Goal: Task Accomplishment & Management: Manage account settings

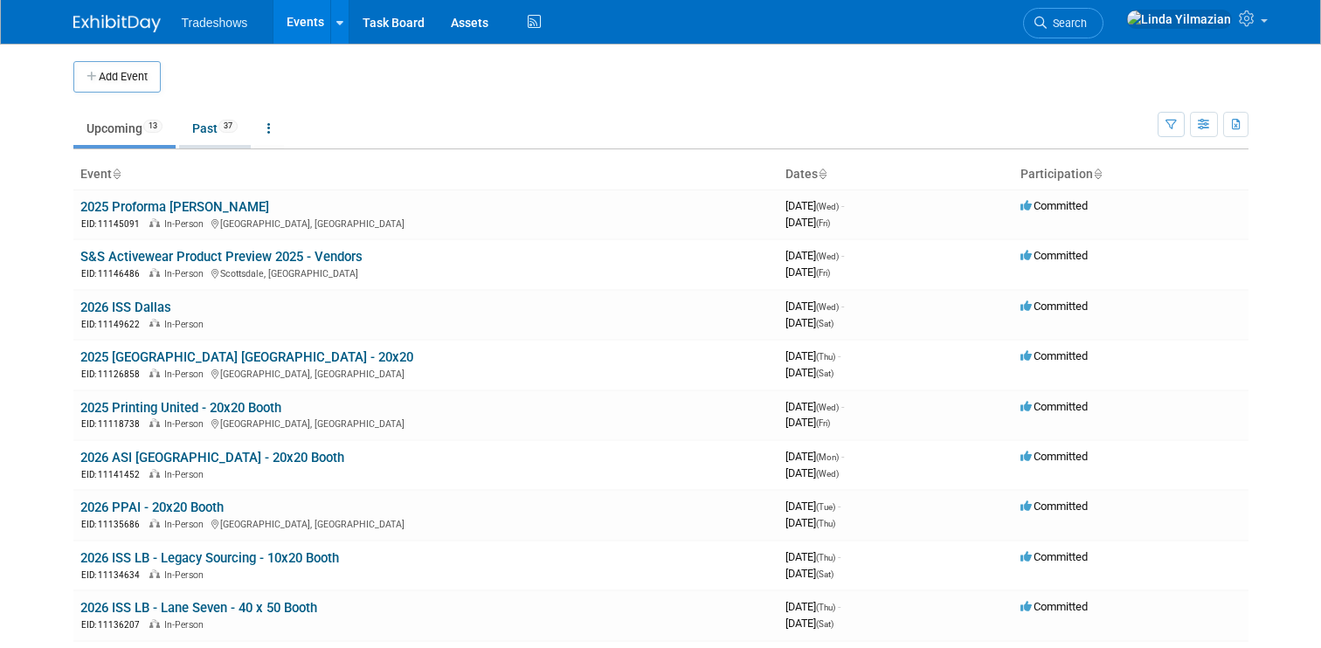
click at [213, 127] on link "Past 37" at bounding box center [215, 128] width 72 height 33
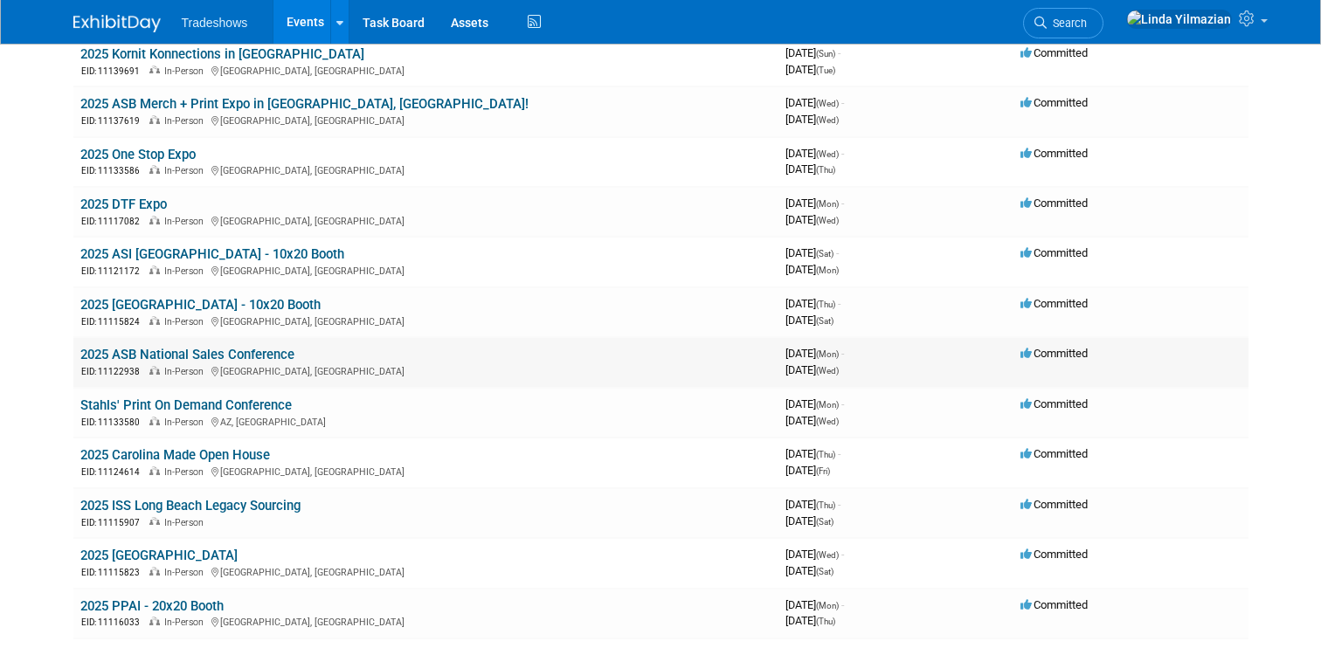
scroll to position [625, 0]
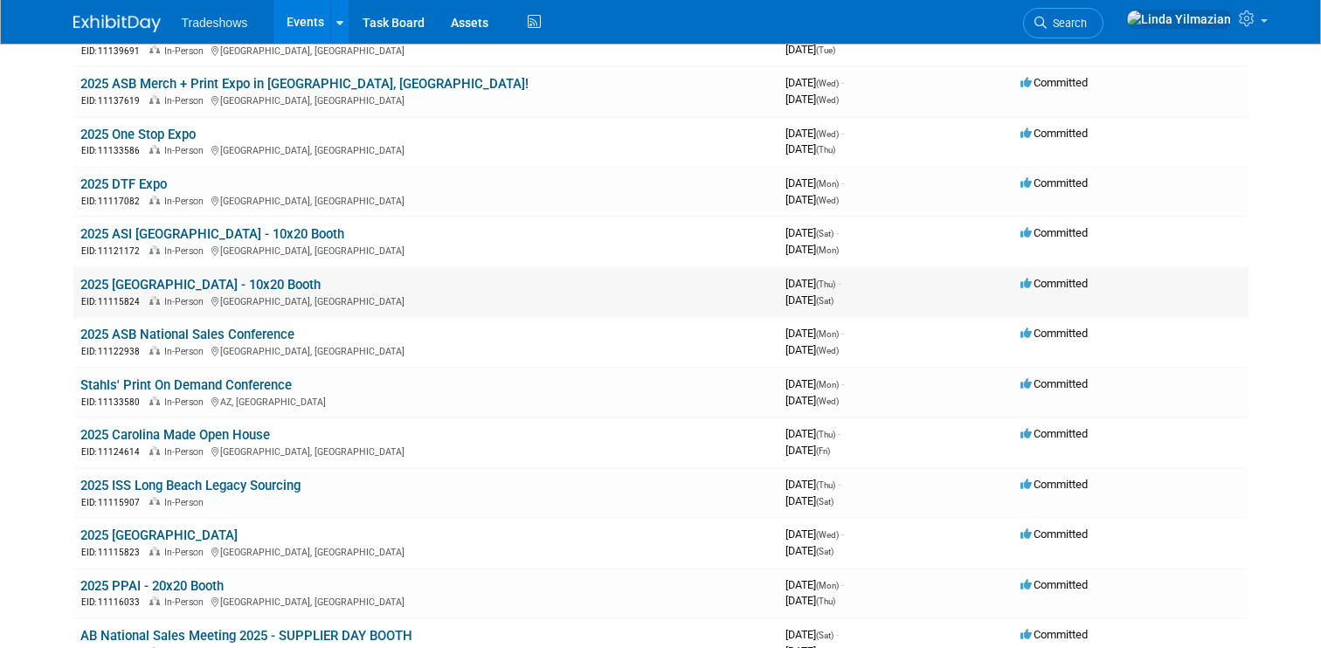
click at [142, 288] on link "2025 ISS Atlantic City - 10x20 Booth" at bounding box center [200, 285] width 240 height 16
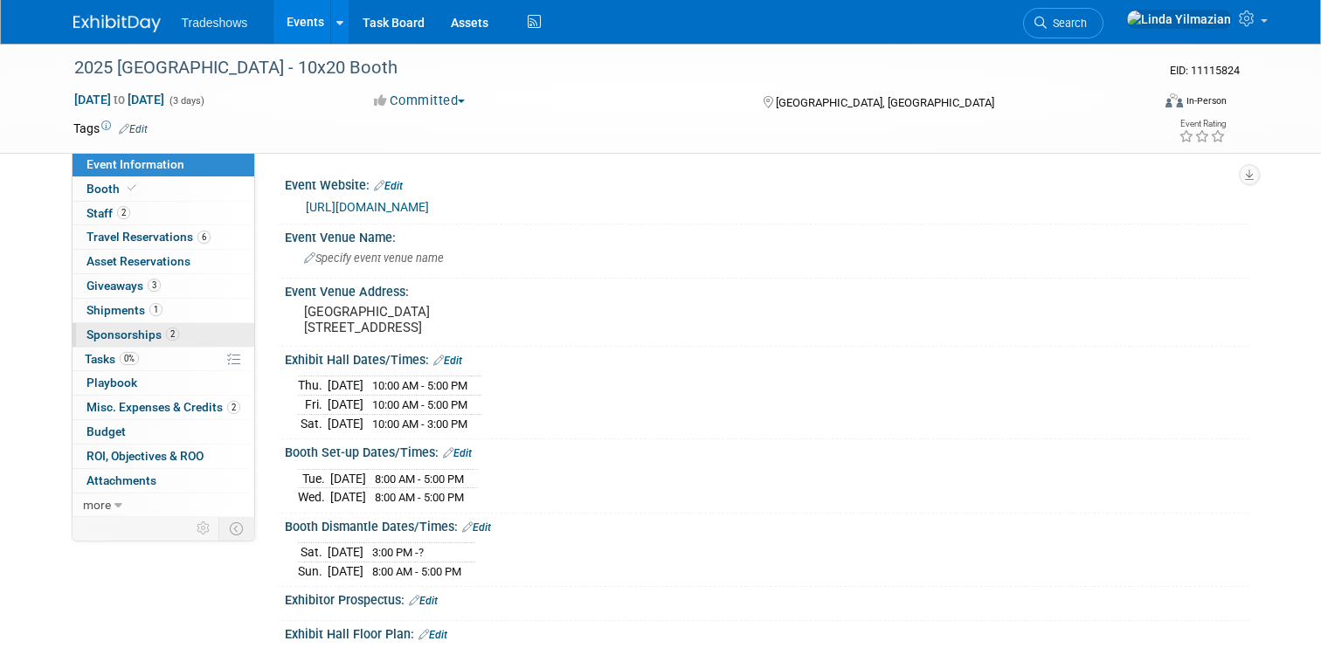
click at [115, 337] on span "Sponsorships 2" at bounding box center [133, 335] width 93 height 14
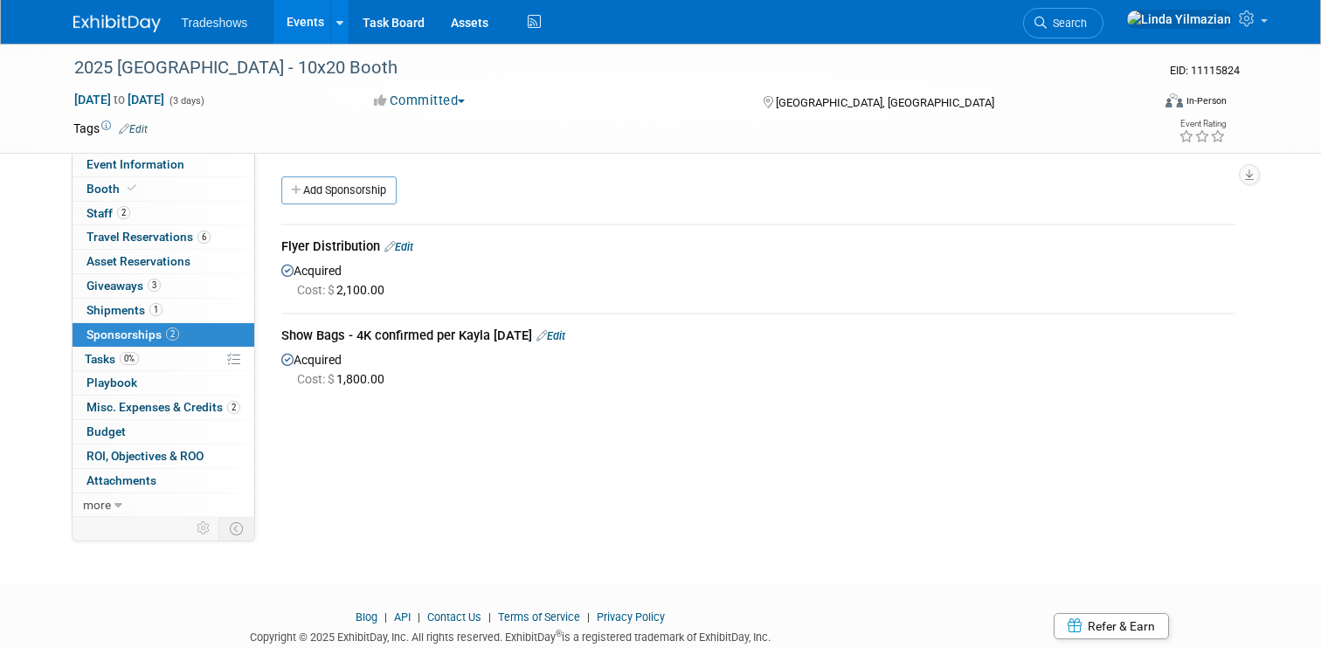
click at [298, 24] on link "Events" at bounding box center [306, 22] width 64 height 44
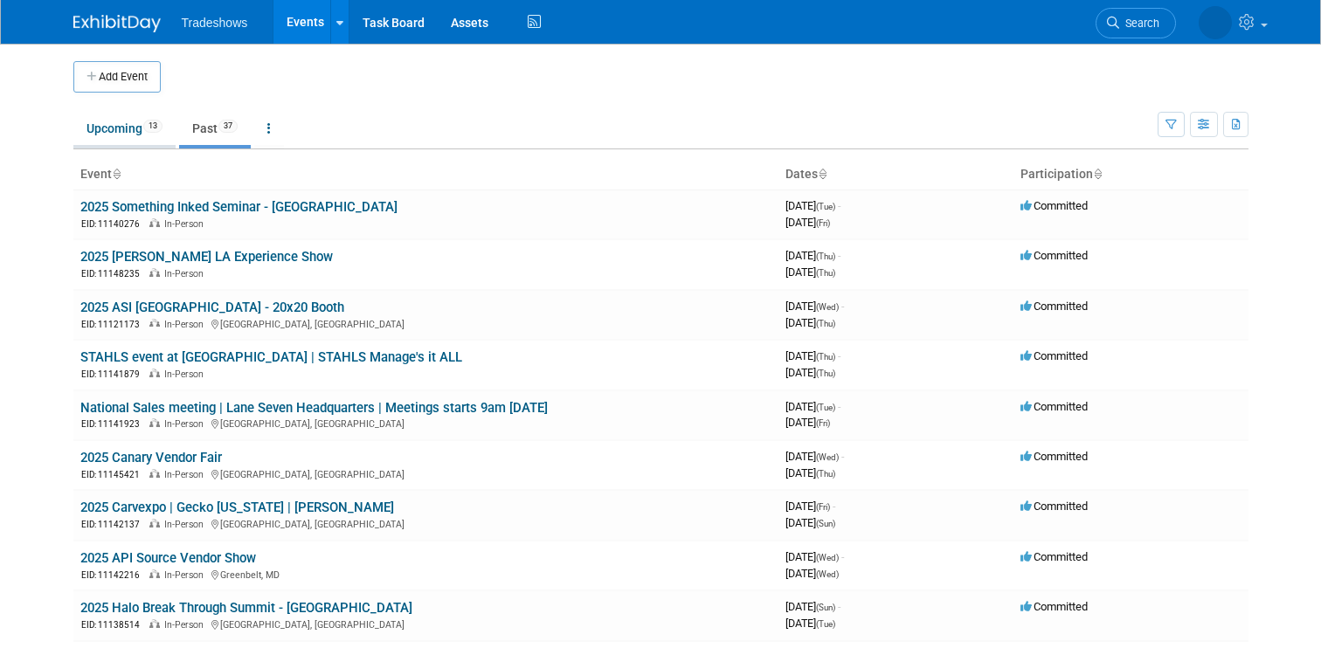
click at [121, 127] on link "Upcoming 13" at bounding box center [124, 128] width 102 height 33
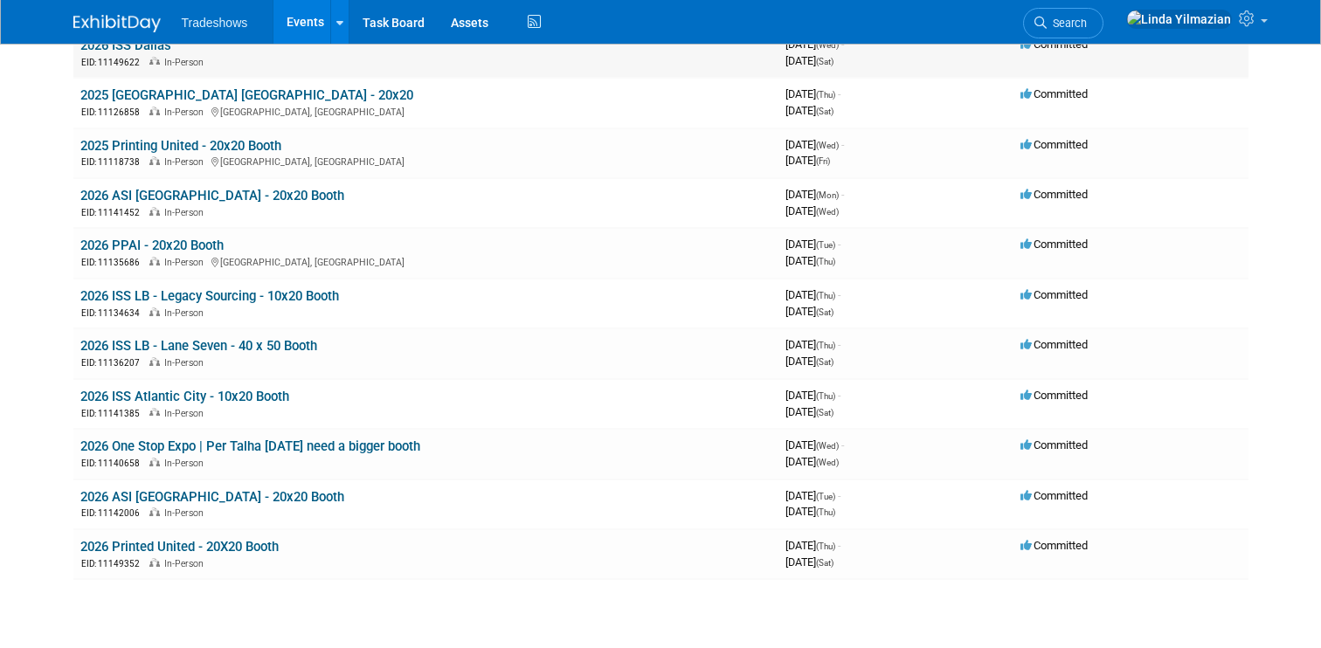
scroll to position [267, 0]
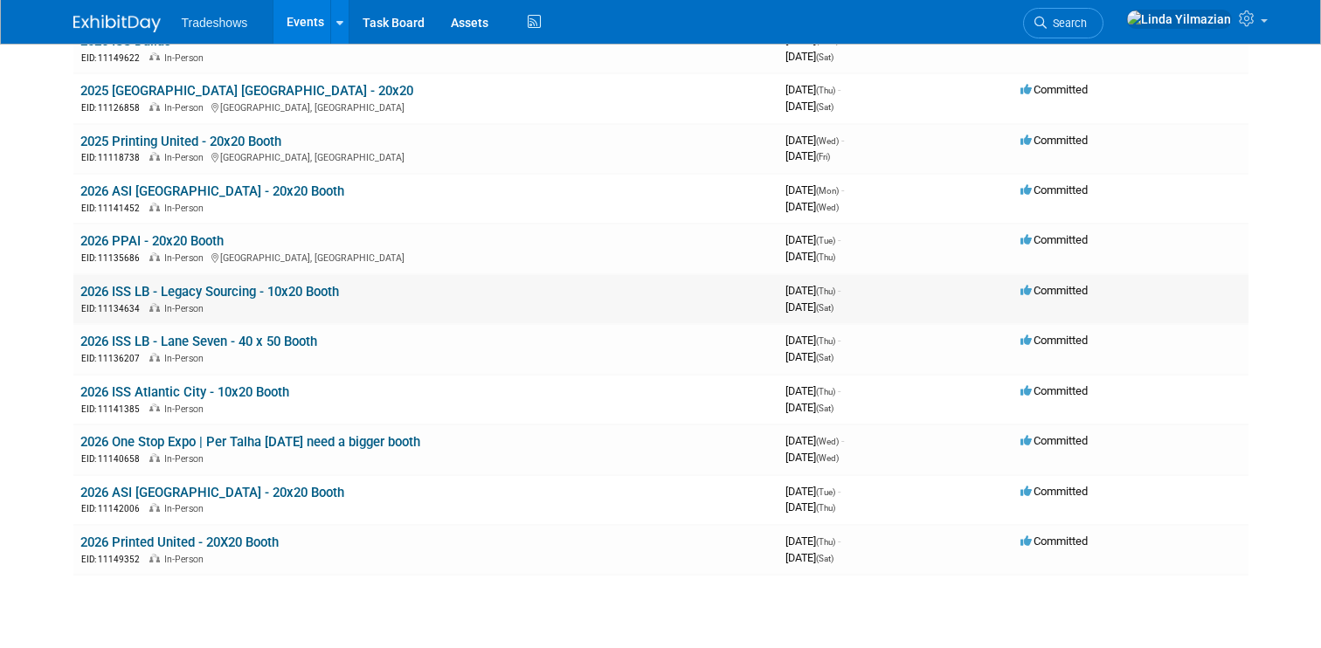
click at [169, 286] on link "2026 ISS LB - Legacy Sourcing - 10x20 Booth" at bounding box center [209, 292] width 259 height 16
click at [159, 340] on link "2026 ISS LB - Lane Seven - 40 x 50 Booth" at bounding box center [198, 342] width 237 height 16
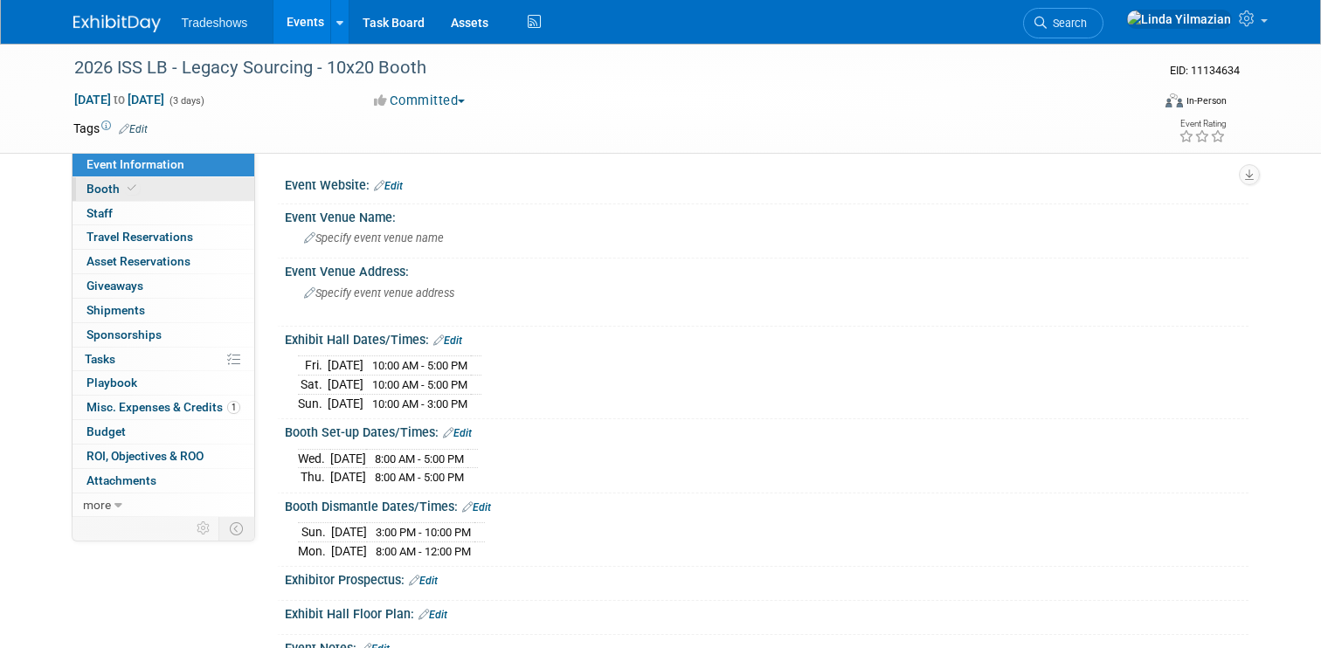
click at [120, 191] on span "Booth" at bounding box center [113, 189] width 53 height 14
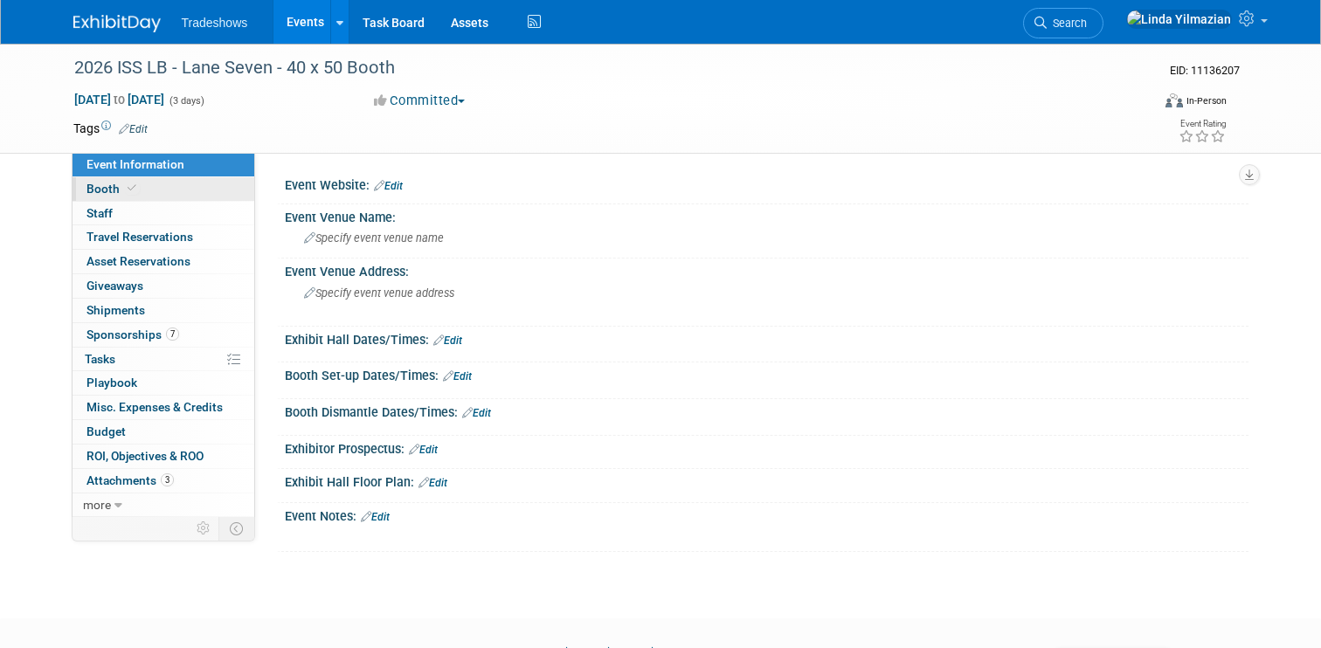
click at [116, 191] on span "Booth" at bounding box center [113, 189] width 53 height 14
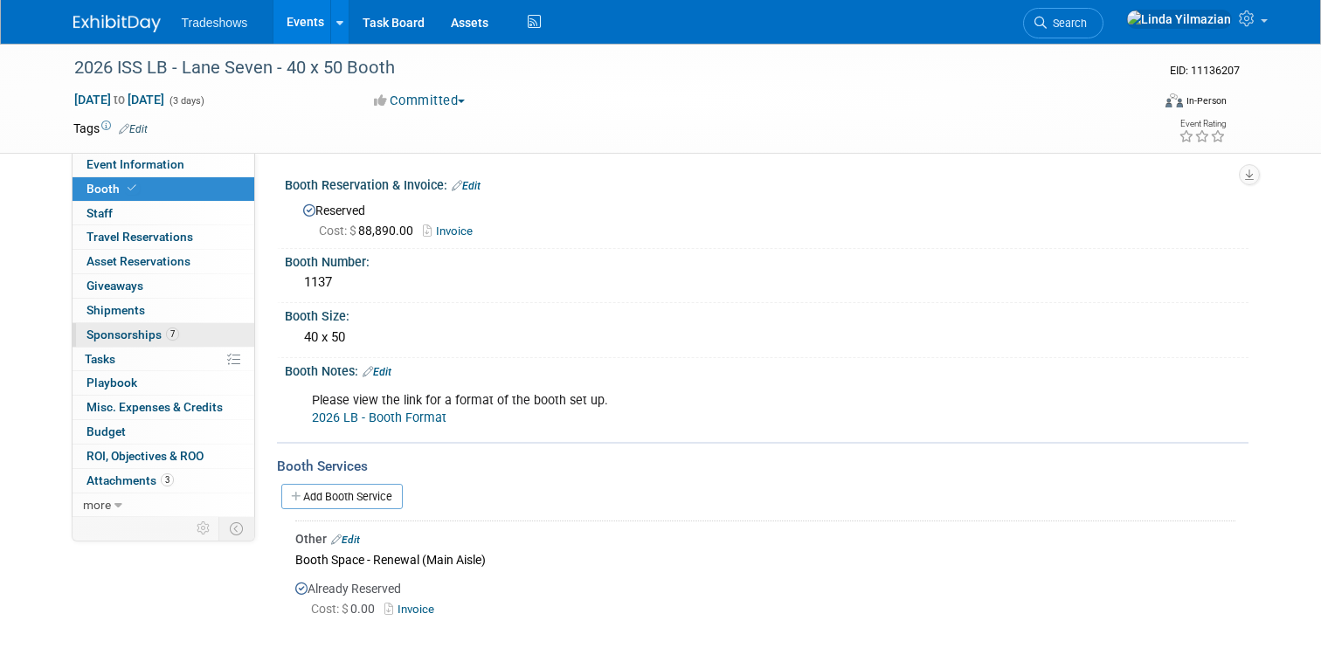
click at [117, 335] on span "Sponsorships 7" at bounding box center [133, 335] width 93 height 14
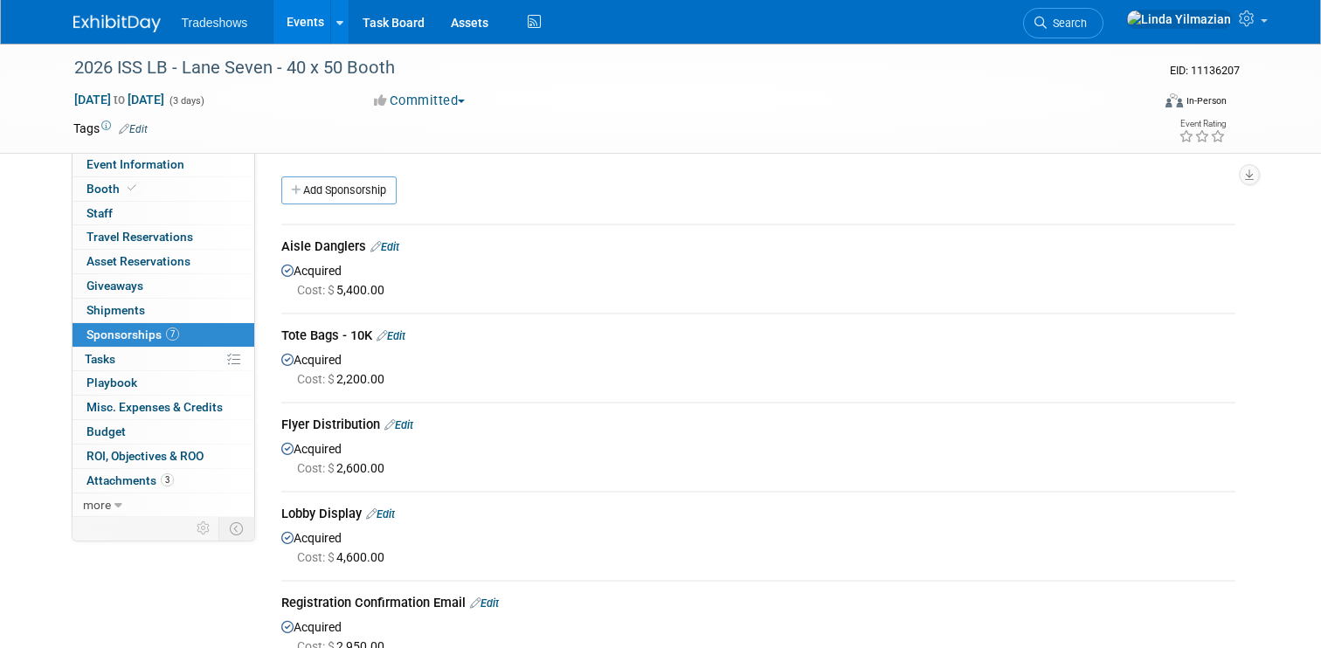
click at [212, 22] on span "Tradeshows" at bounding box center [215, 23] width 66 height 14
click at [303, 23] on link "Events" at bounding box center [306, 22] width 64 height 44
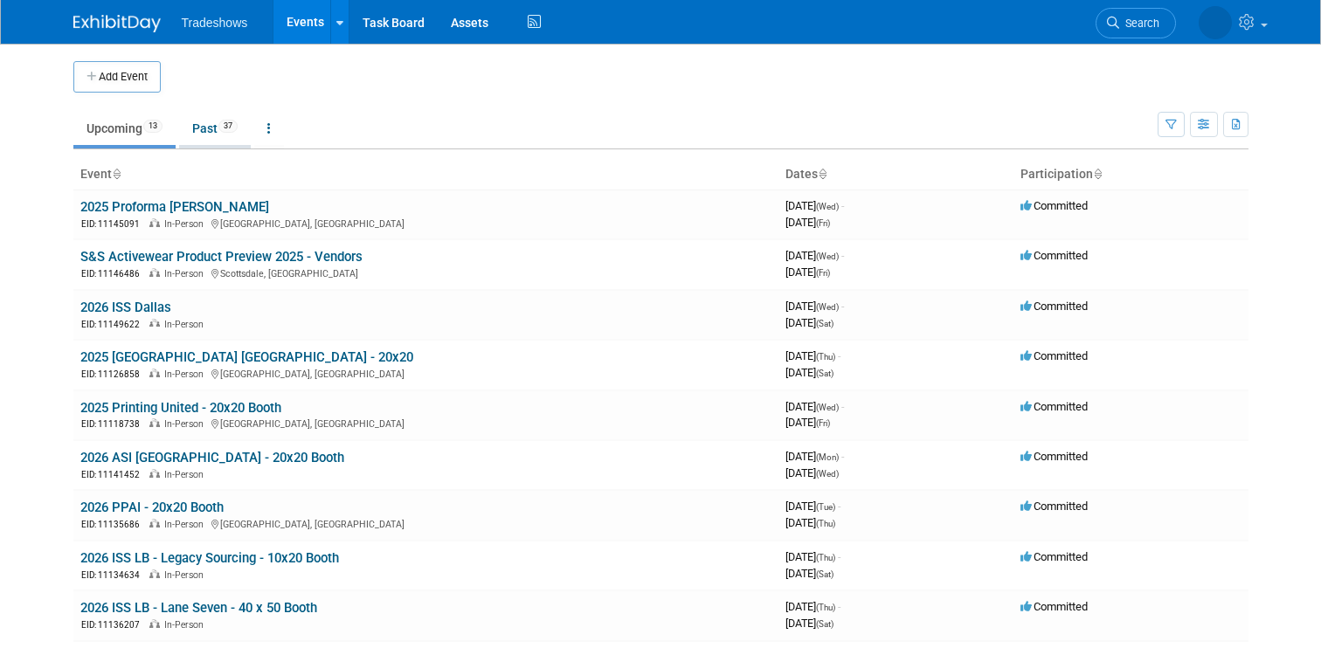
click at [209, 131] on link "Past 37" at bounding box center [215, 128] width 72 height 33
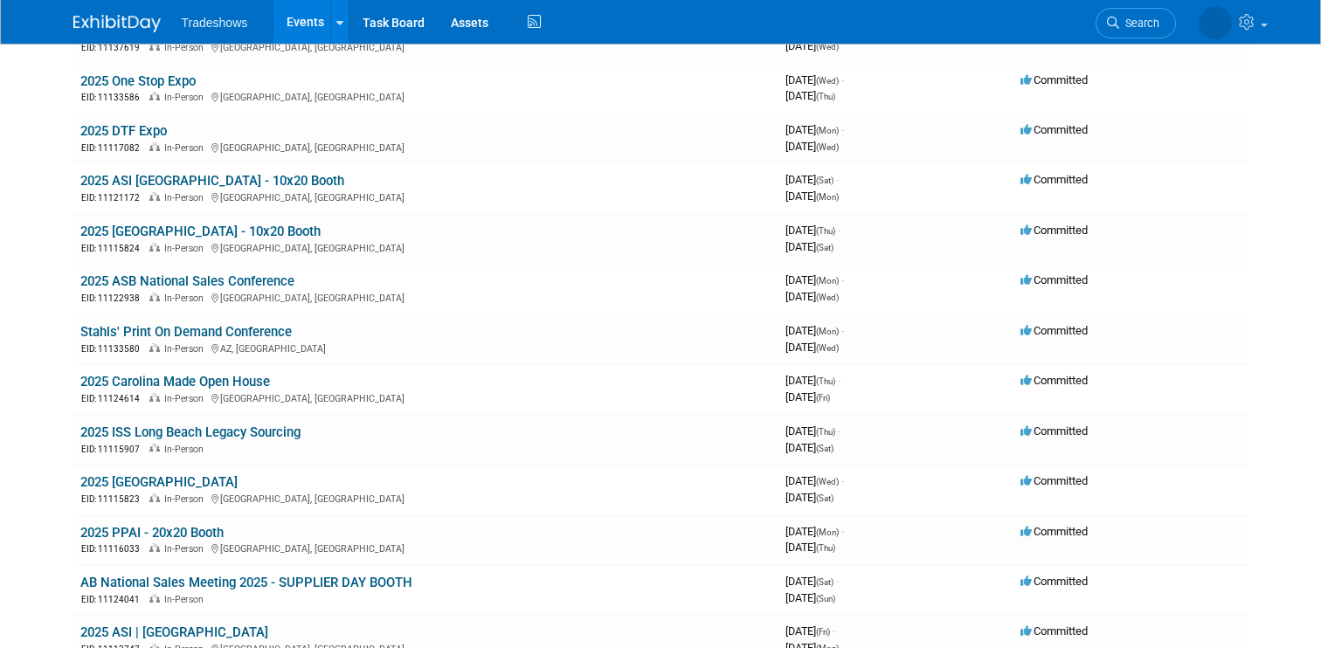
scroll to position [680, 0]
click at [173, 475] on link "2025 [GEOGRAPHIC_DATA]" at bounding box center [158, 481] width 157 height 16
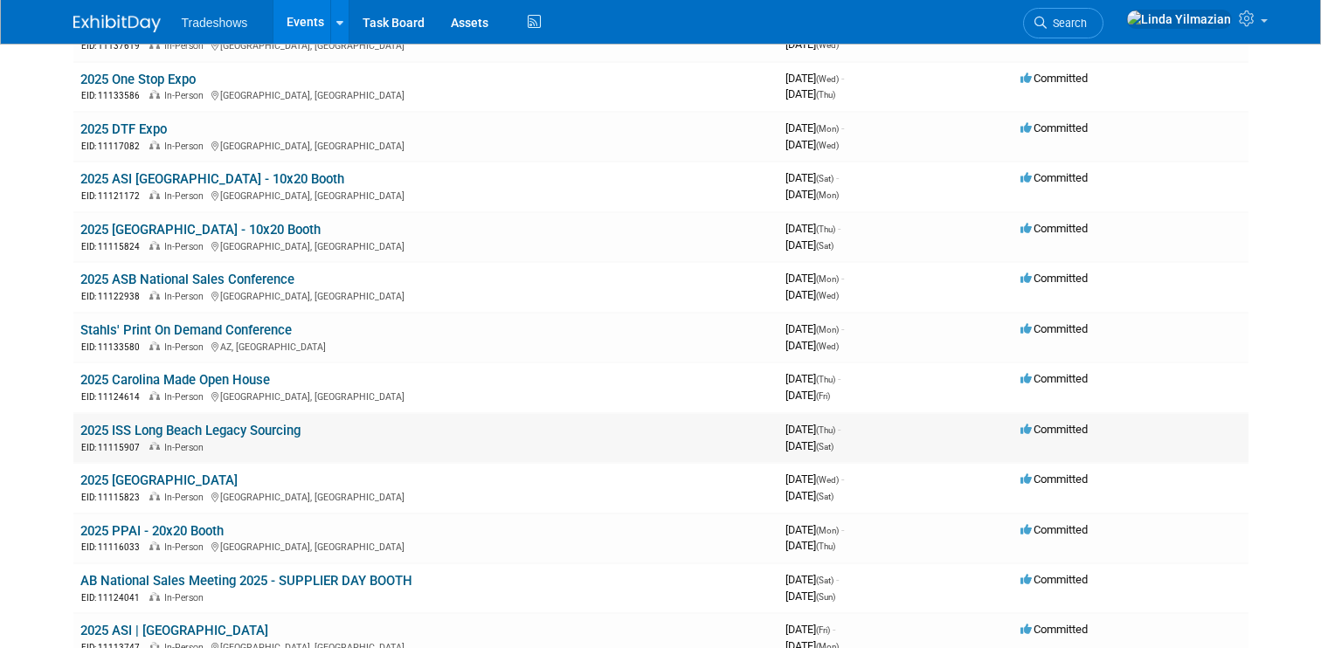
click at [191, 437] on link "2025 ISS Long Beach Legacy Sourcing" at bounding box center [190, 431] width 220 height 16
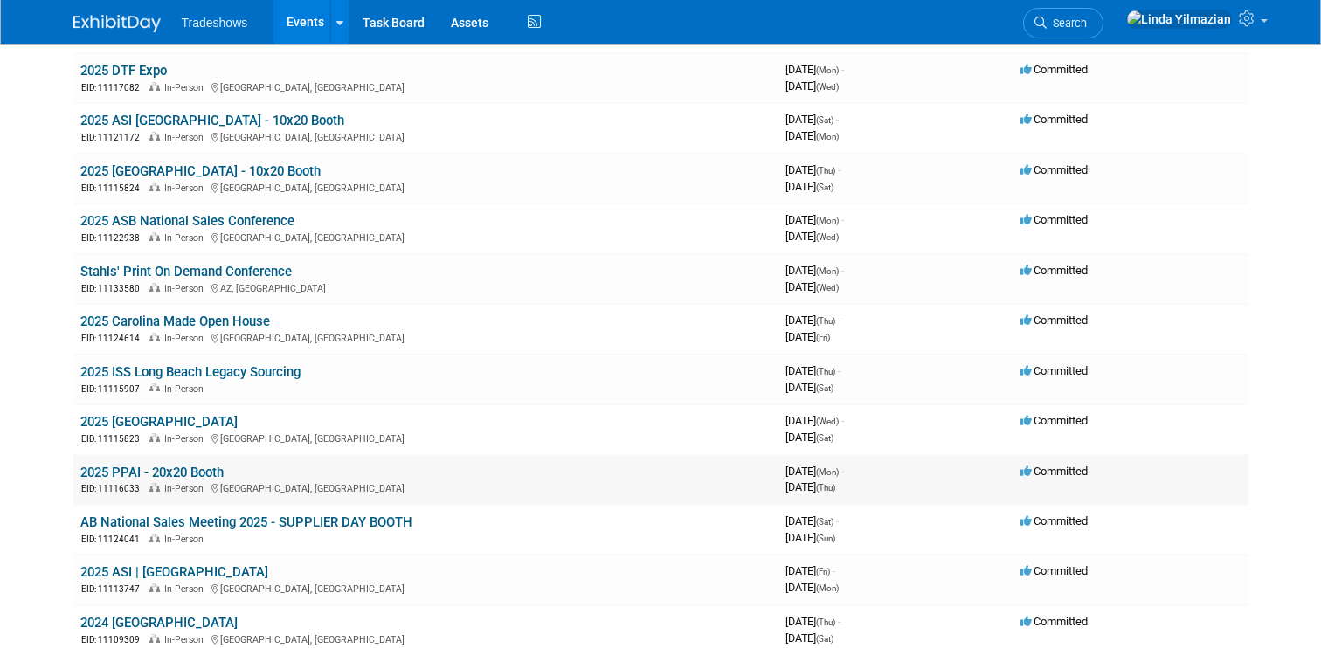
scroll to position [755, 0]
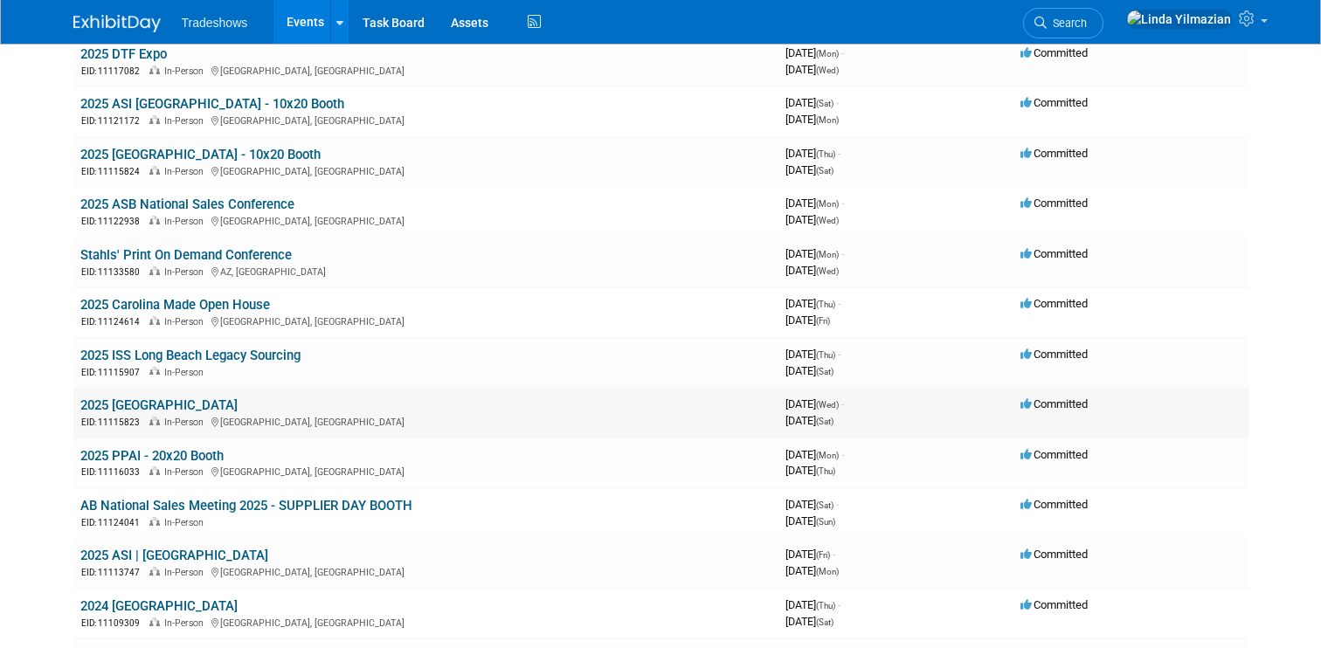
click at [173, 403] on link "2025 [GEOGRAPHIC_DATA]" at bounding box center [158, 406] width 157 height 16
click at [211, 351] on link "2025 ISS Long Beach Legacy Sourcing" at bounding box center [190, 356] width 220 height 16
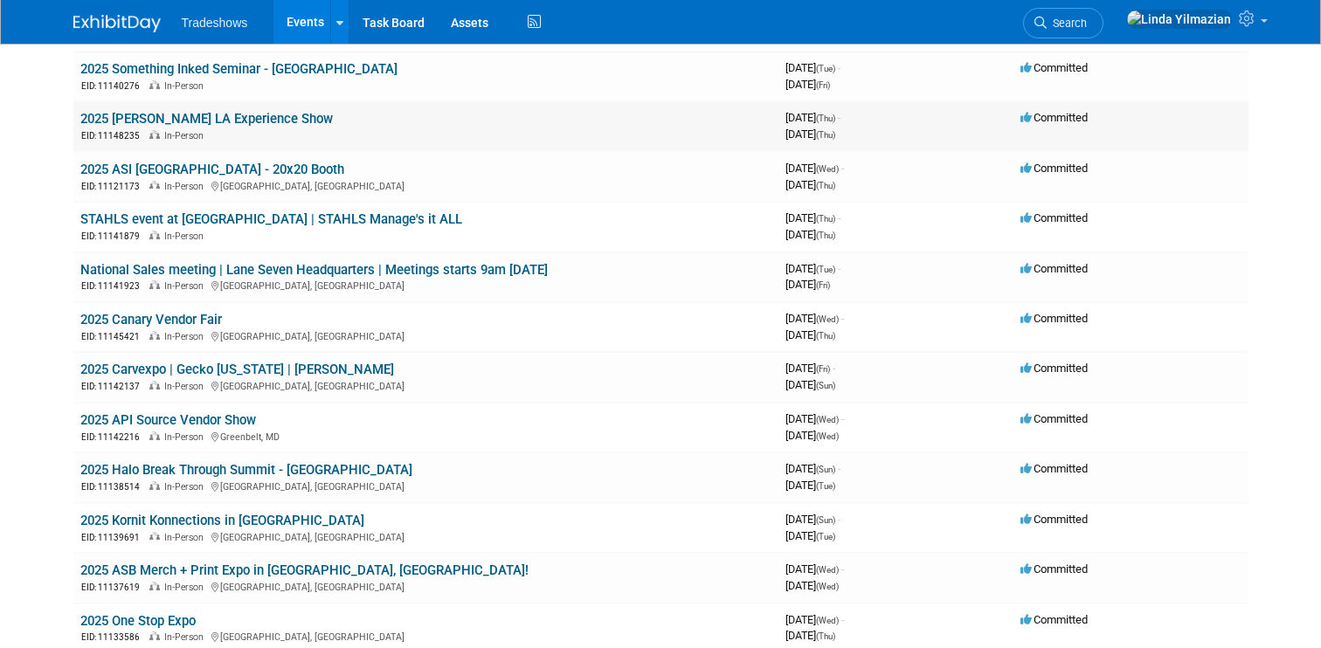
scroll to position [139, 0]
click at [232, 163] on link "2025 ASI Chicago - 20x20 Booth" at bounding box center [212, 169] width 264 height 16
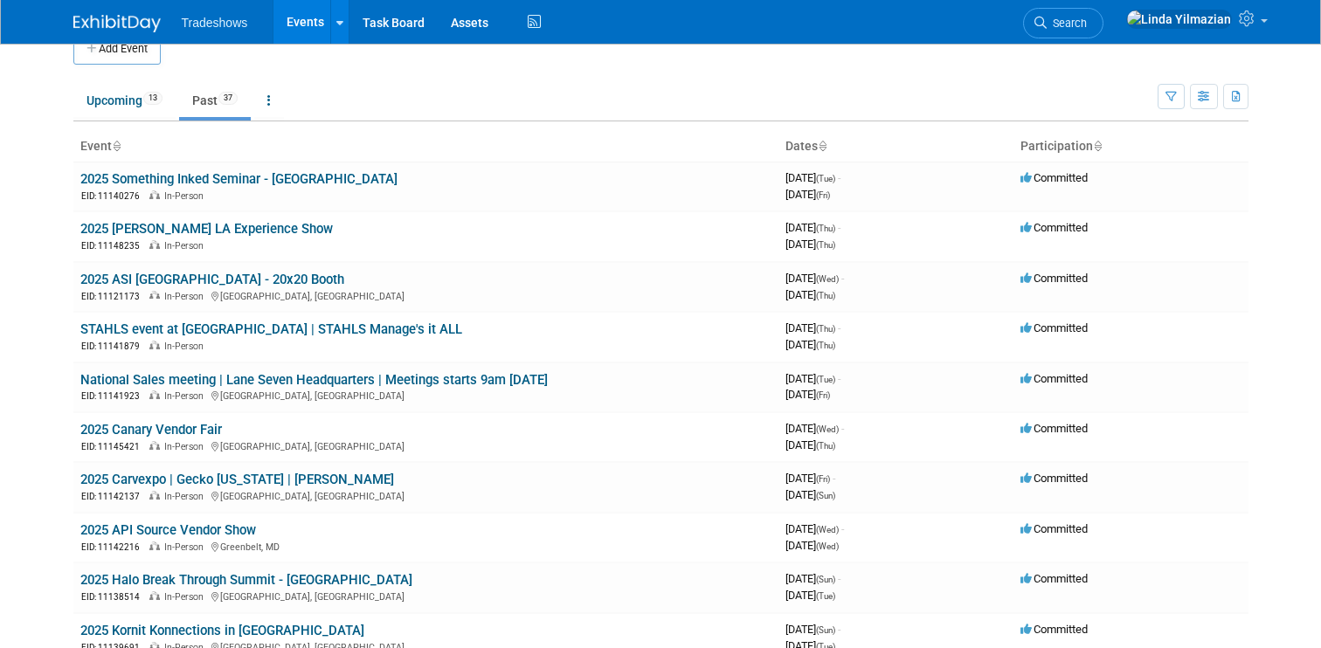
scroll to position [0, 0]
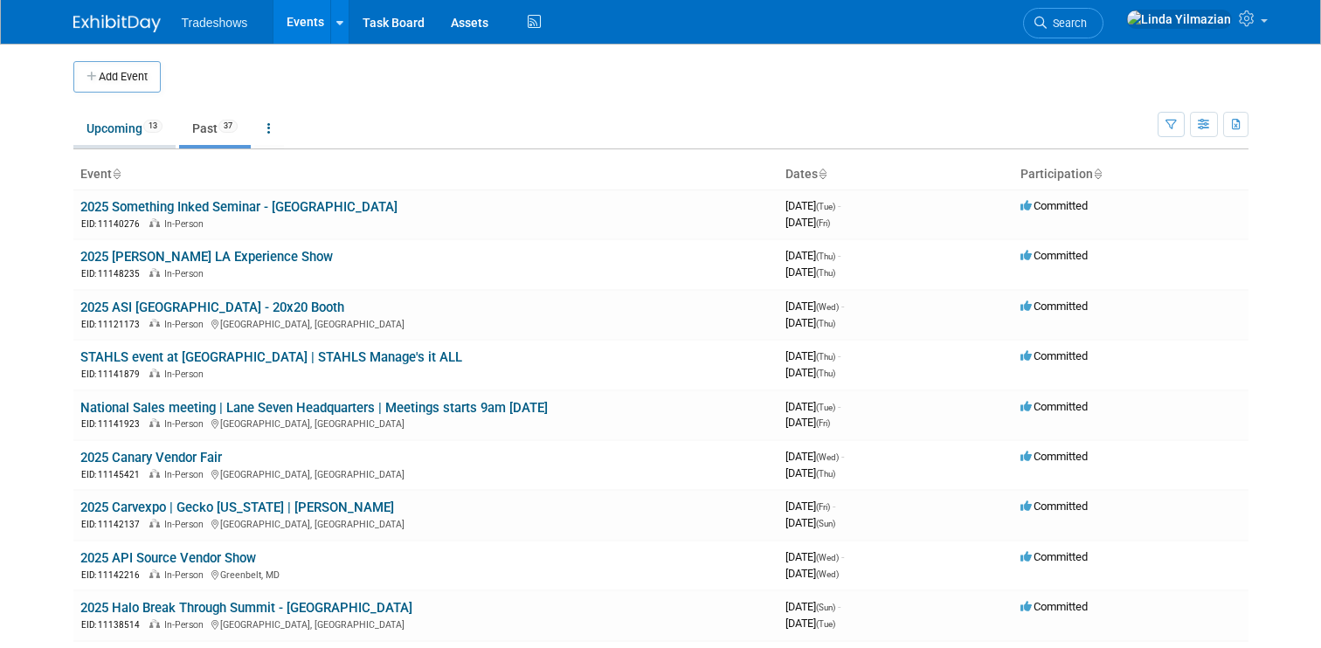
click at [117, 121] on link "Upcoming 13" at bounding box center [124, 128] width 102 height 33
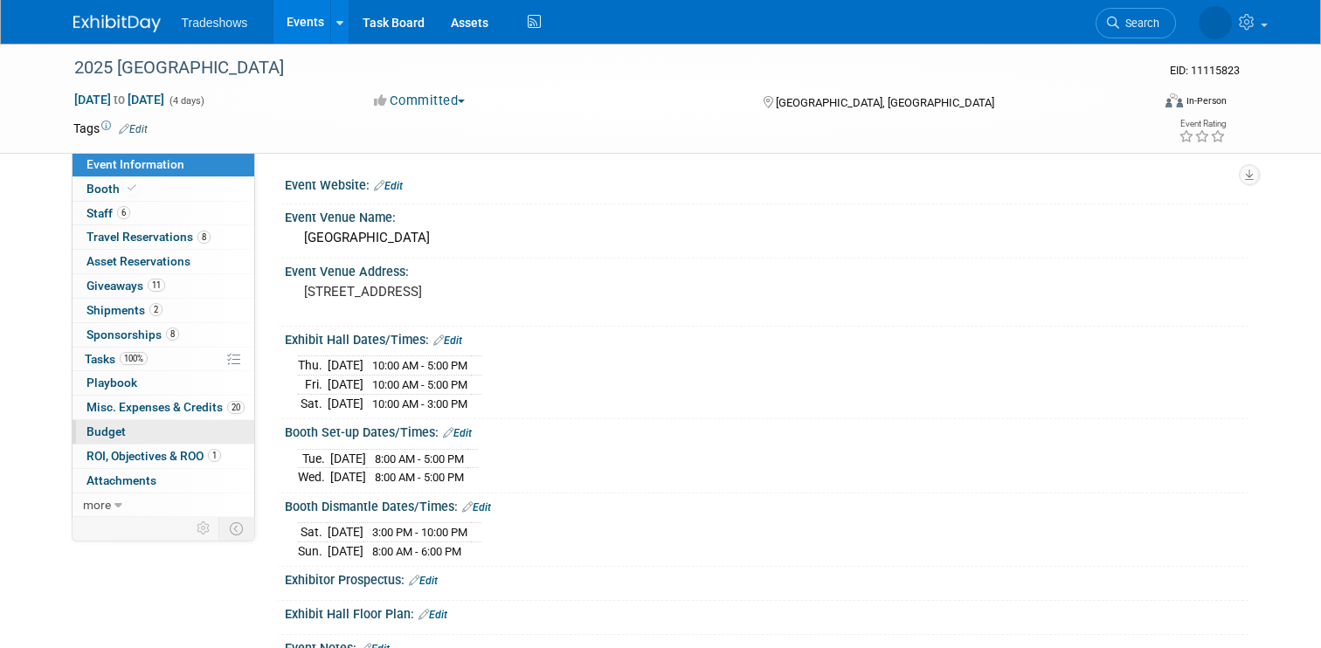
click at [109, 433] on span "Budget" at bounding box center [106, 432] width 39 height 14
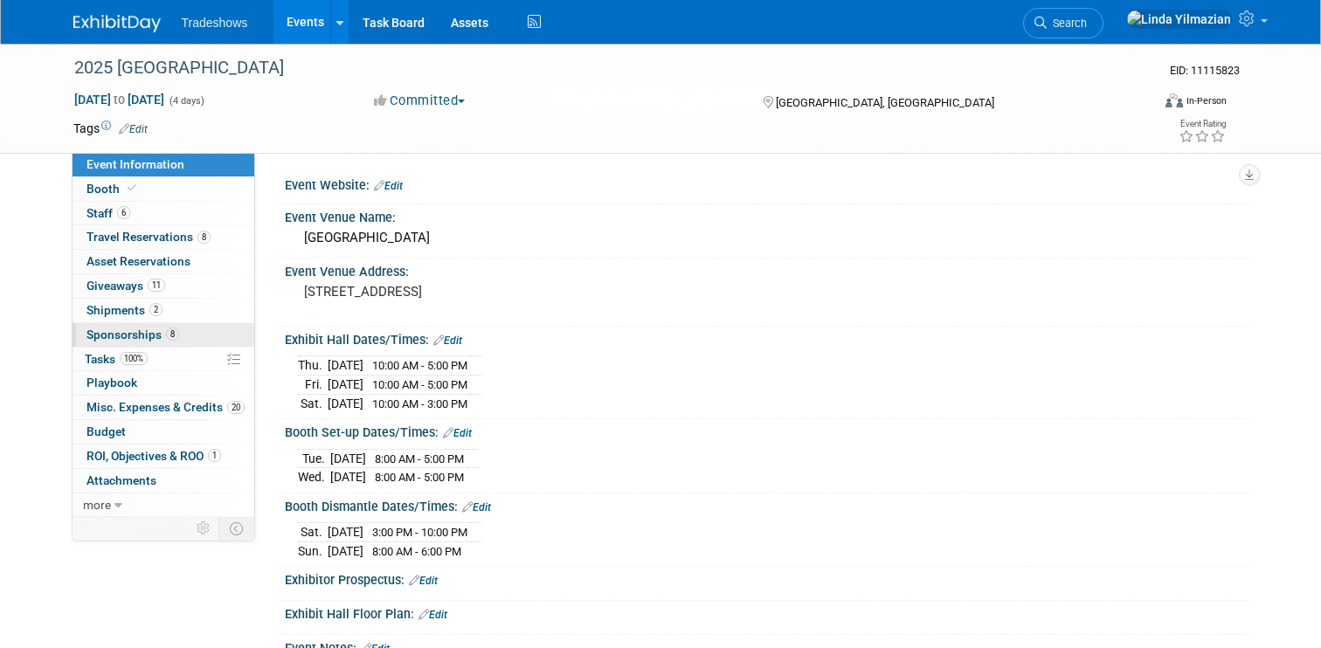
click at [118, 333] on span "Sponsorships 8" at bounding box center [133, 335] width 93 height 14
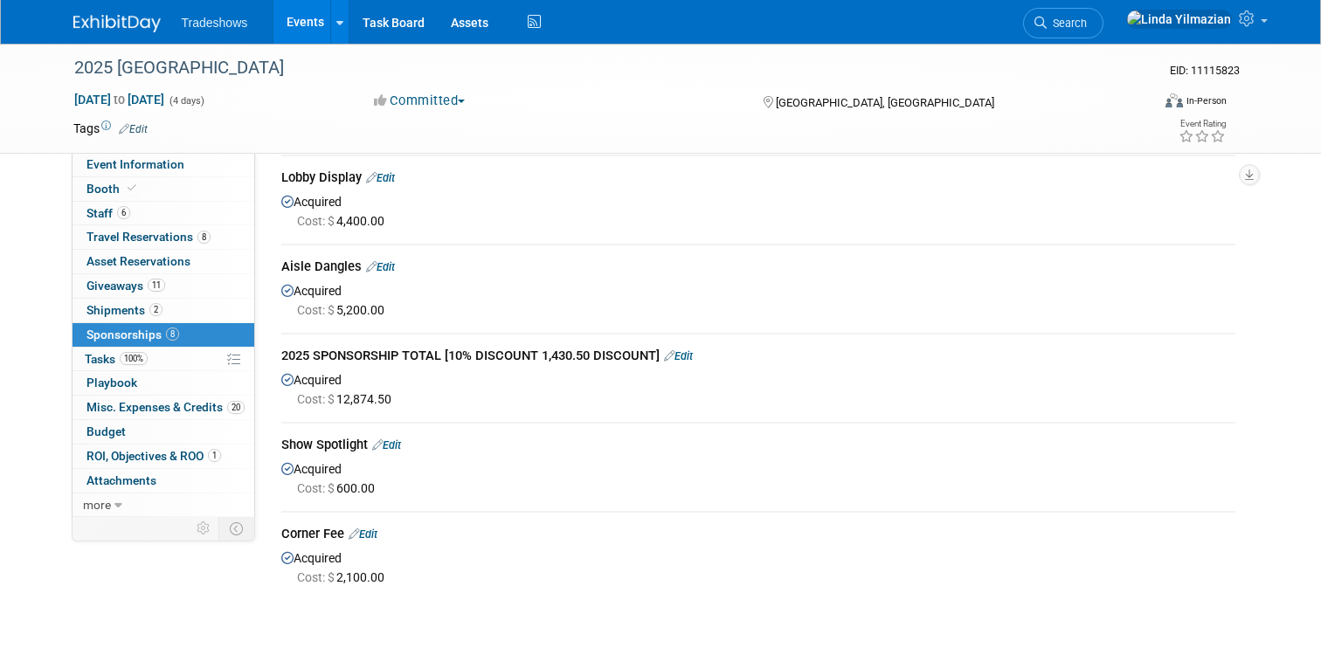
scroll to position [369, 0]
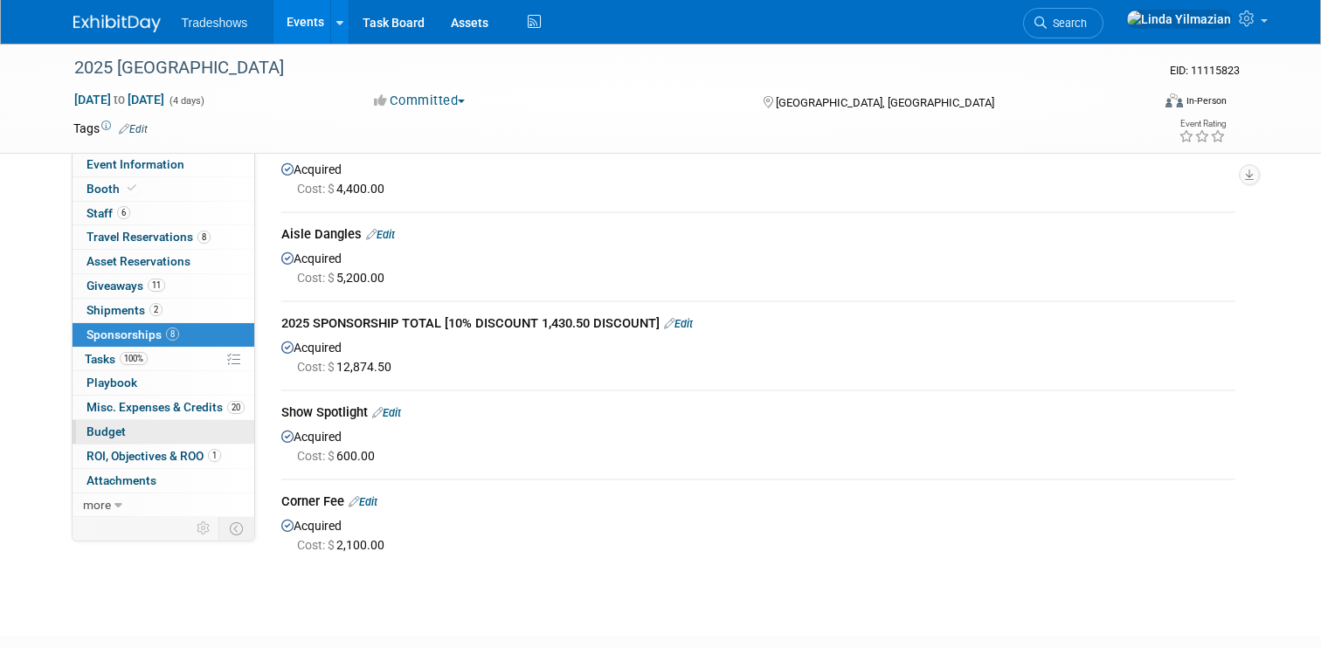
click at [113, 430] on span "Budget" at bounding box center [106, 432] width 39 height 14
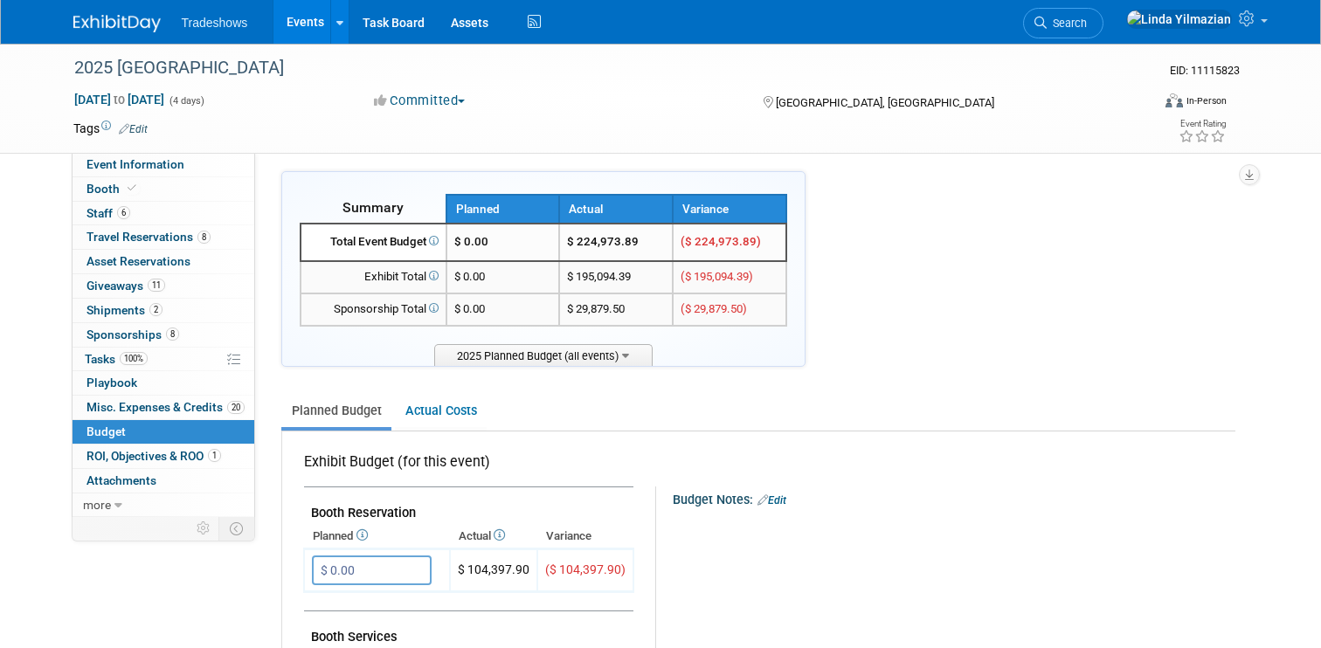
scroll to position [0, 0]
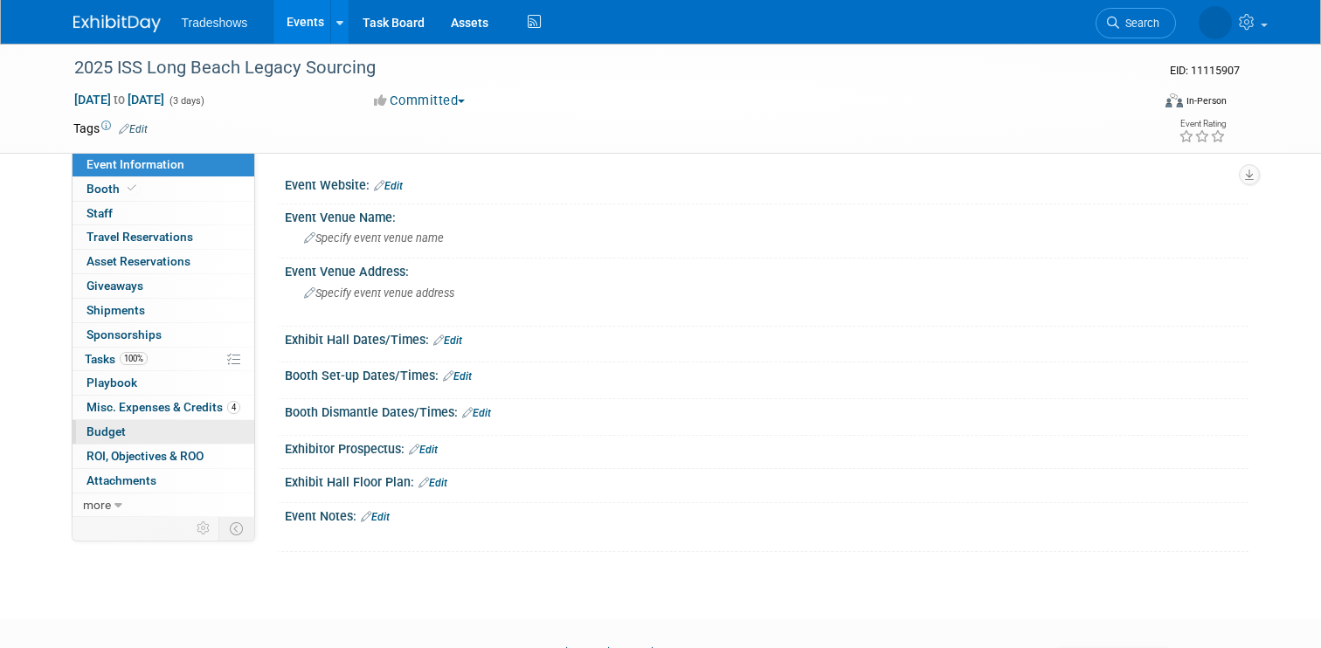
click at [112, 427] on span "Budget" at bounding box center [106, 432] width 39 height 14
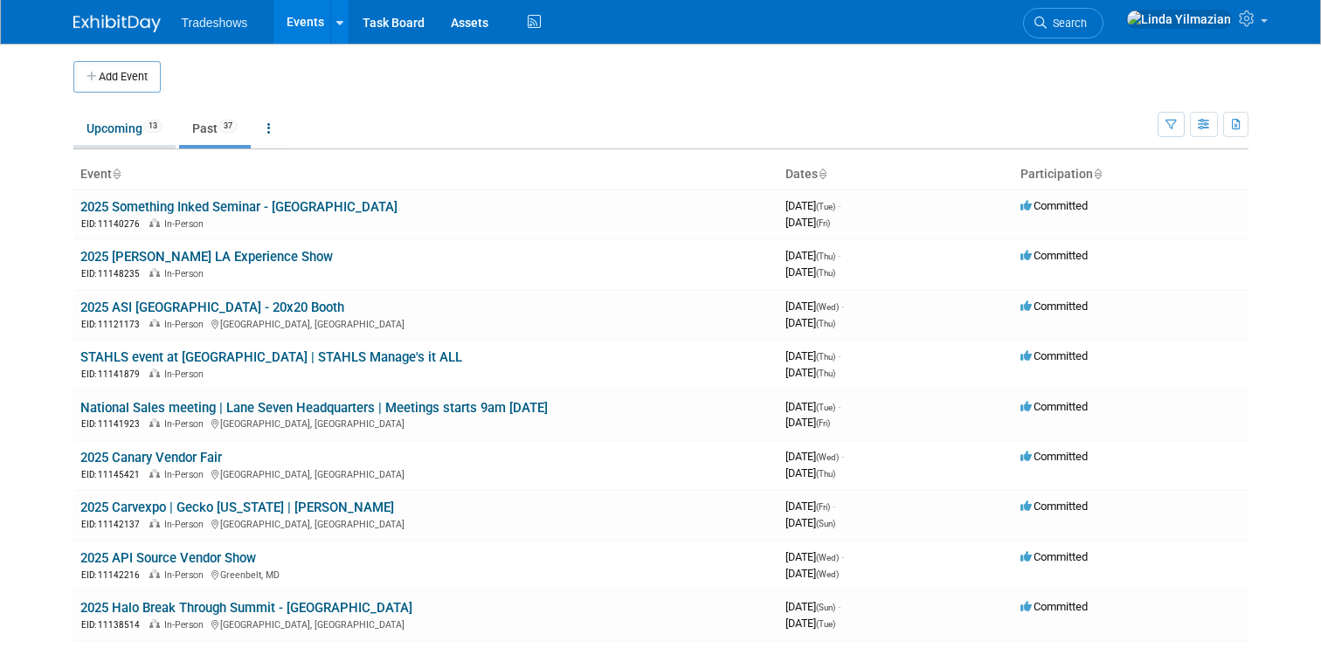
click at [114, 125] on link "Upcoming 13" at bounding box center [124, 128] width 102 height 33
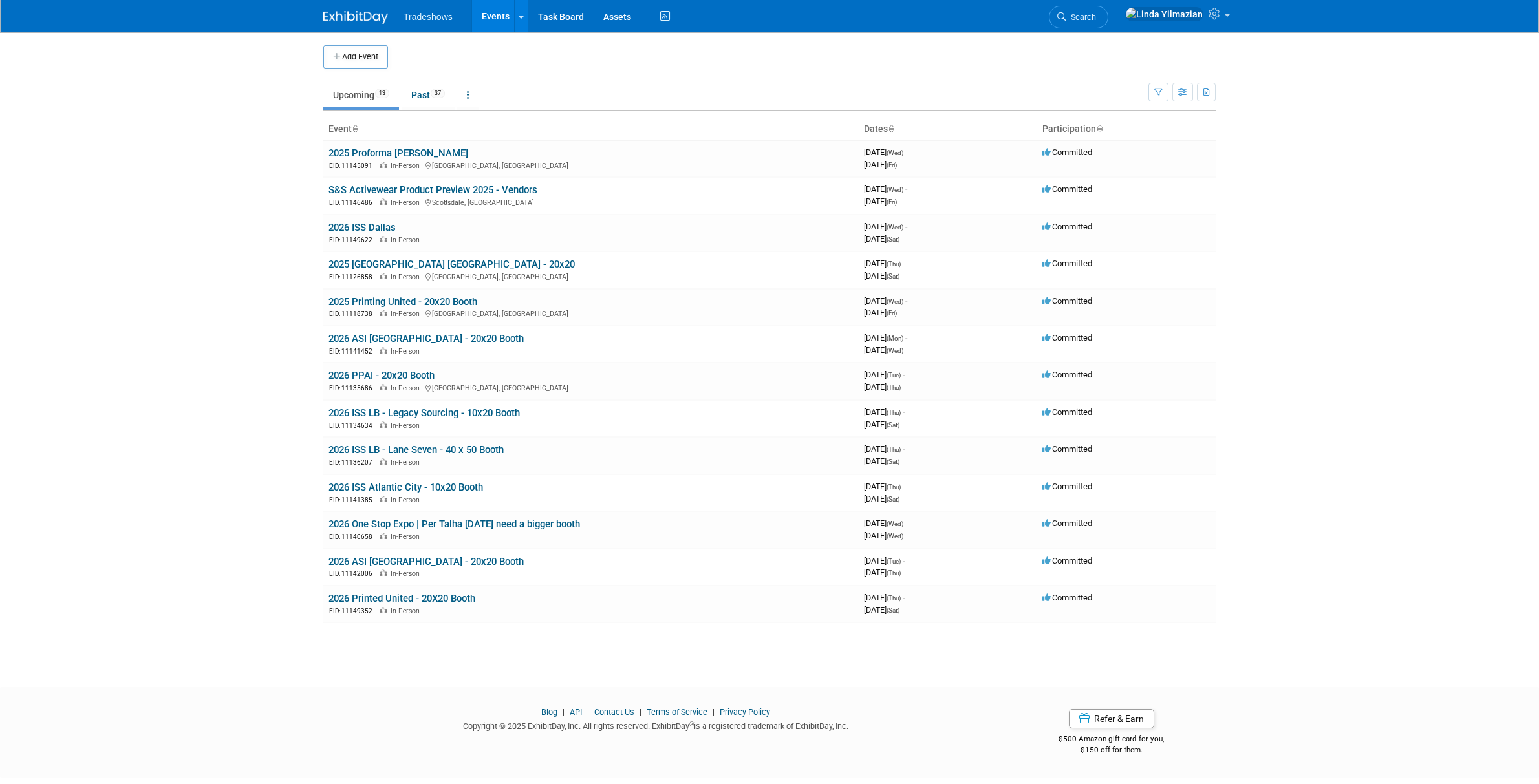
click at [353, 87] on link "Upcoming 13" at bounding box center [361, 95] width 75 height 24
click at [354, 91] on link "Upcoming 13" at bounding box center [361, 95] width 75 height 24
click at [350, 95] on link "Upcoming 13" at bounding box center [361, 95] width 75 height 24
click at [392, 486] on link "2026 ISS Atlantic City - 10x20 Booth" at bounding box center [405, 487] width 155 height 12
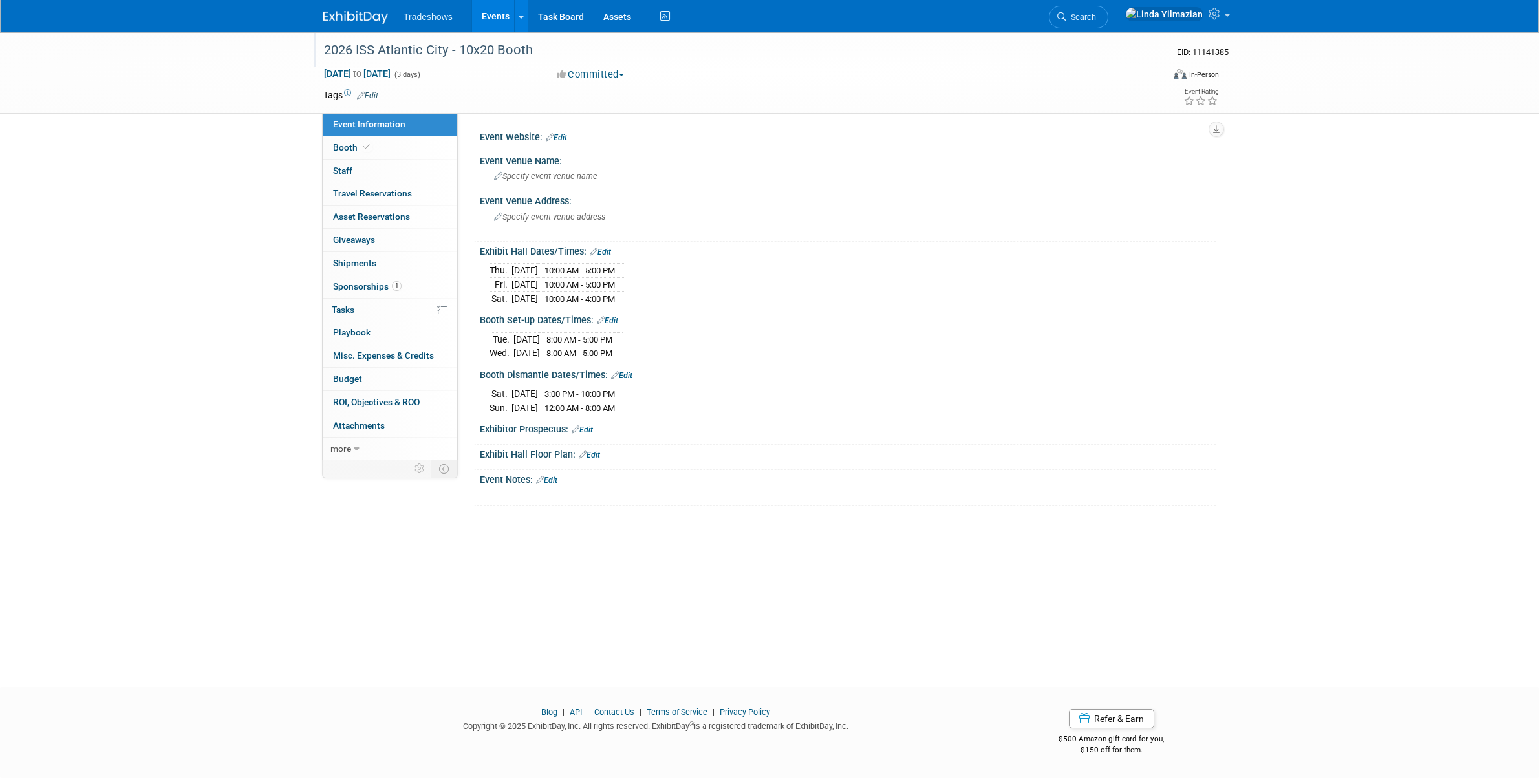
click at [522, 50] on div "2026 ISS Atlantic City - 10x20 Booth" at bounding box center [731, 50] width 823 height 23
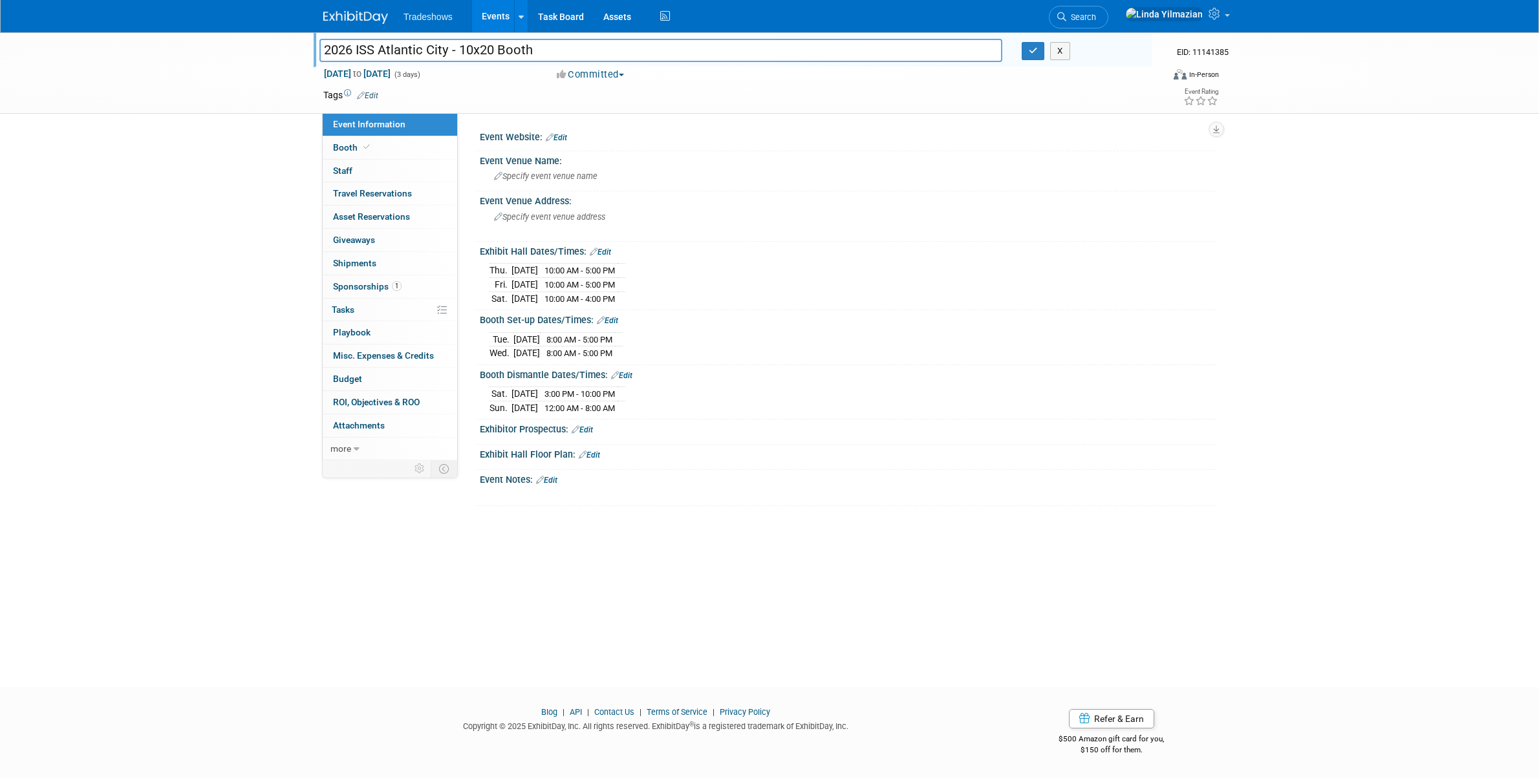
click at [461, 49] on input "2026 ISS Atlantic City - 10x20 Booth" at bounding box center [661, 50] width 683 height 23
type input "2026 ISS Atlantic City - 20x20 Booth"
click at [1032, 61] on div "2026 ISS Atlantic City - 20x20 Booth X" at bounding box center [731, 52] width 843 height 19
click at [1037, 55] on button "button" at bounding box center [1033, 51] width 23 height 18
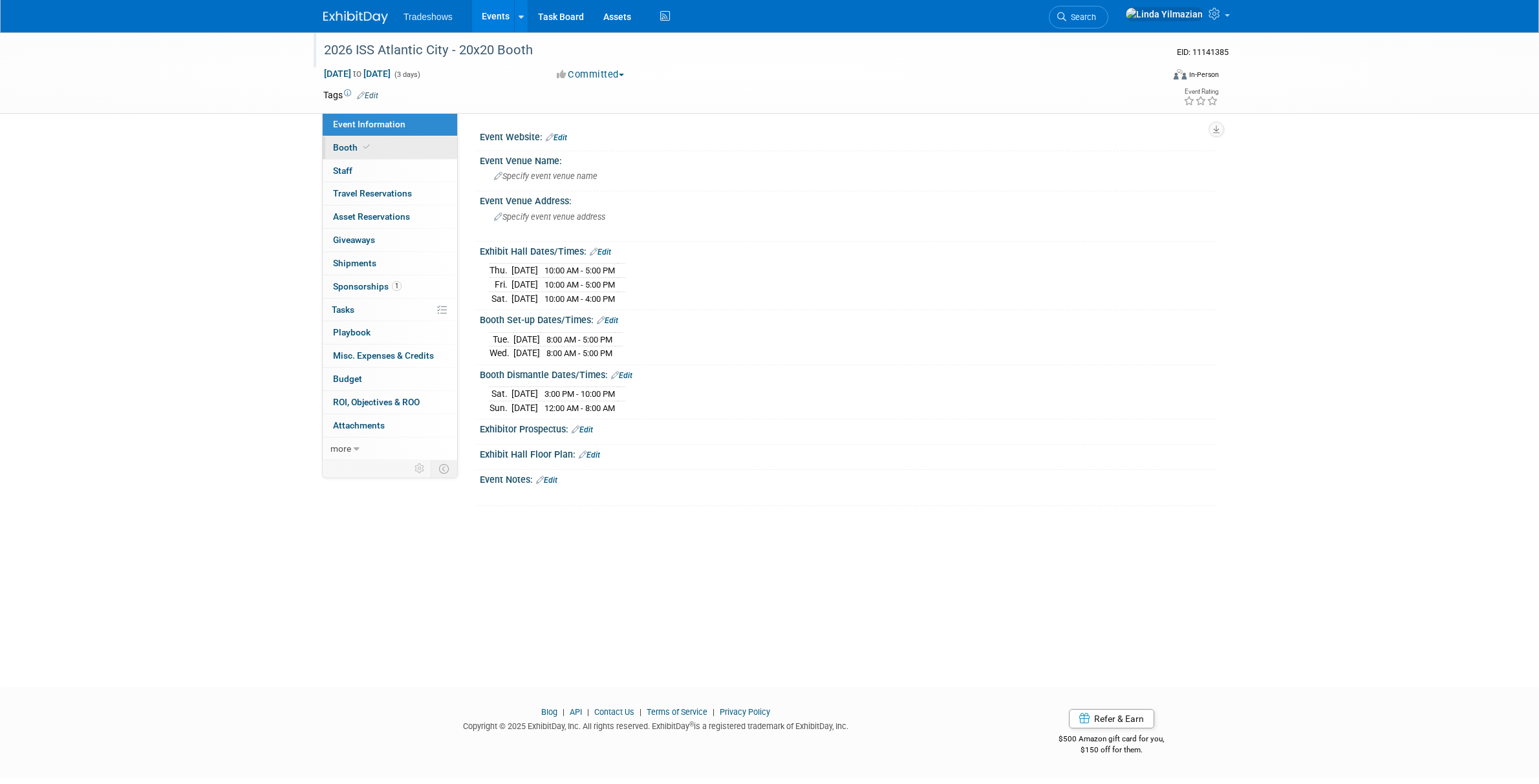
drag, startPoint x: 357, startPoint y: 152, endPoint x: 366, endPoint y: 156, distance: 9.8
click at [357, 152] on span "Booth" at bounding box center [352, 147] width 39 height 10
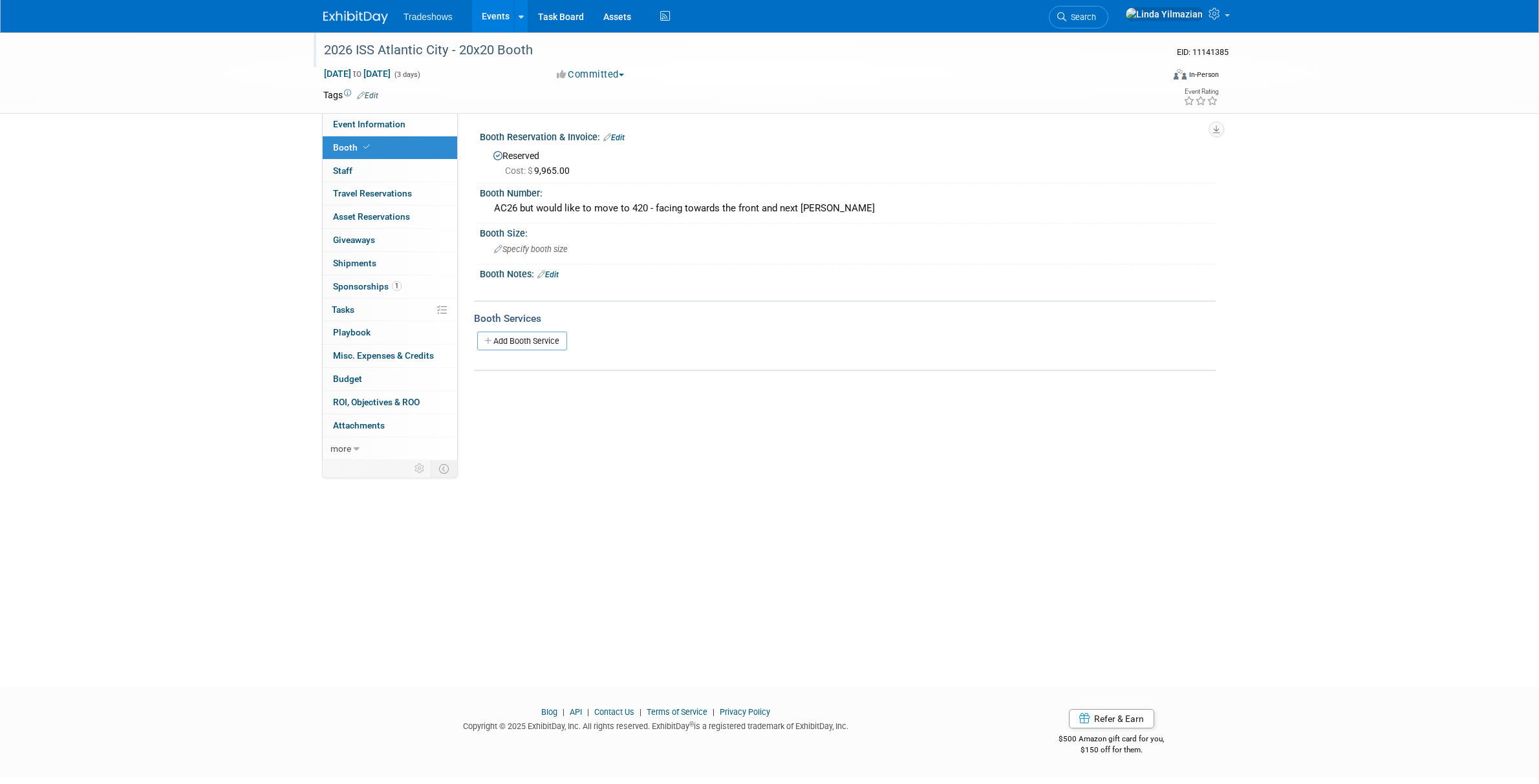
click at [559, 274] on link "Edit" at bounding box center [548, 274] width 21 height 9
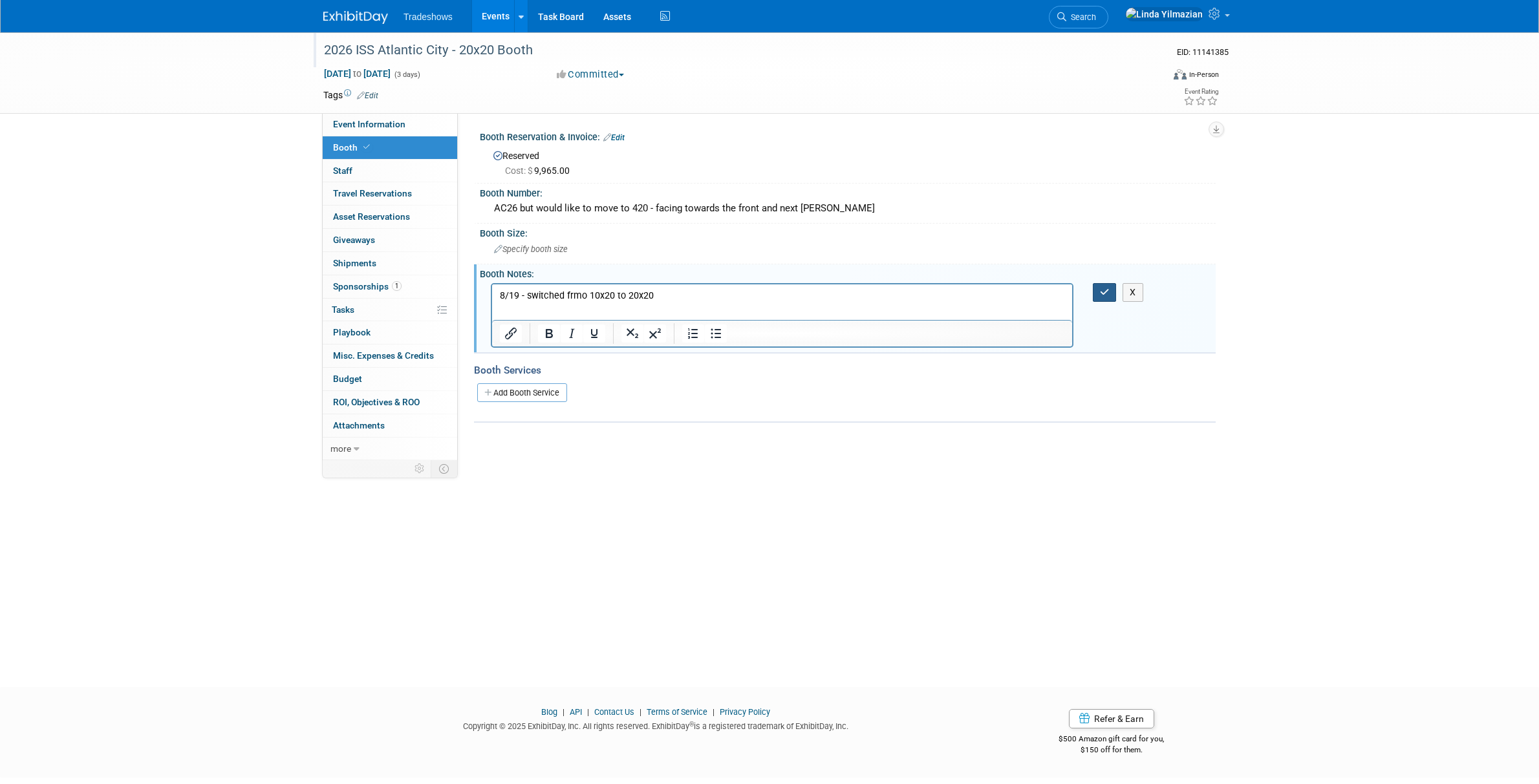
click at [1103, 288] on icon "button" at bounding box center [1104, 292] width 10 height 9
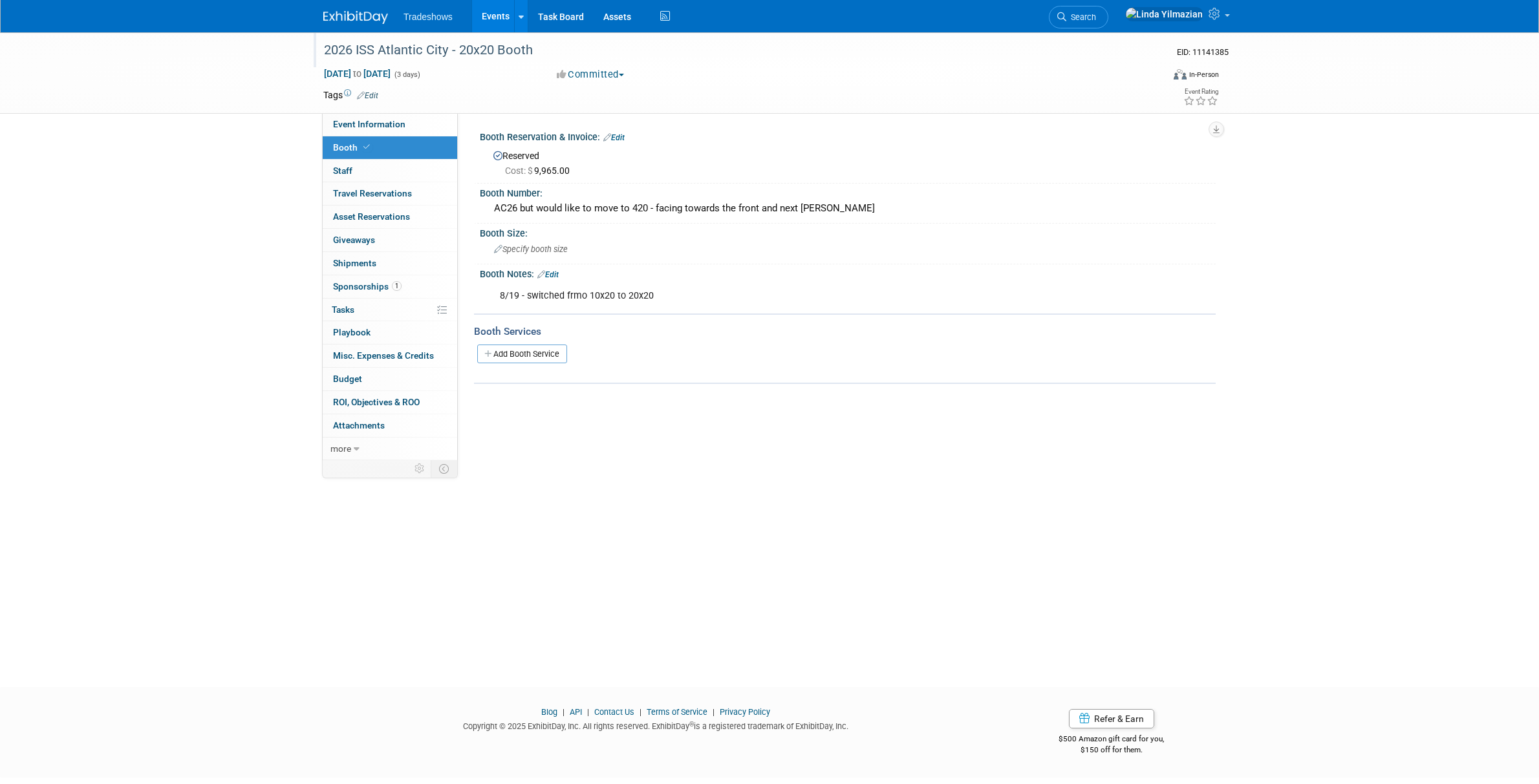
click at [556, 271] on link "Edit" at bounding box center [548, 274] width 21 height 9
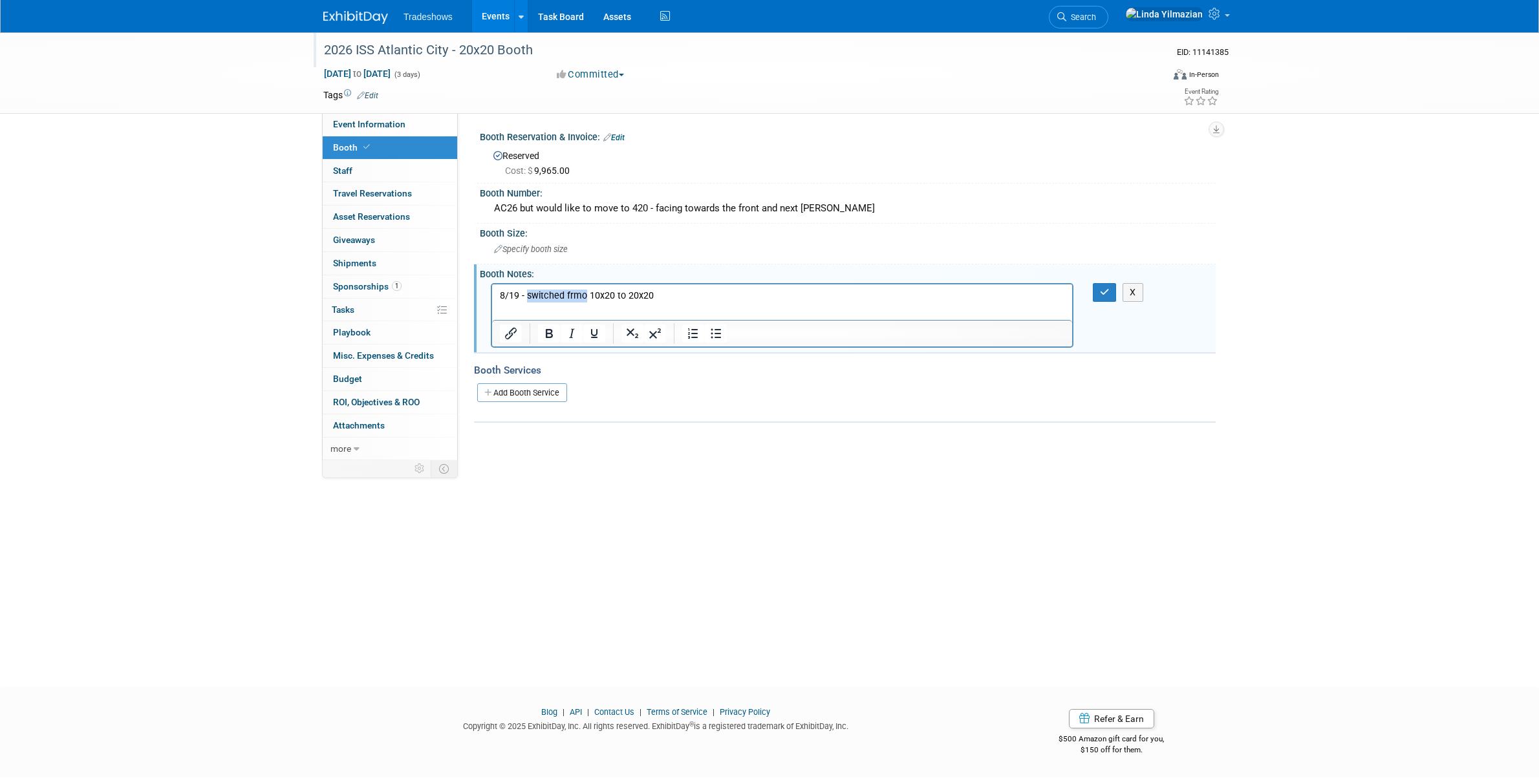
drag, startPoint x: 528, startPoint y: 294, endPoint x: 586, endPoint y: 297, distance: 58.1
click at [586, 297] on p "8/19 - switched frmo 10x20 to 20x20" at bounding box center [783, 295] width 565 height 13
click at [1098, 291] on button "button" at bounding box center [1105, 292] width 24 height 18
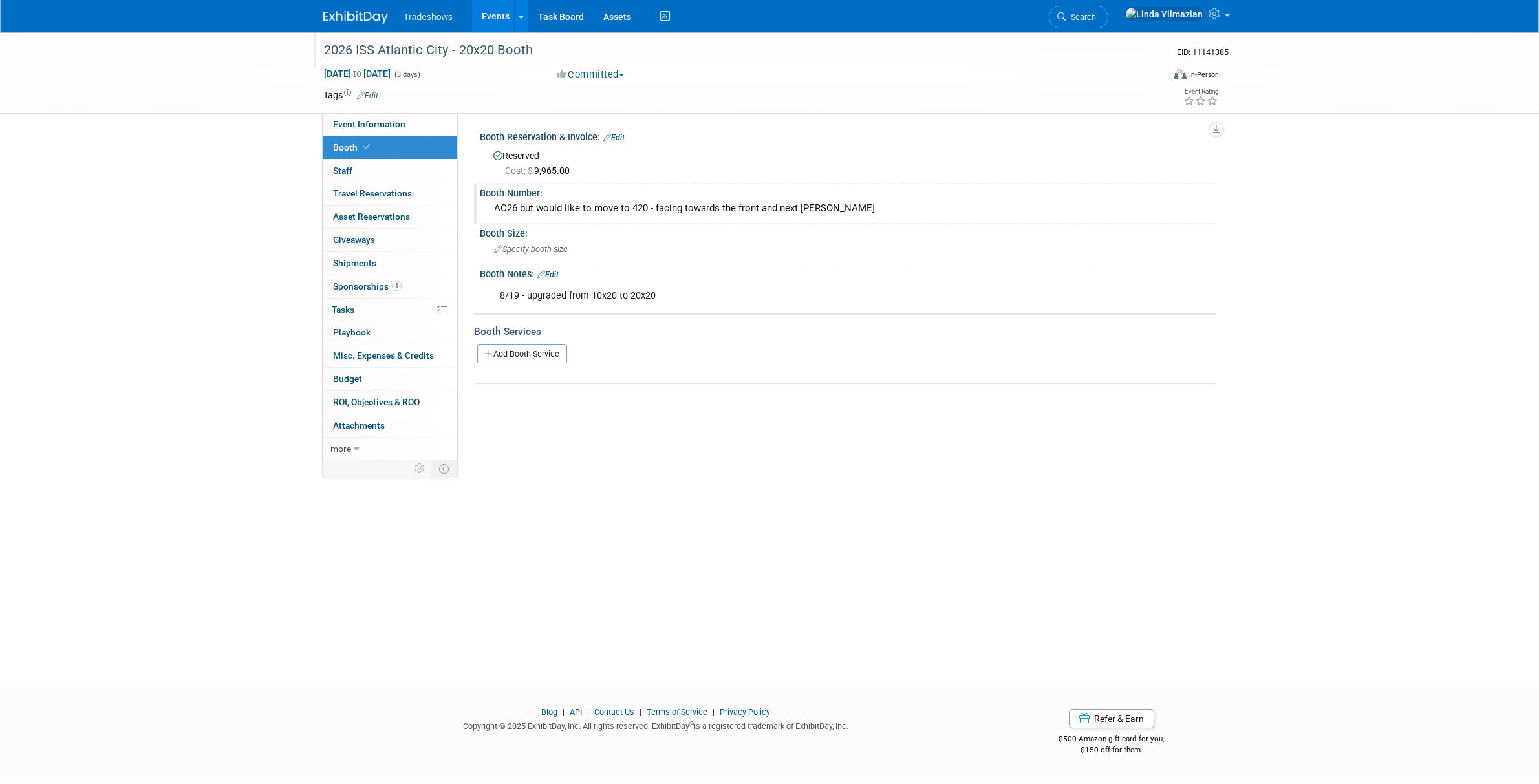
click at [508, 207] on div "AC26 but would like to move to 420 - facing towards the front and next hane" at bounding box center [848, 208] width 716 height 20
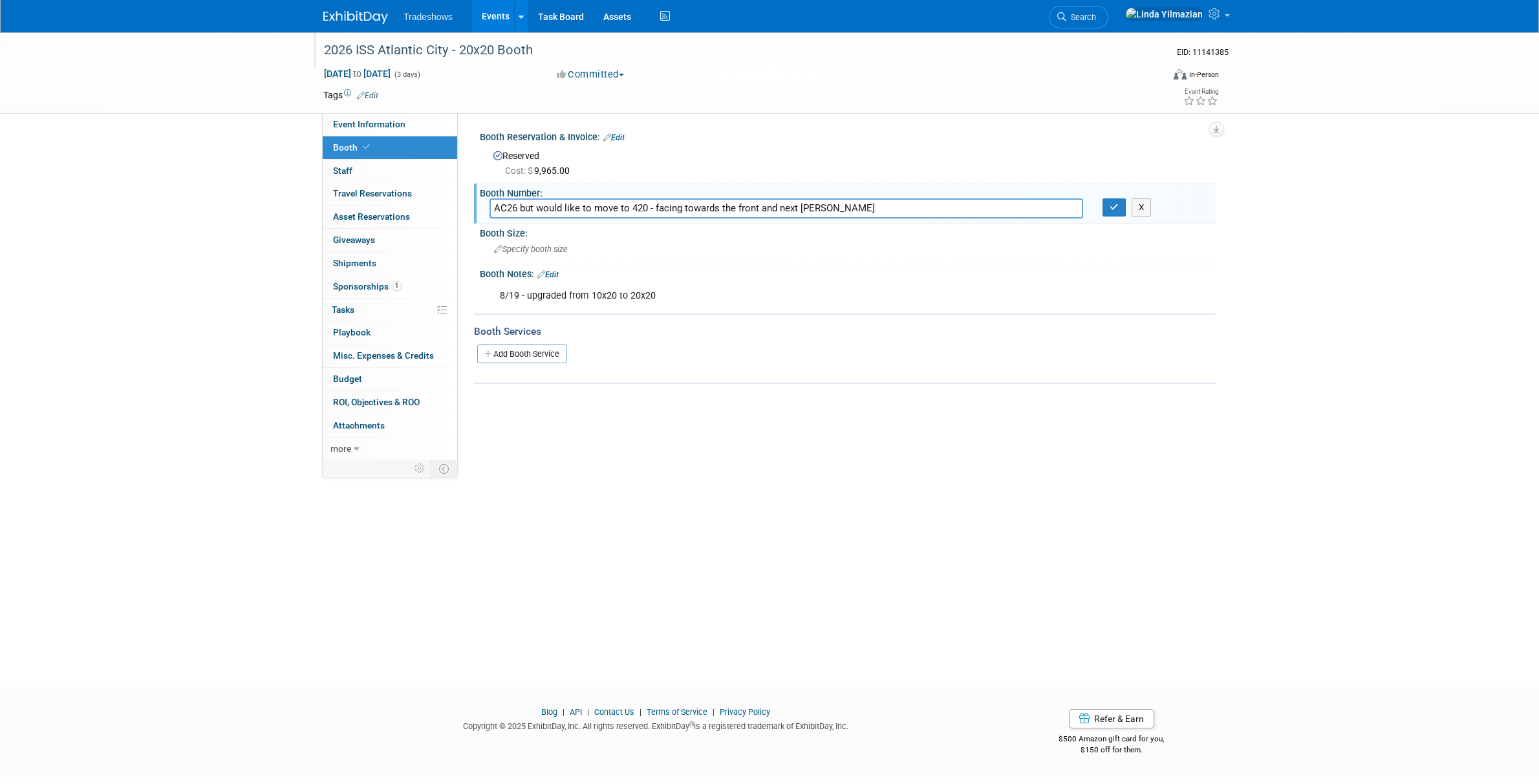
drag, startPoint x: 495, startPoint y: 207, endPoint x: 819, endPoint y: 215, distance: 324.1
click at [819, 215] on input "AC26 but would like to move to 420 - facing towards the front and next hane" at bounding box center [787, 208] width 593 height 20
click at [1122, 214] on button "button" at bounding box center [1114, 207] width 23 height 18
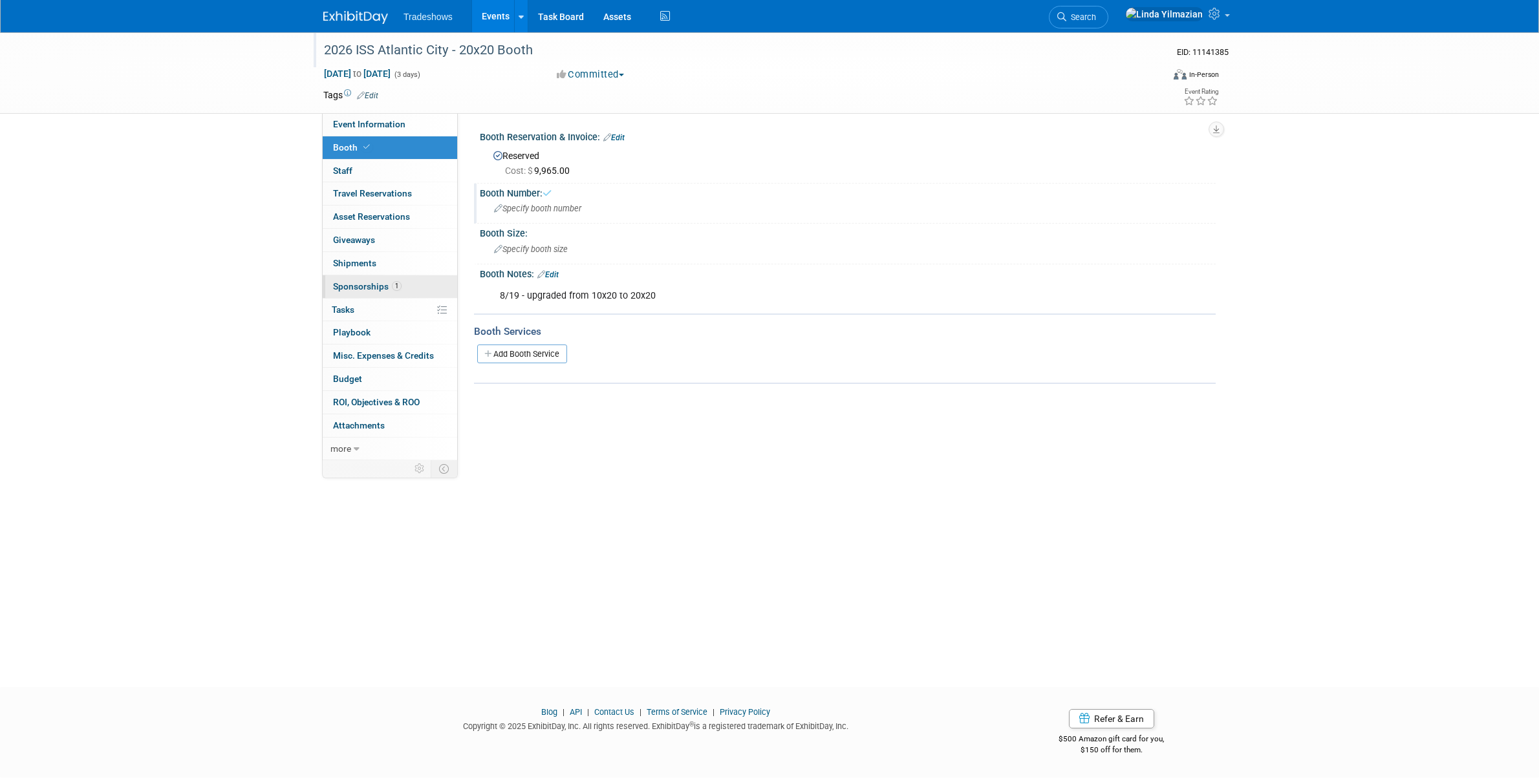
click at [366, 288] on span "Sponsorships 1" at bounding box center [367, 286] width 69 height 10
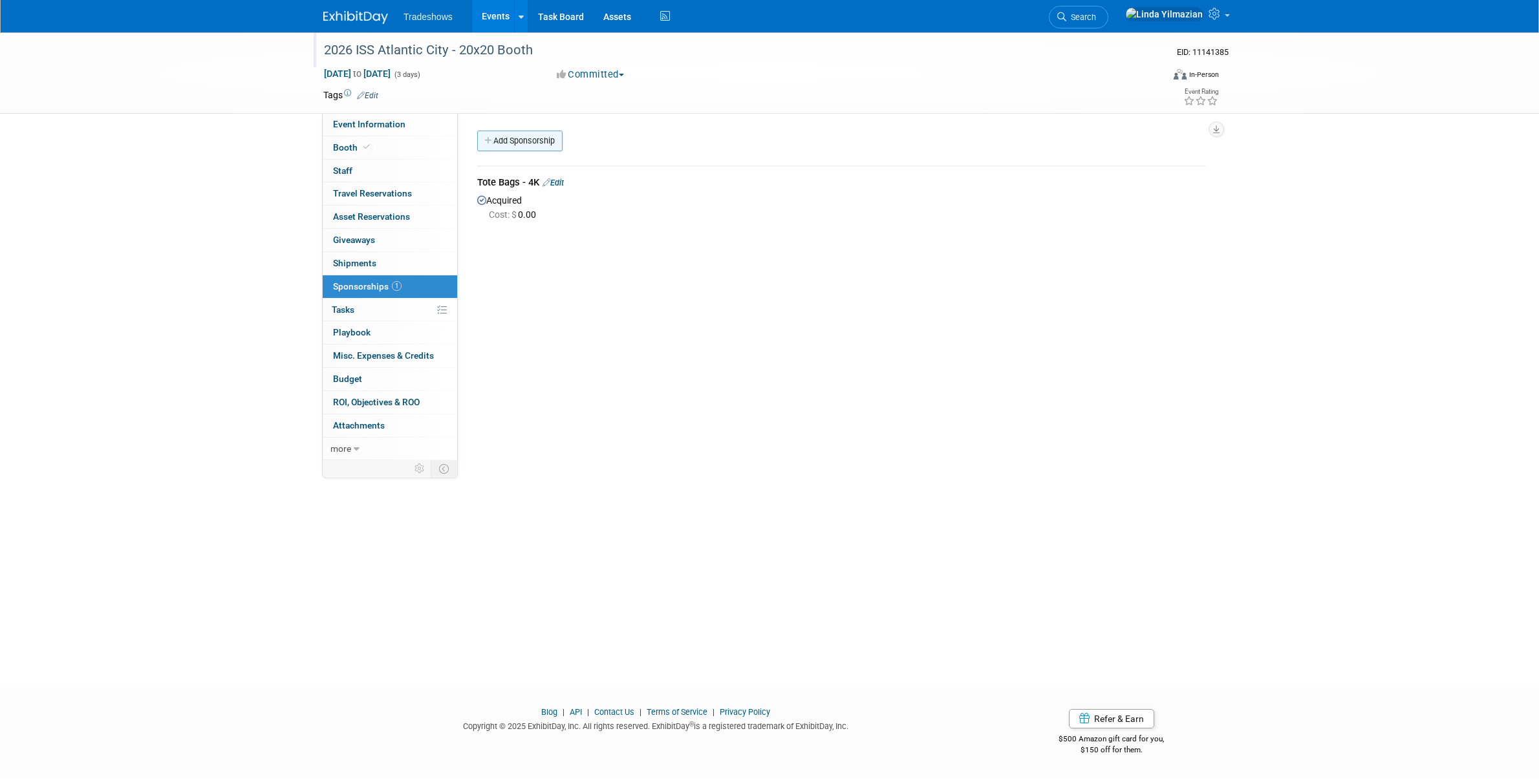
click at [503, 140] on link "Add Sponsorship" at bounding box center [519, 141] width 85 height 21
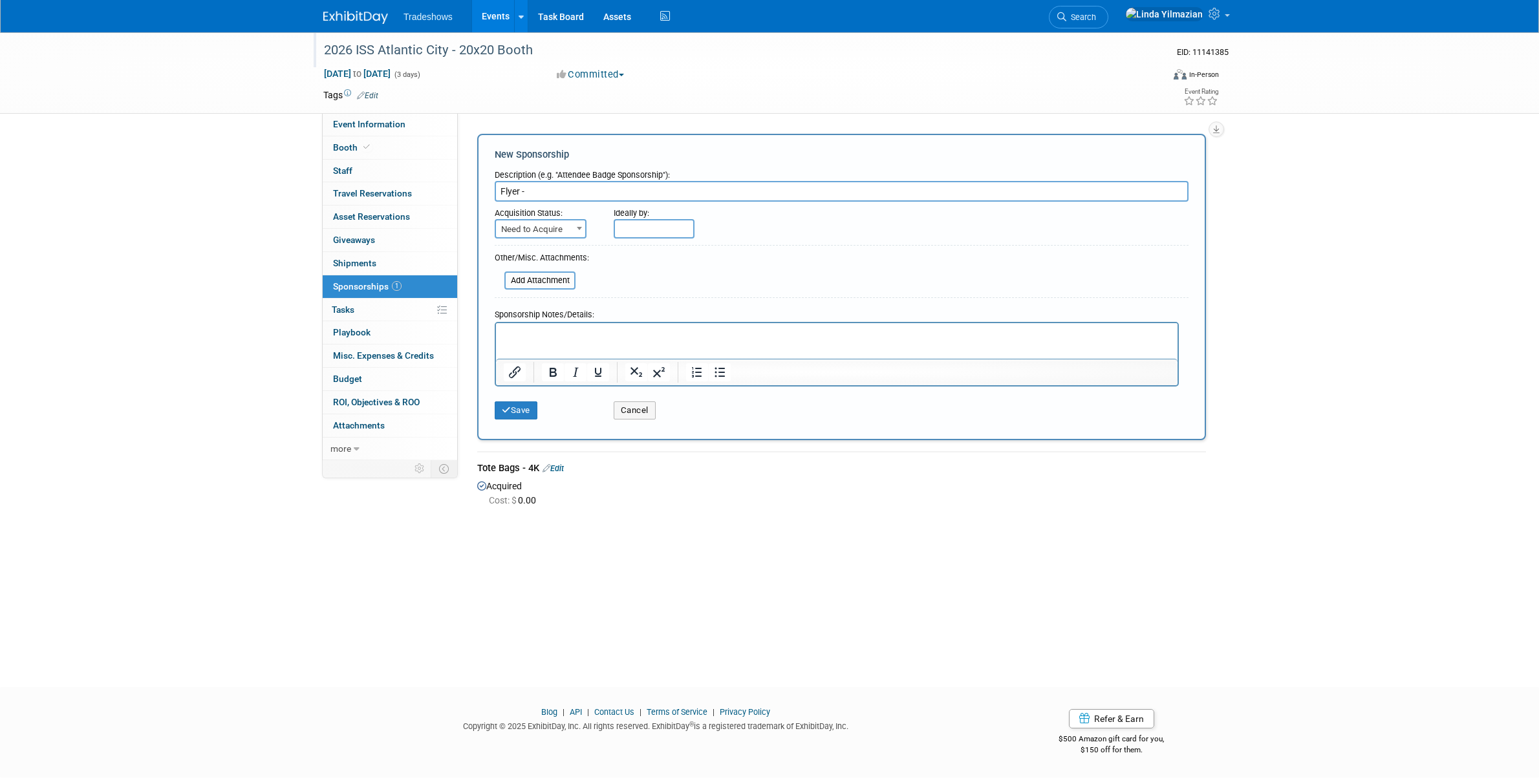
type input "Flyer -"
click at [565, 233] on span "Need to Acquire" at bounding box center [540, 229] width 90 height 18
select select "2"
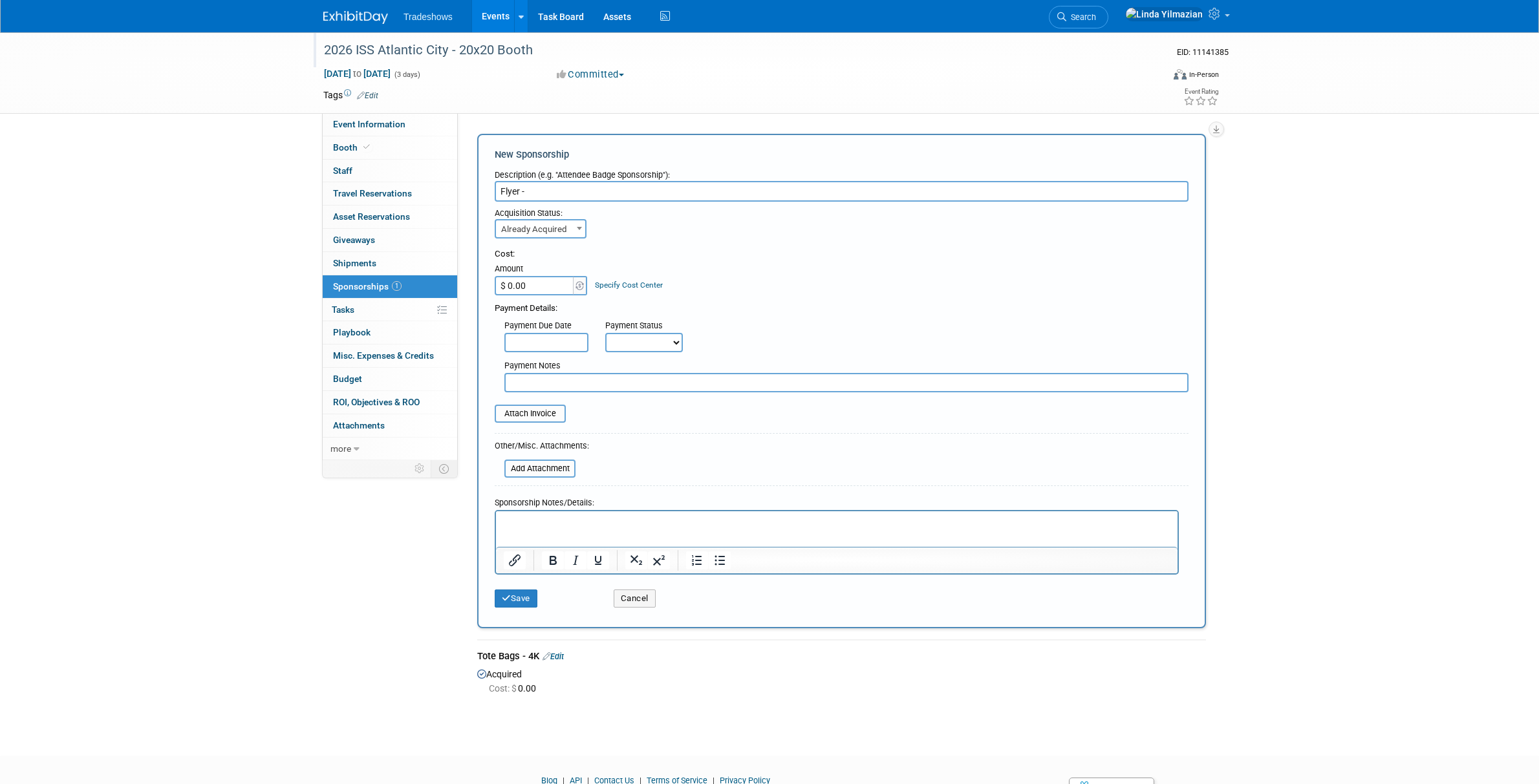
click at [556, 192] on input "Flyer -" at bounding box center [842, 192] width 694 height 21
type input "Flyer Distribution"
click at [532, 604] on button "Save" at bounding box center [516, 598] width 43 height 18
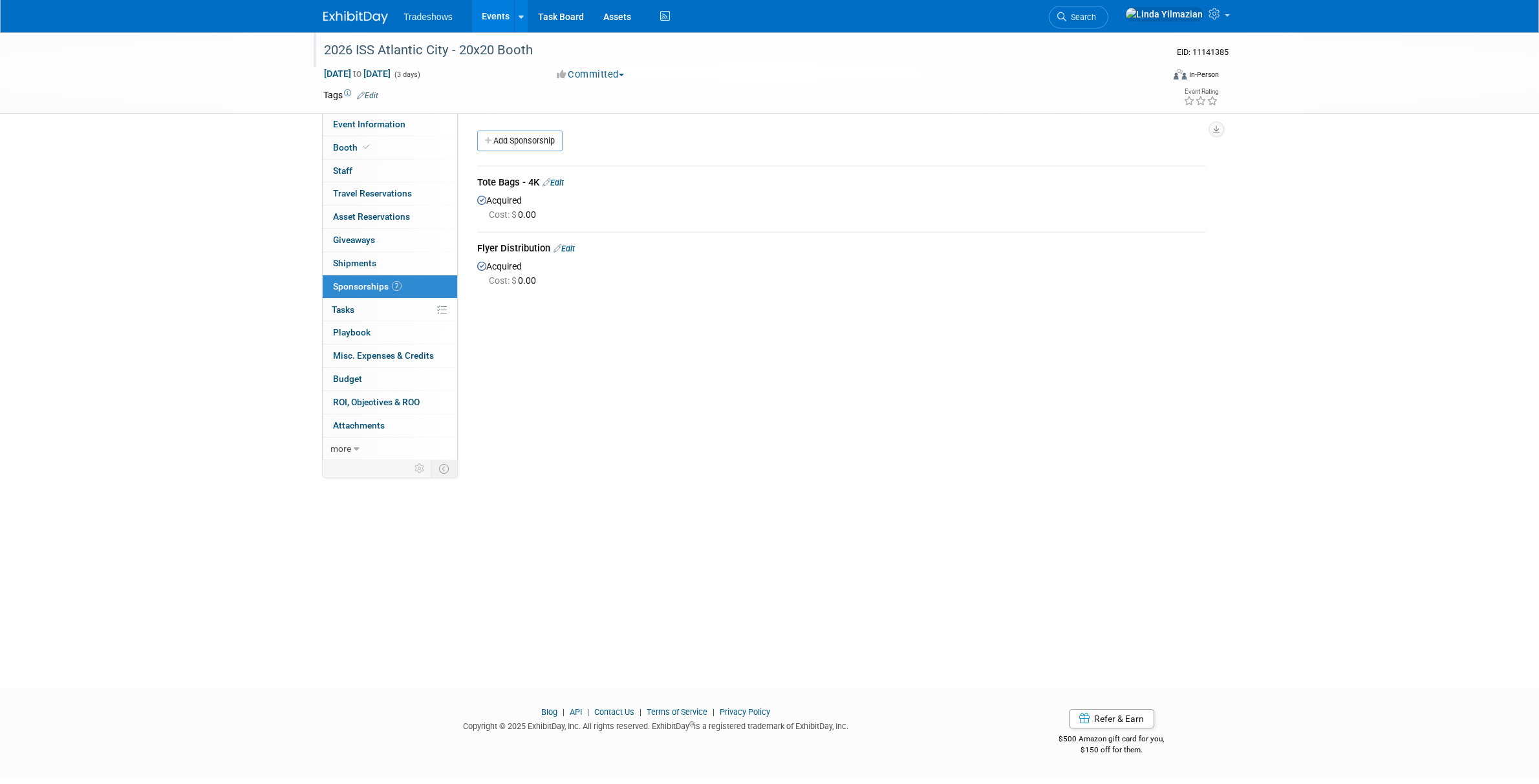
click at [489, 16] on link "Events" at bounding box center [496, 16] width 47 height 33
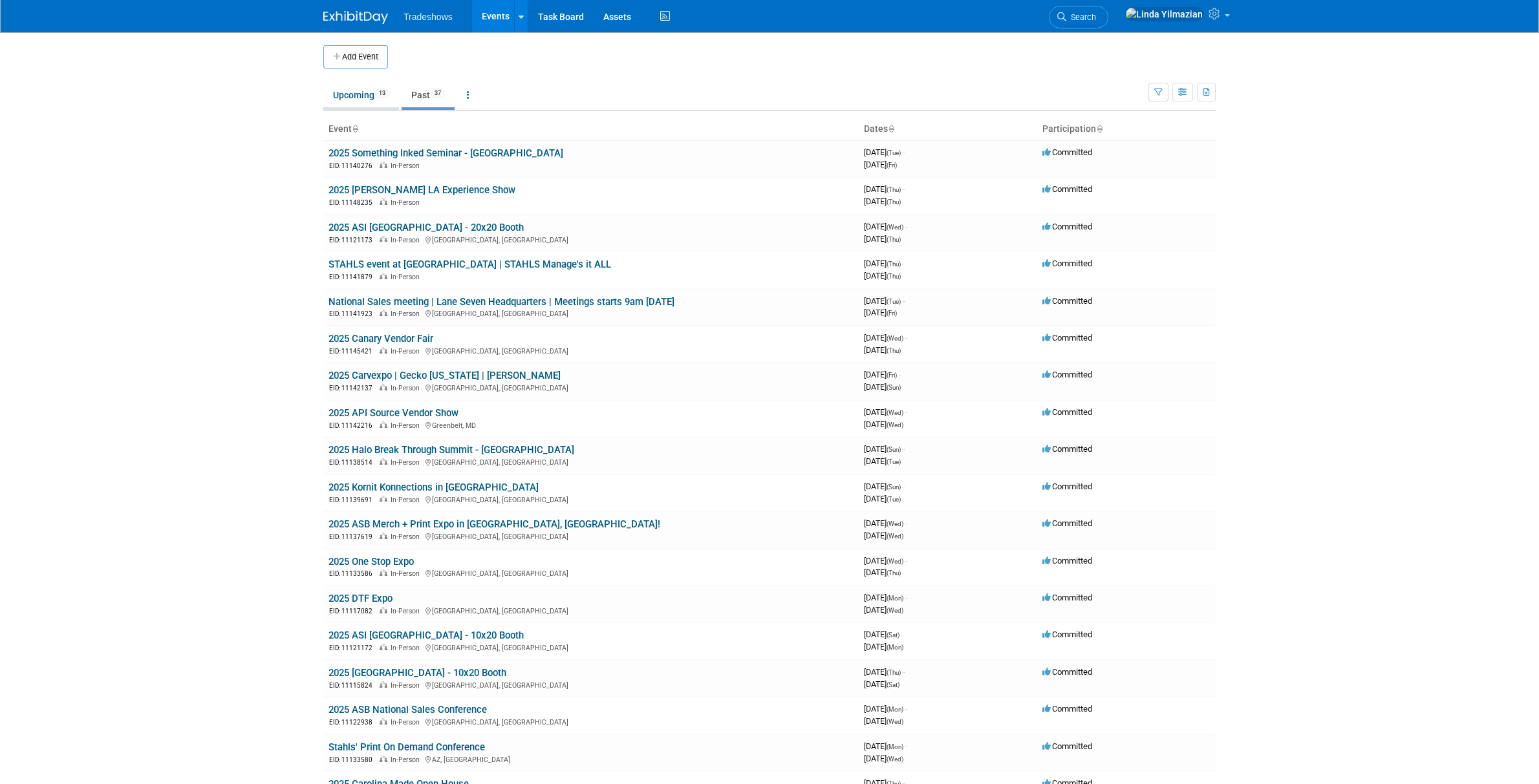
click at [363, 95] on link "Upcoming 13" at bounding box center [361, 95] width 75 height 24
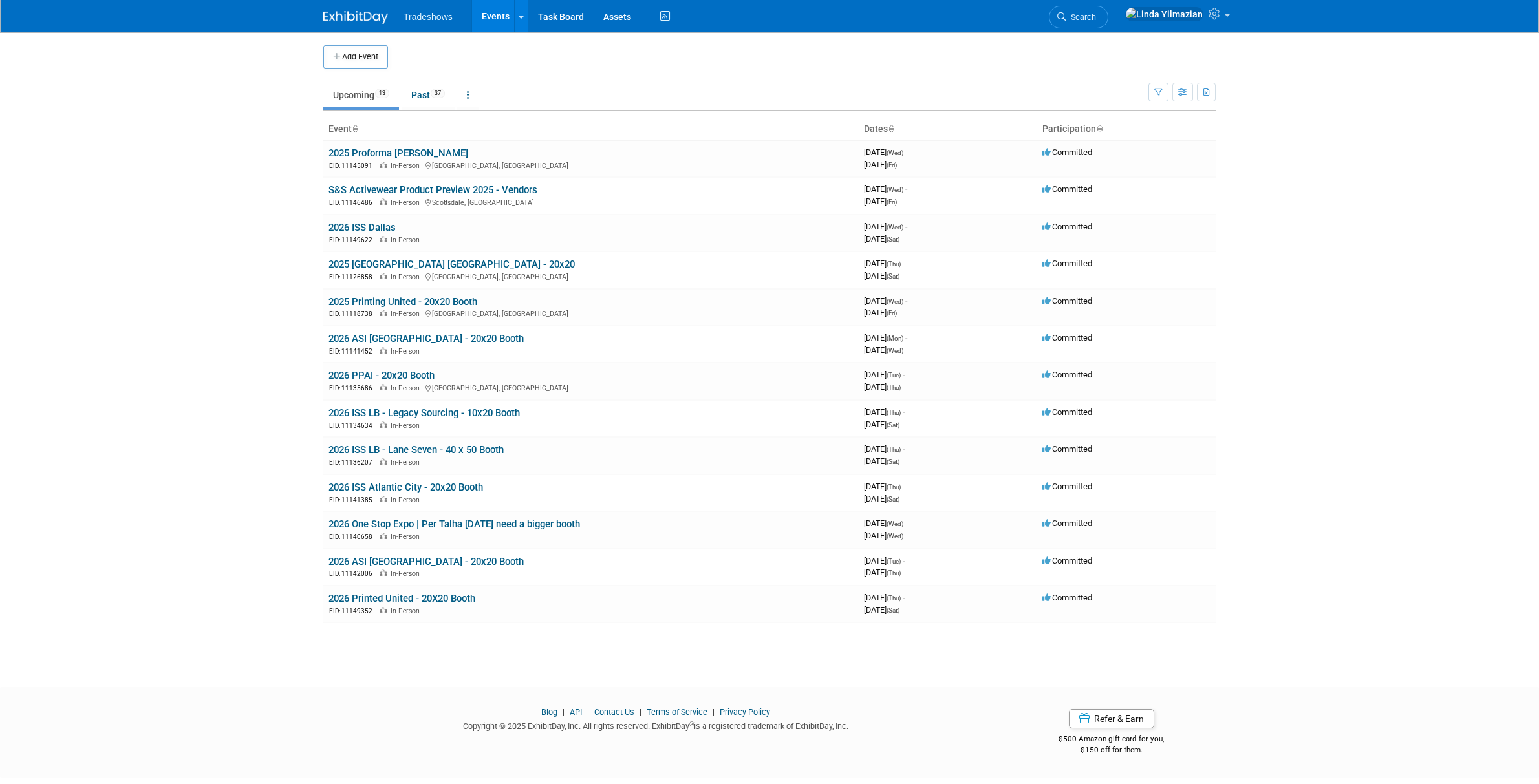
click at [360, 93] on link "Upcoming 13" at bounding box center [361, 95] width 75 height 24
click at [356, 96] on link "Upcoming 13" at bounding box center [361, 95] width 75 height 24
click at [349, 98] on link "Upcoming 13" at bounding box center [361, 95] width 75 height 24
click at [415, 447] on link "2026 ISS LB - Lane Seven - 40 x 50 Booth" at bounding box center [416, 450] width 175 height 12
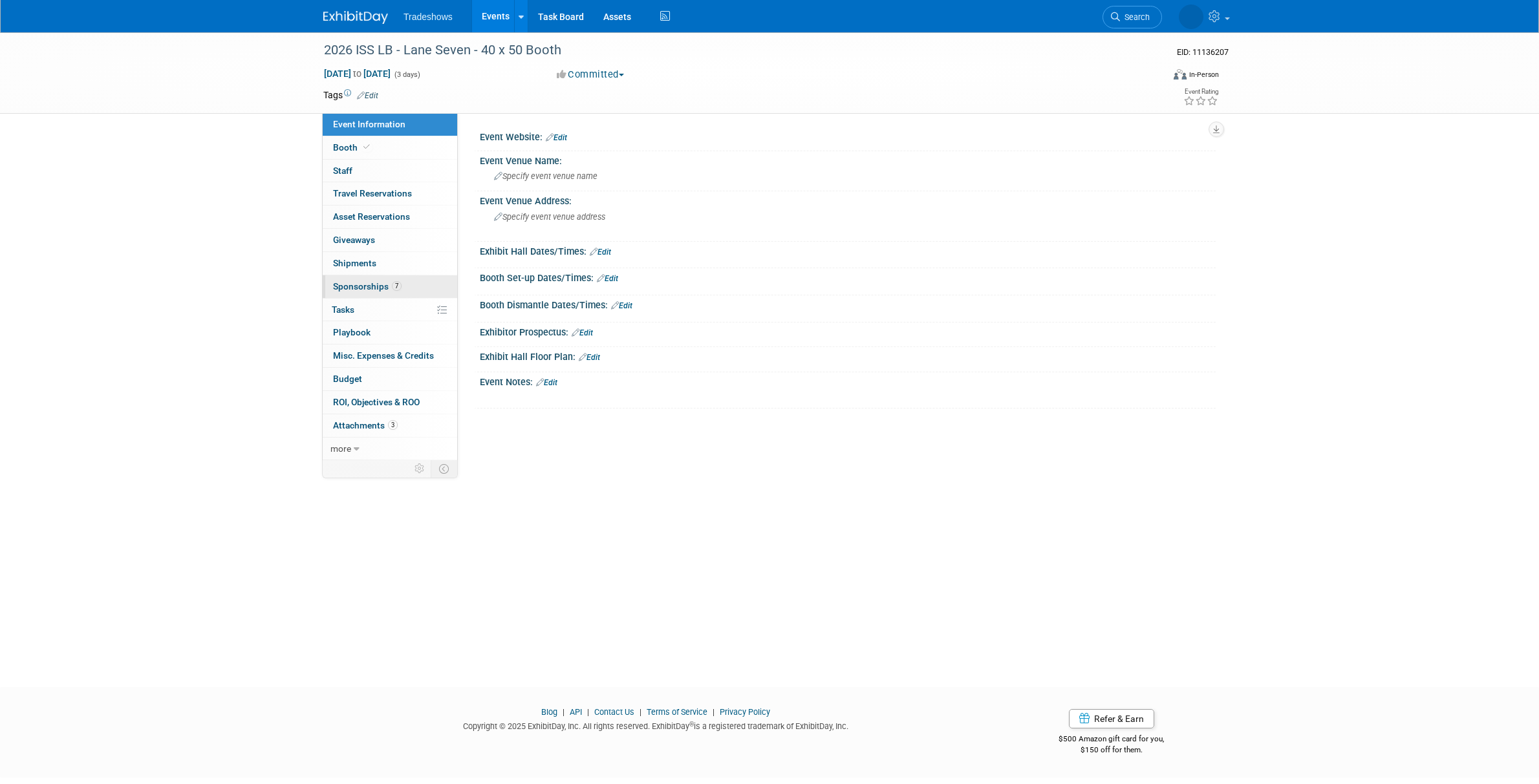
click at [355, 284] on span "Sponsorships 7" at bounding box center [367, 286] width 69 height 10
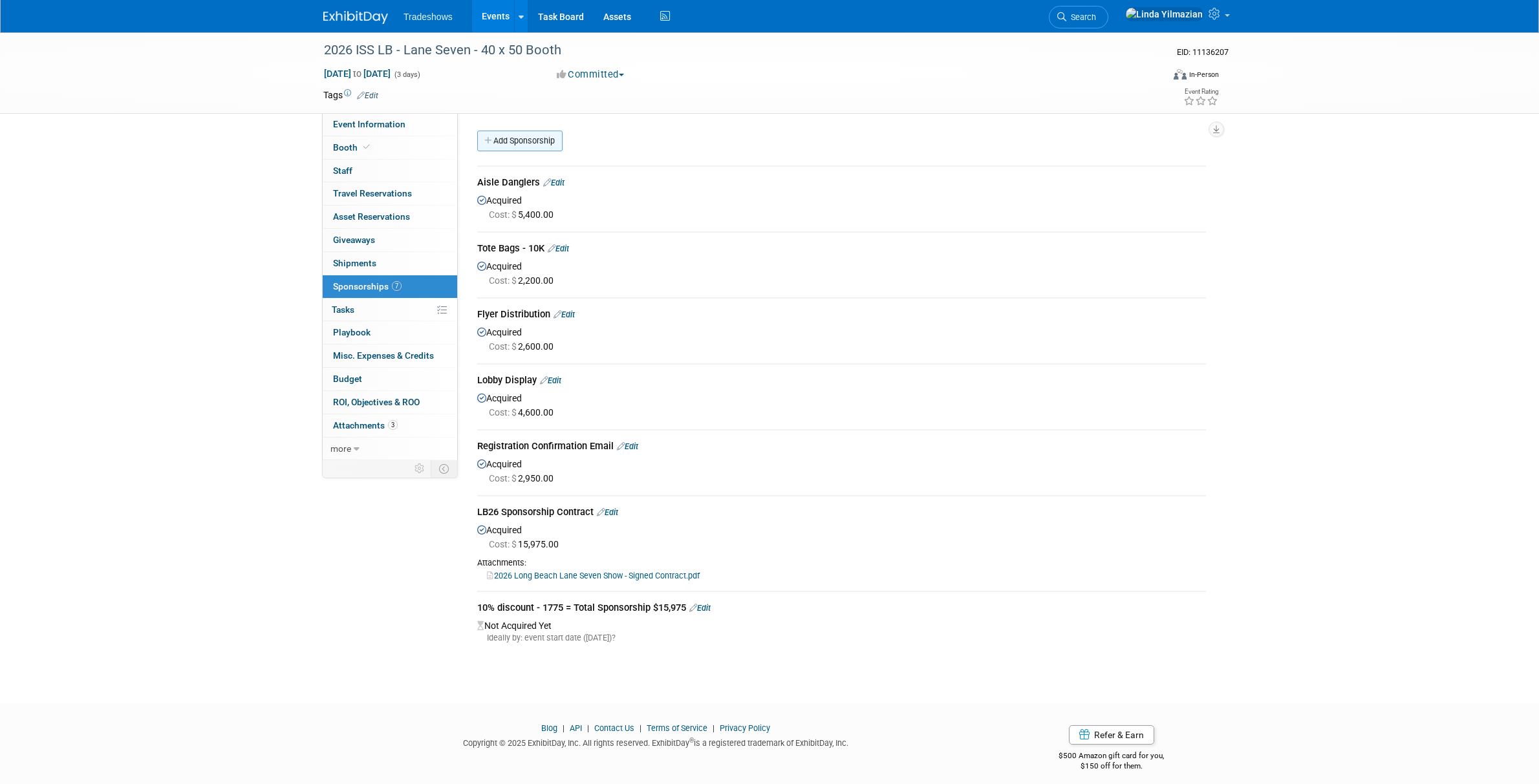
click at [524, 136] on link "Add Sponsorship" at bounding box center [519, 141] width 85 height 21
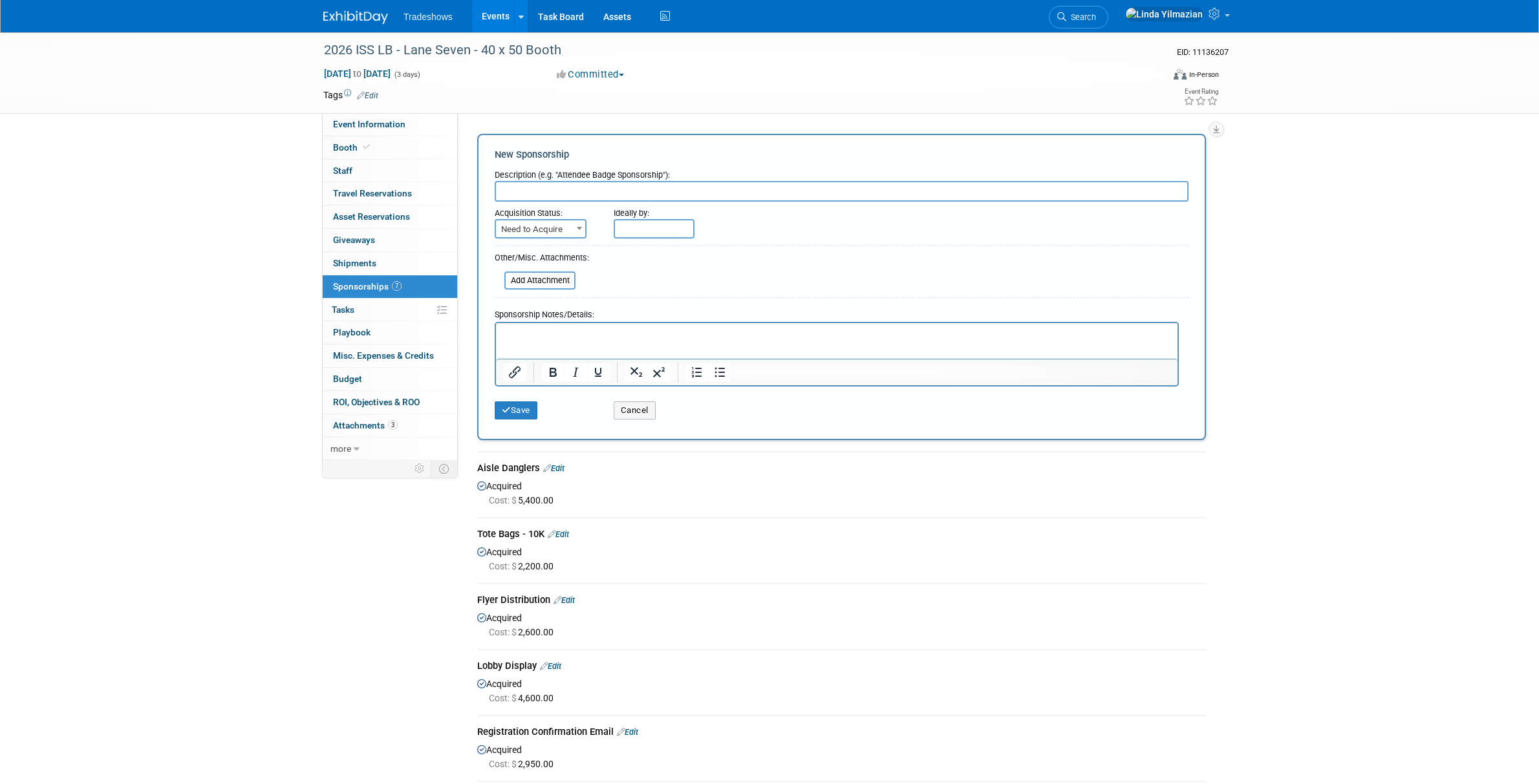
paste input "20 Full door perforated clings: 36”x 80” - 20 NSF"
type input "20 Full door perforated clings: 36”x 80” - 20 NSF"
click at [542, 234] on span "Need to Acquire" at bounding box center [540, 229] width 90 height 18
select select "2"
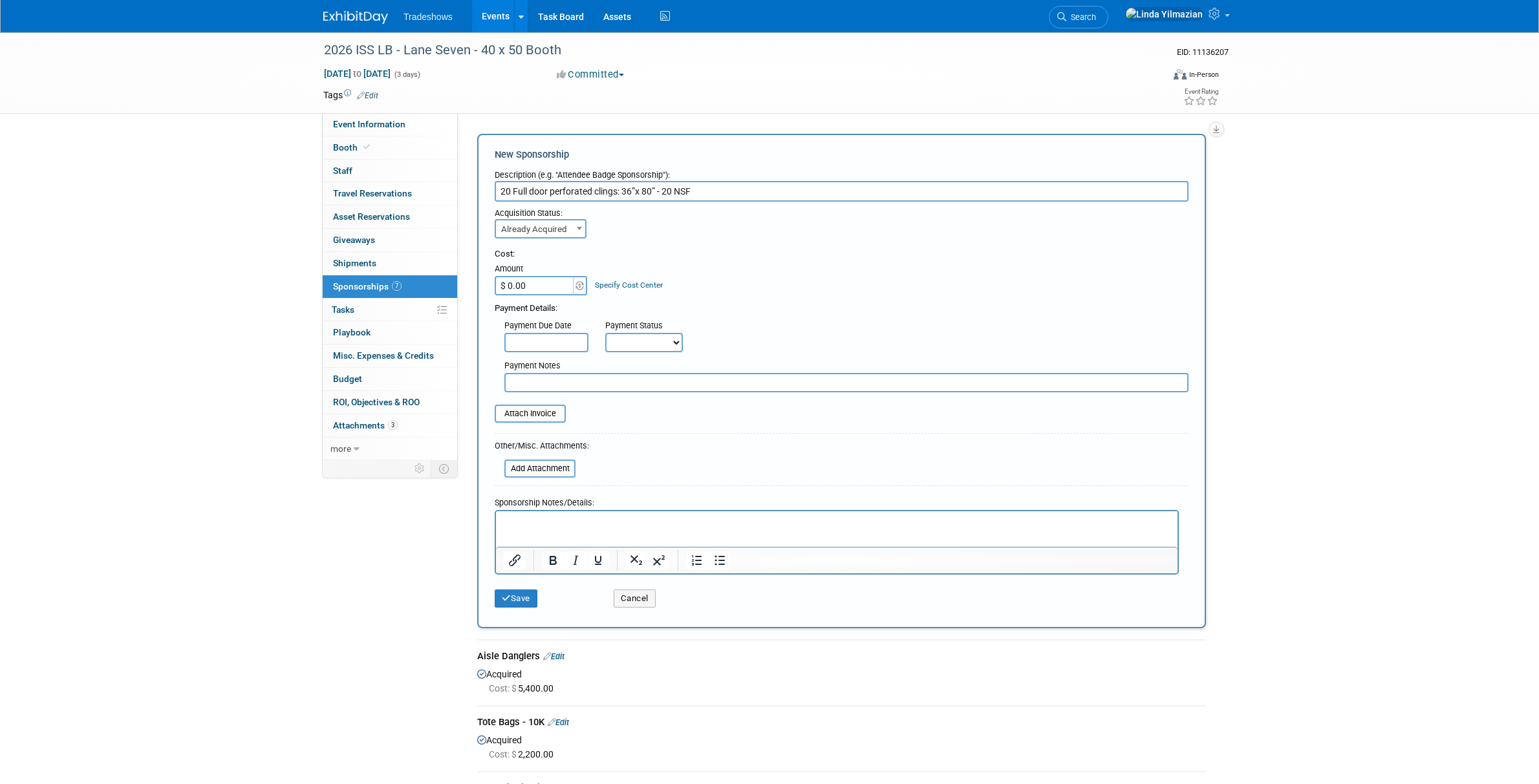
click at [535, 284] on input "$ 0.00" at bounding box center [535, 285] width 81 height 19
type input "$ 8,500.00"
click at [513, 606] on button "Save" at bounding box center [516, 598] width 43 height 18
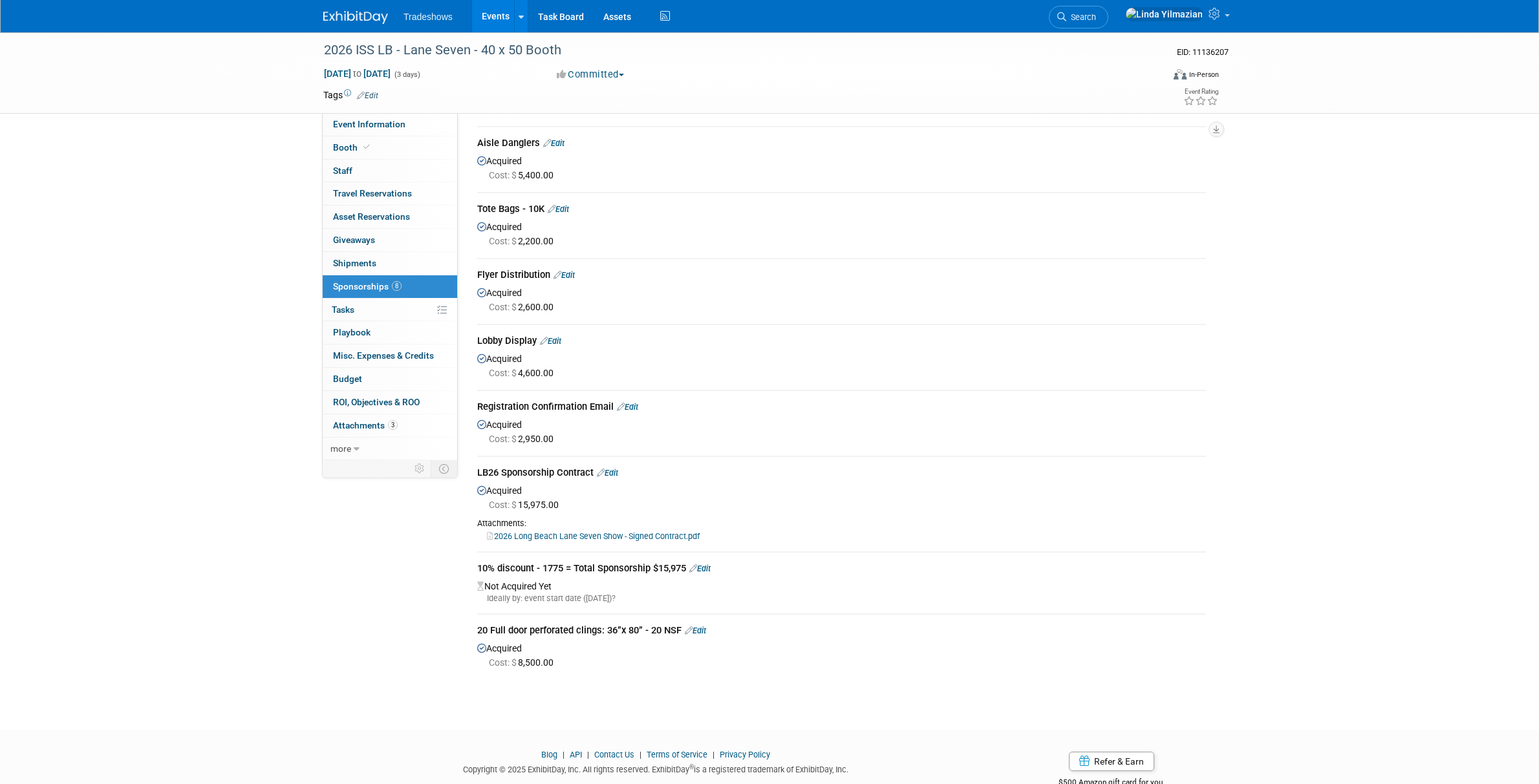
scroll to position [75, 0]
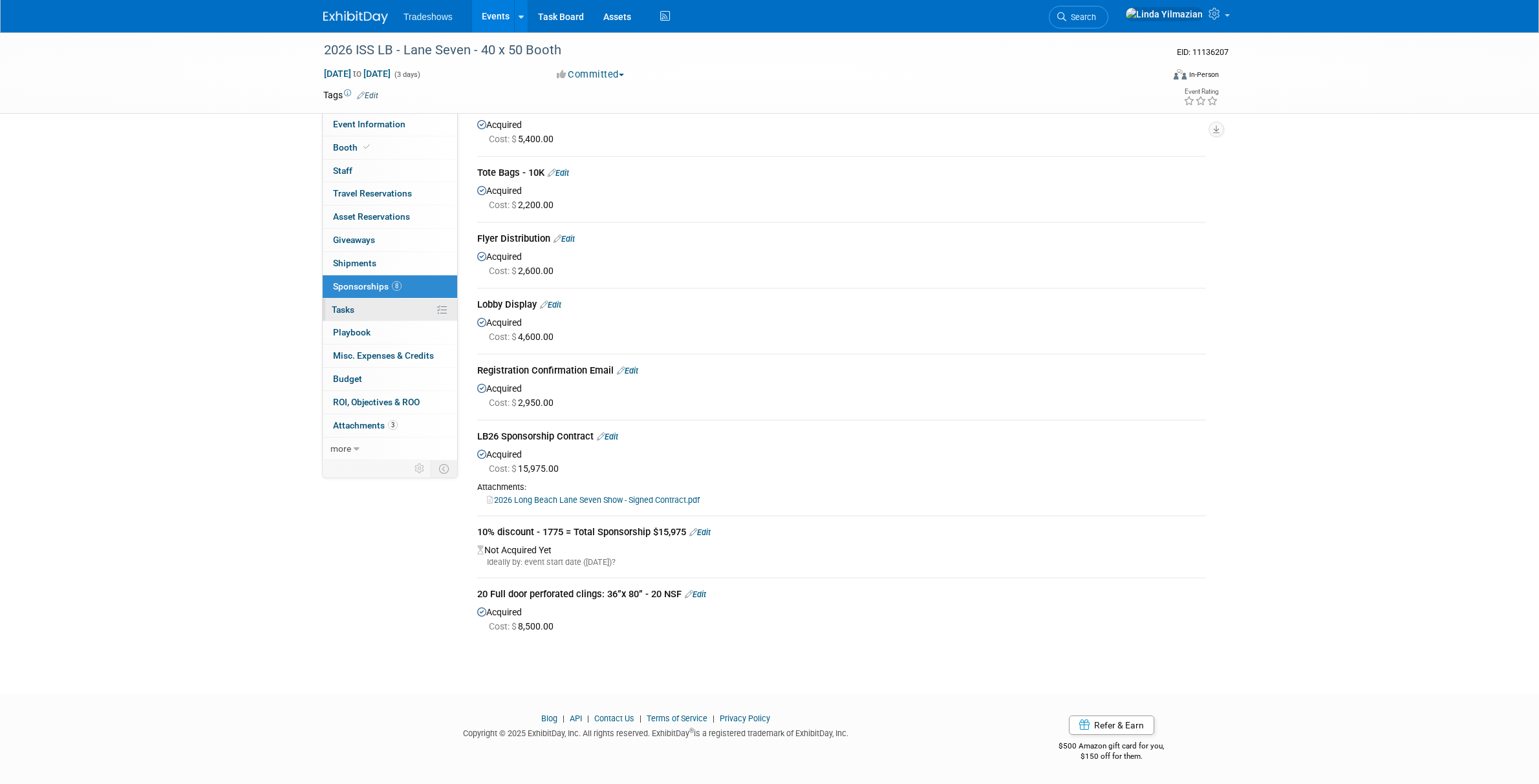
click at [346, 314] on span "Tasks 0%" at bounding box center [343, 310] width 23 height 10
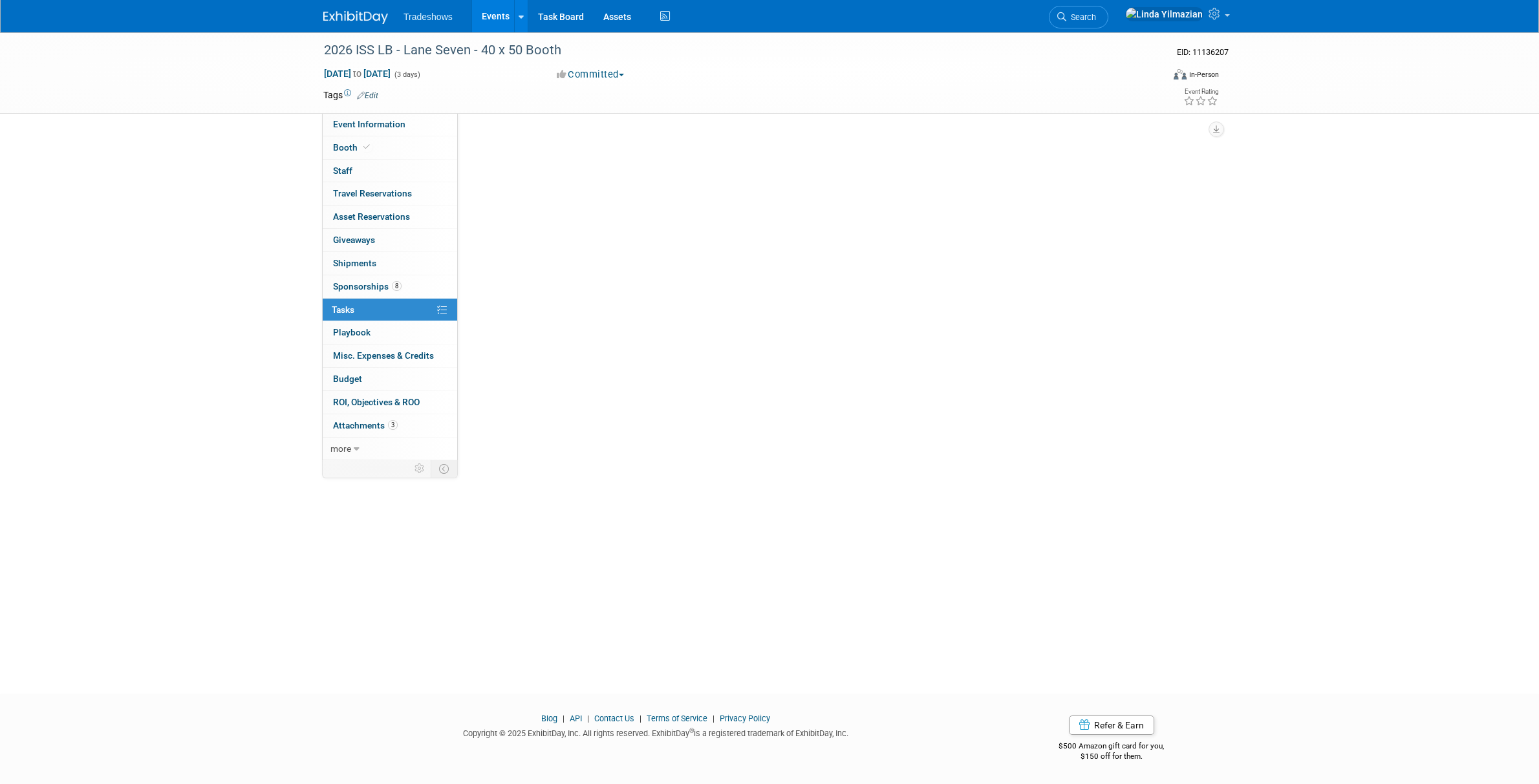
scroll to position [0, 0]
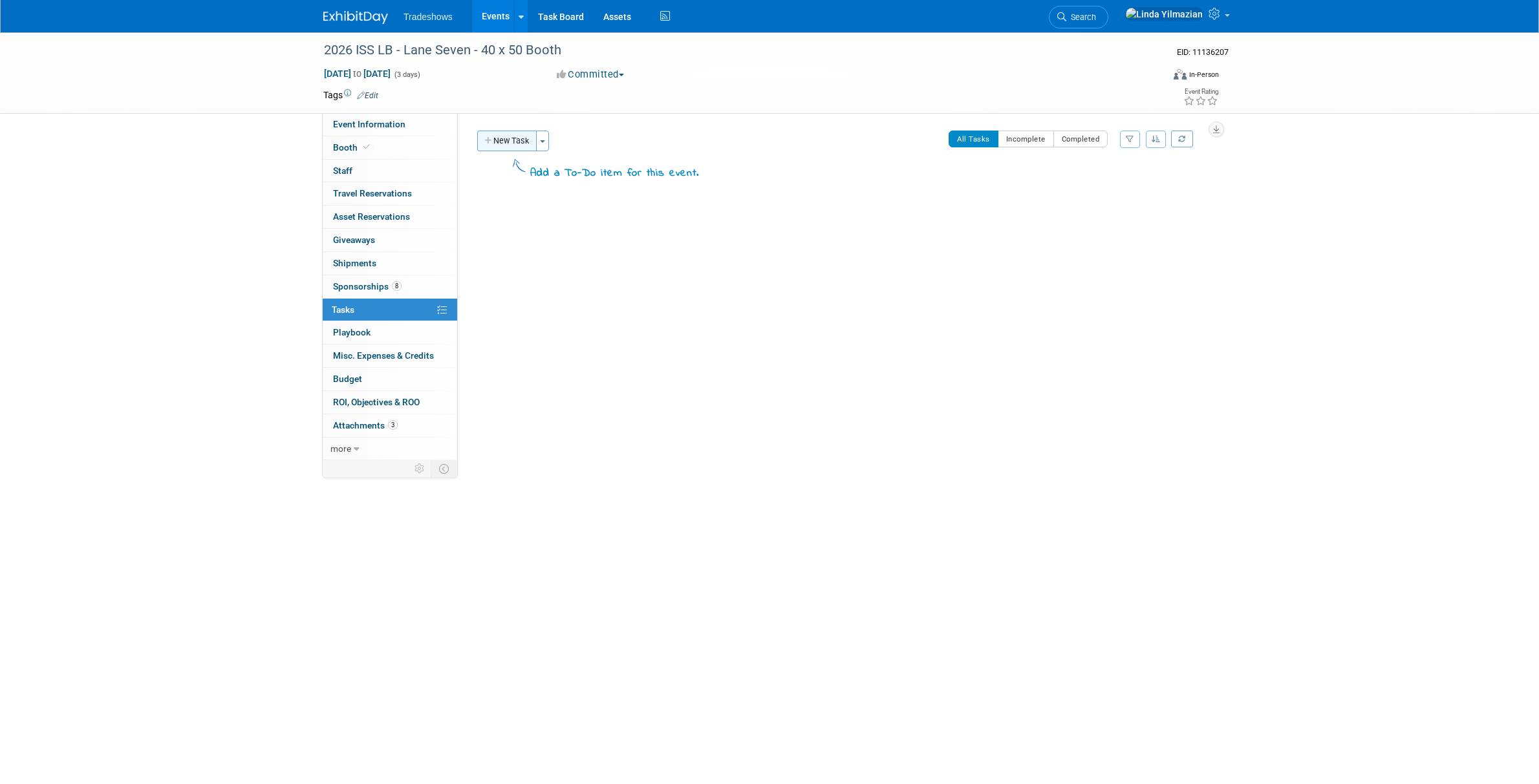
click at [505, 139] on button "New Task" at bounding box center [507, 141] width 59 height 21
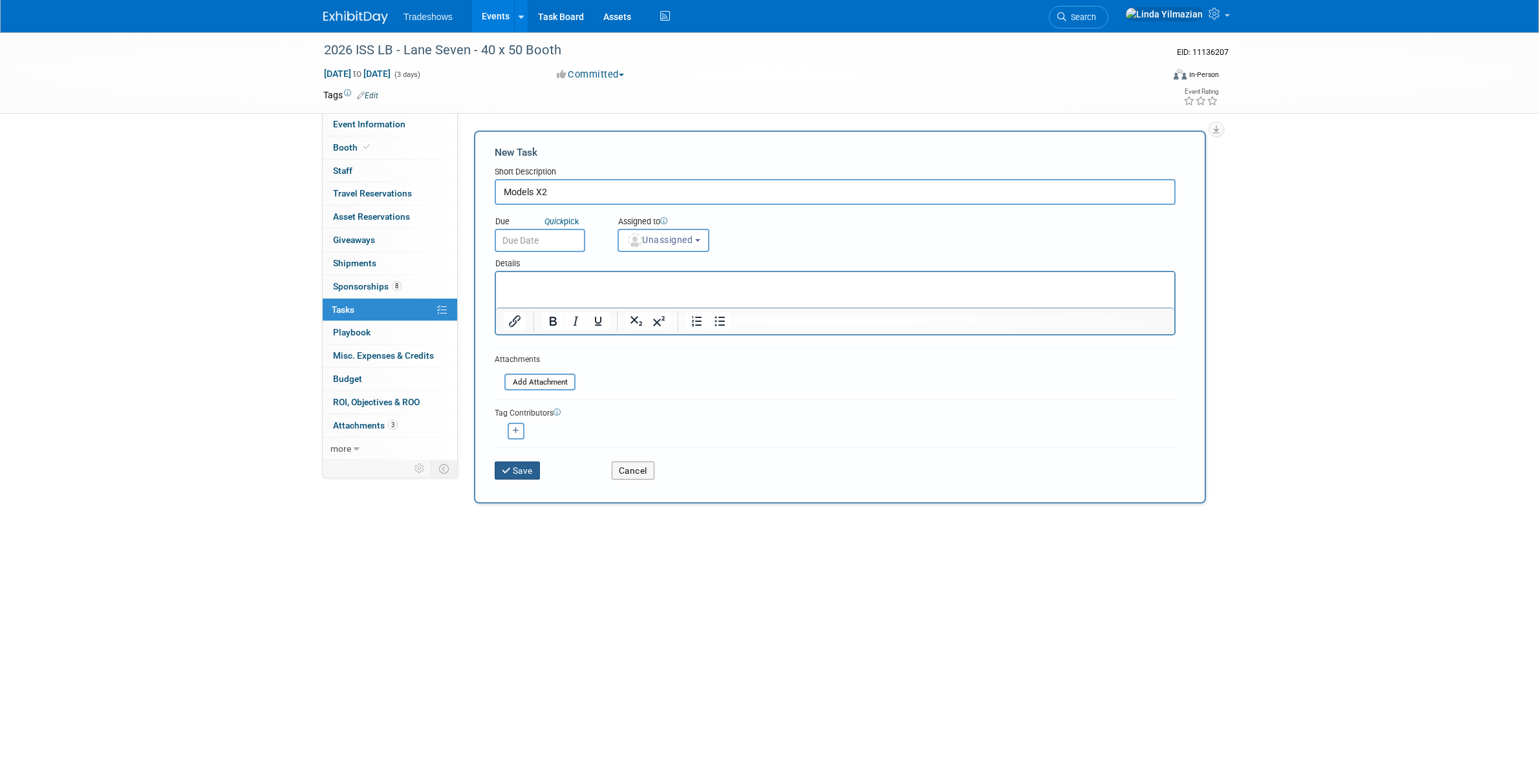
type input "Models X2"
click at [517, 467] on button "Save" at bounding box center [517, 470] width 45 height 18
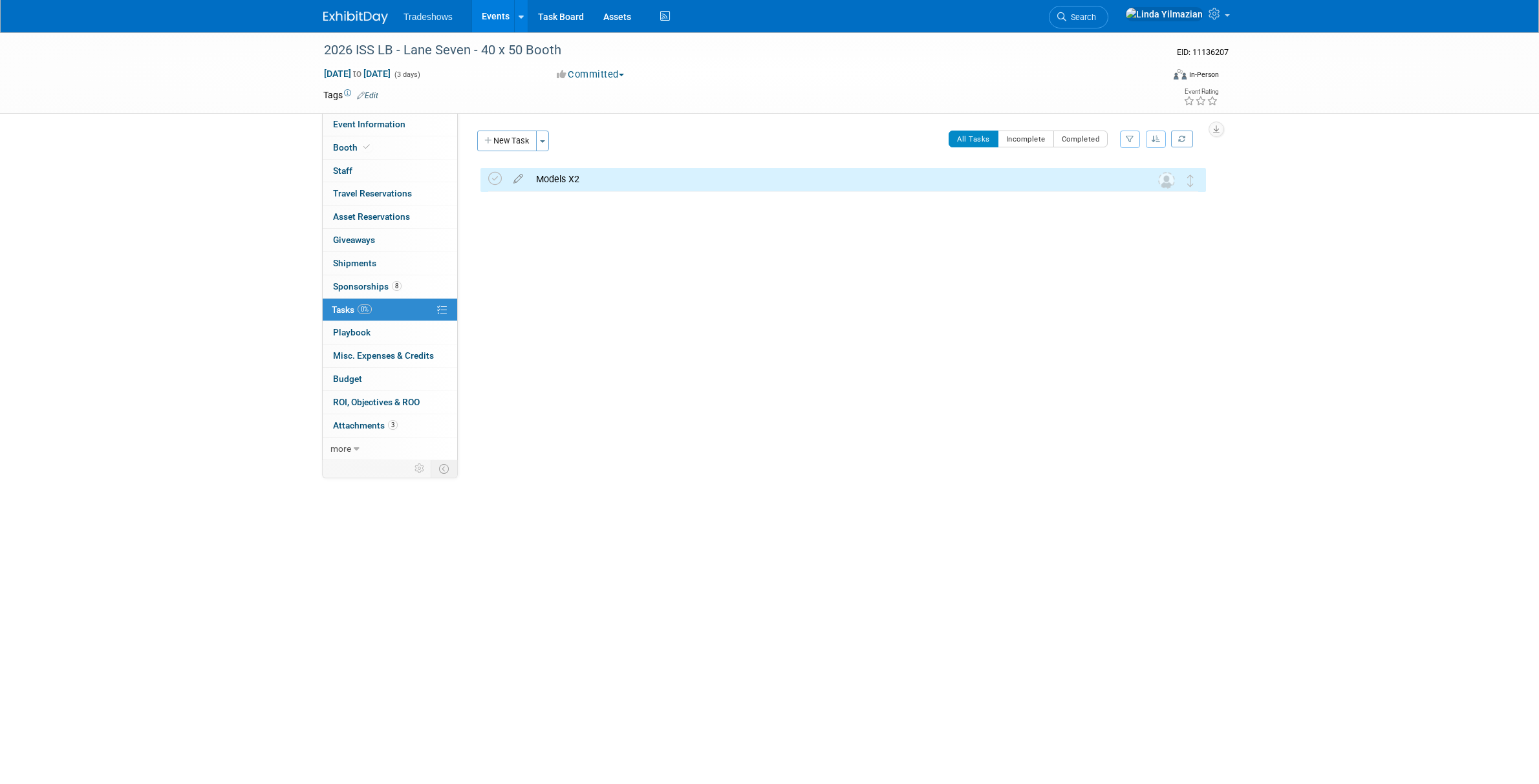
click at [499, 18] on link "Events" at bounding box center [496, 16] width 47 height 33
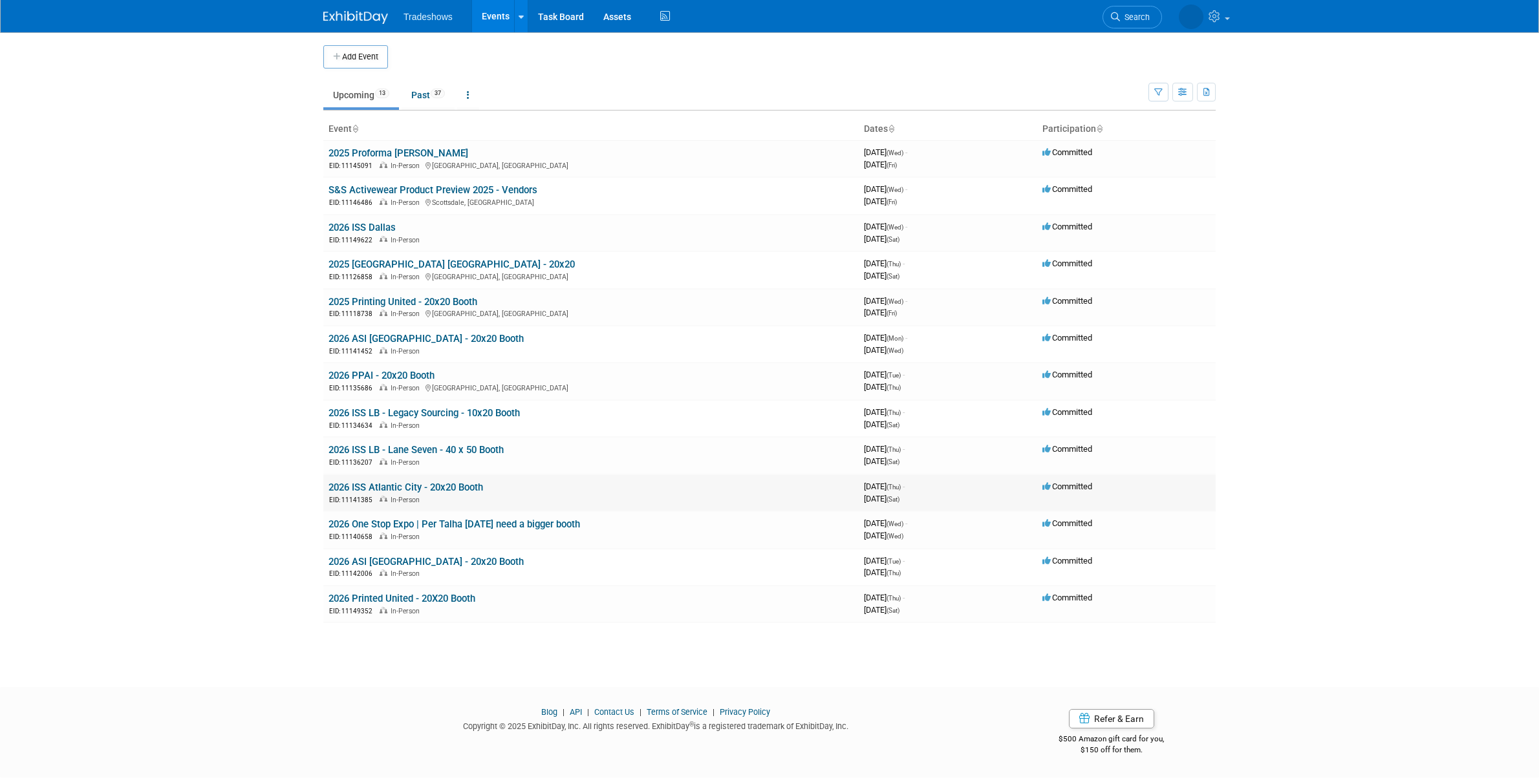
click at [420, 489] on link "2026 ISS Atlantic City - 20x20 Booth" at bounding box center [405, 487] width 155 height 12
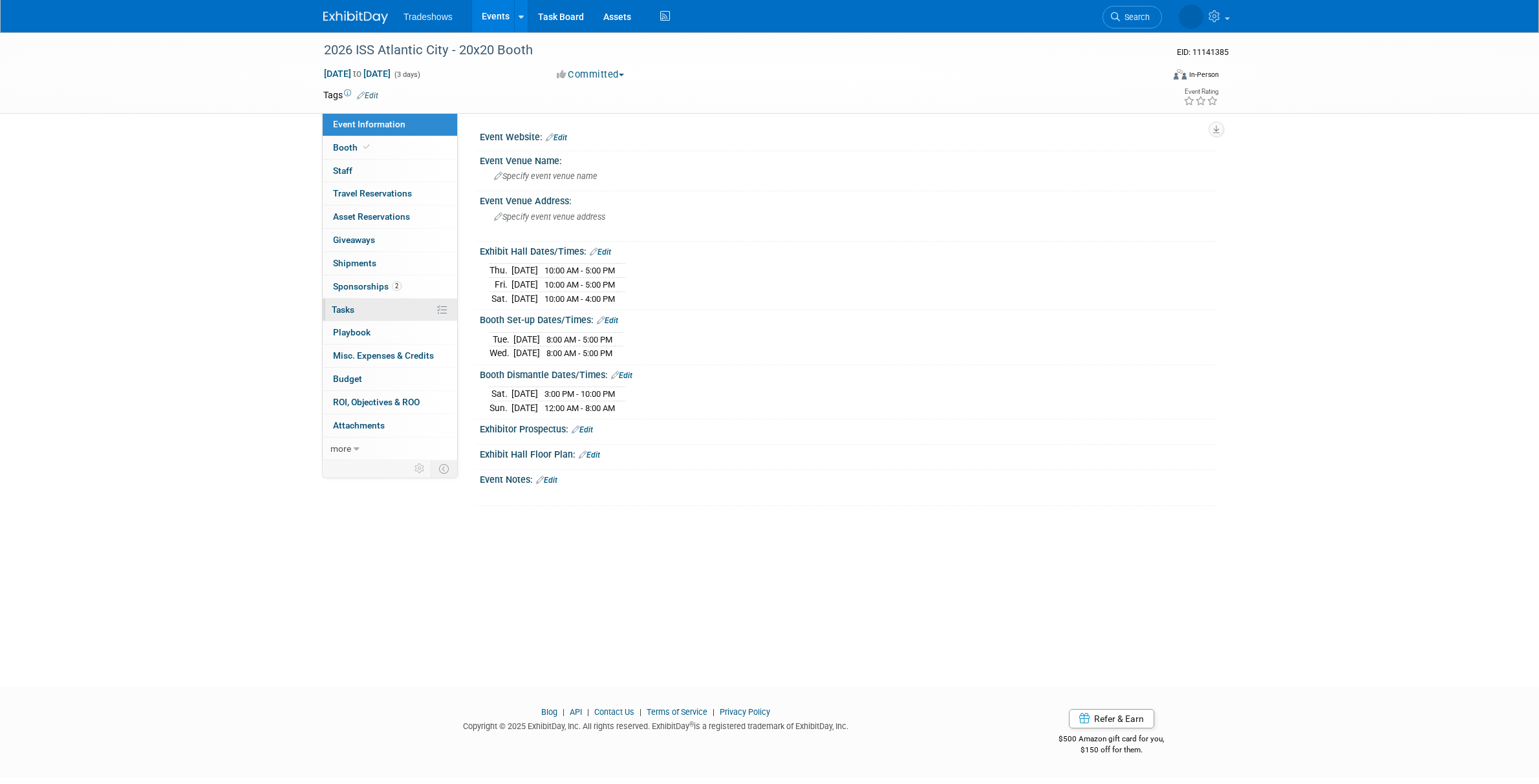
click at [346, 307] on span "Tasks 0%" at bounding box center [343, 310] width 23 height 10
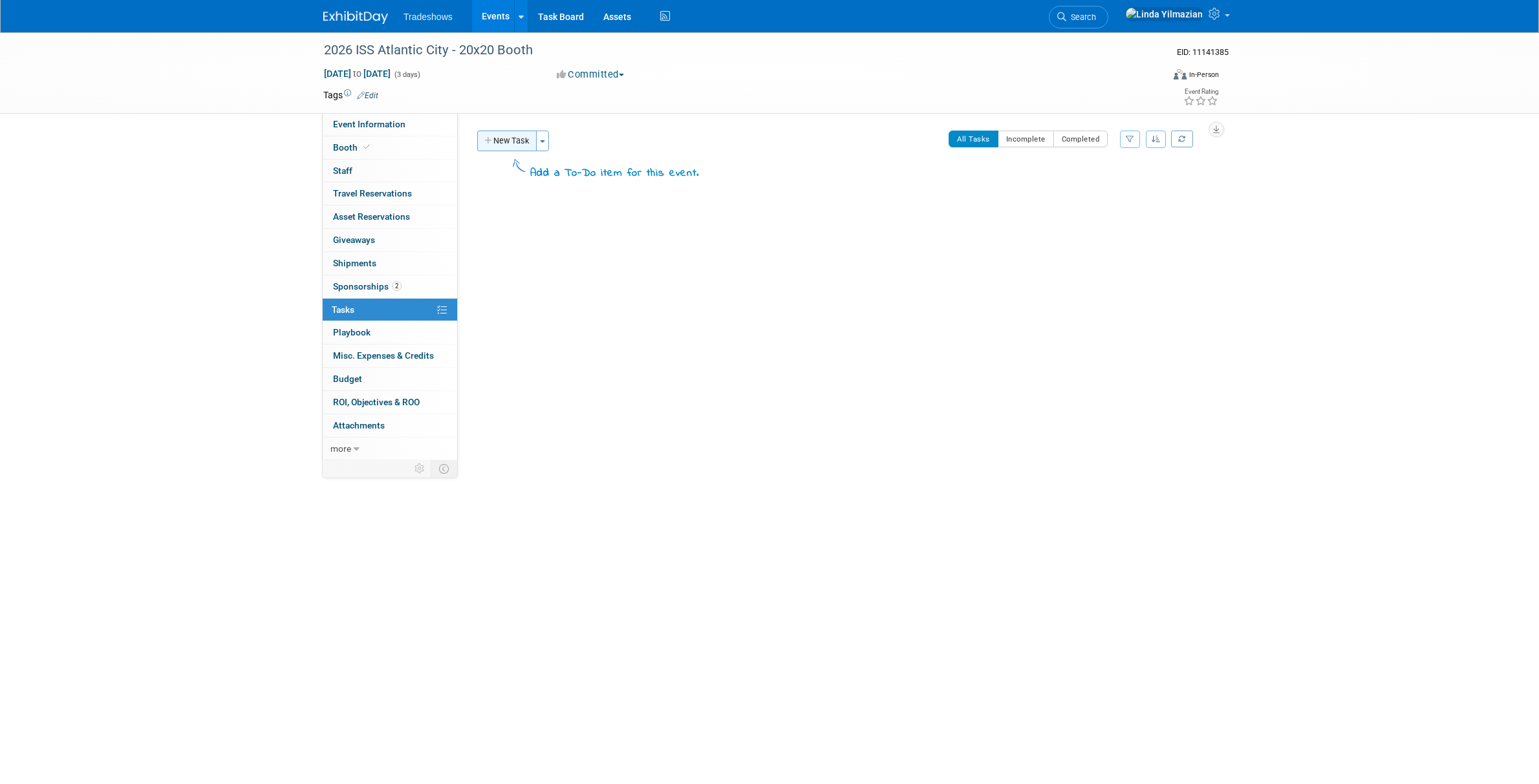
click at [525, 137] on button "New Task" at bounding box center [507, 141] width 59 height 21
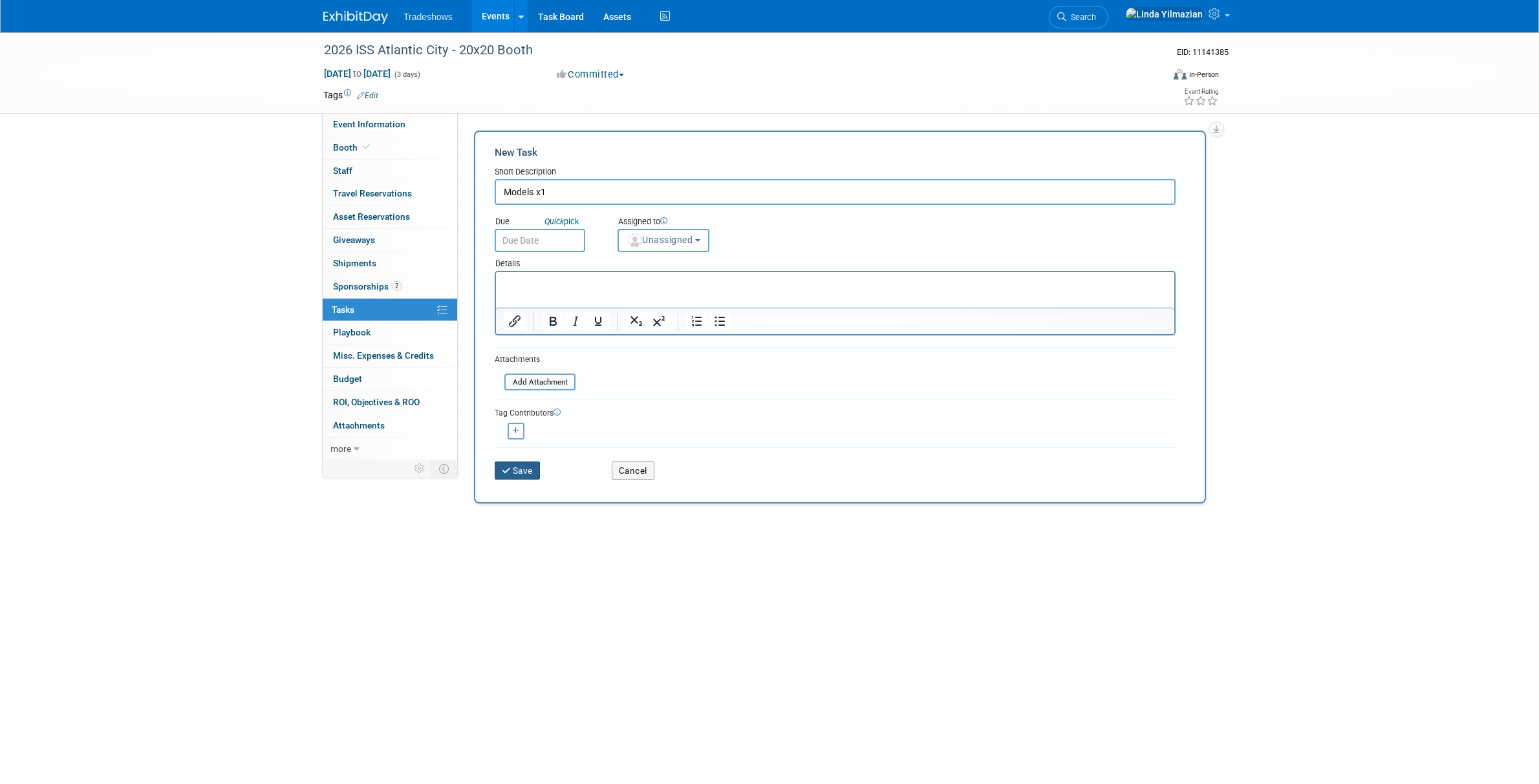
type input "Models x1"
click at [516, 473] on button "Save" at bounding box center [517, 470] width 45 height 18
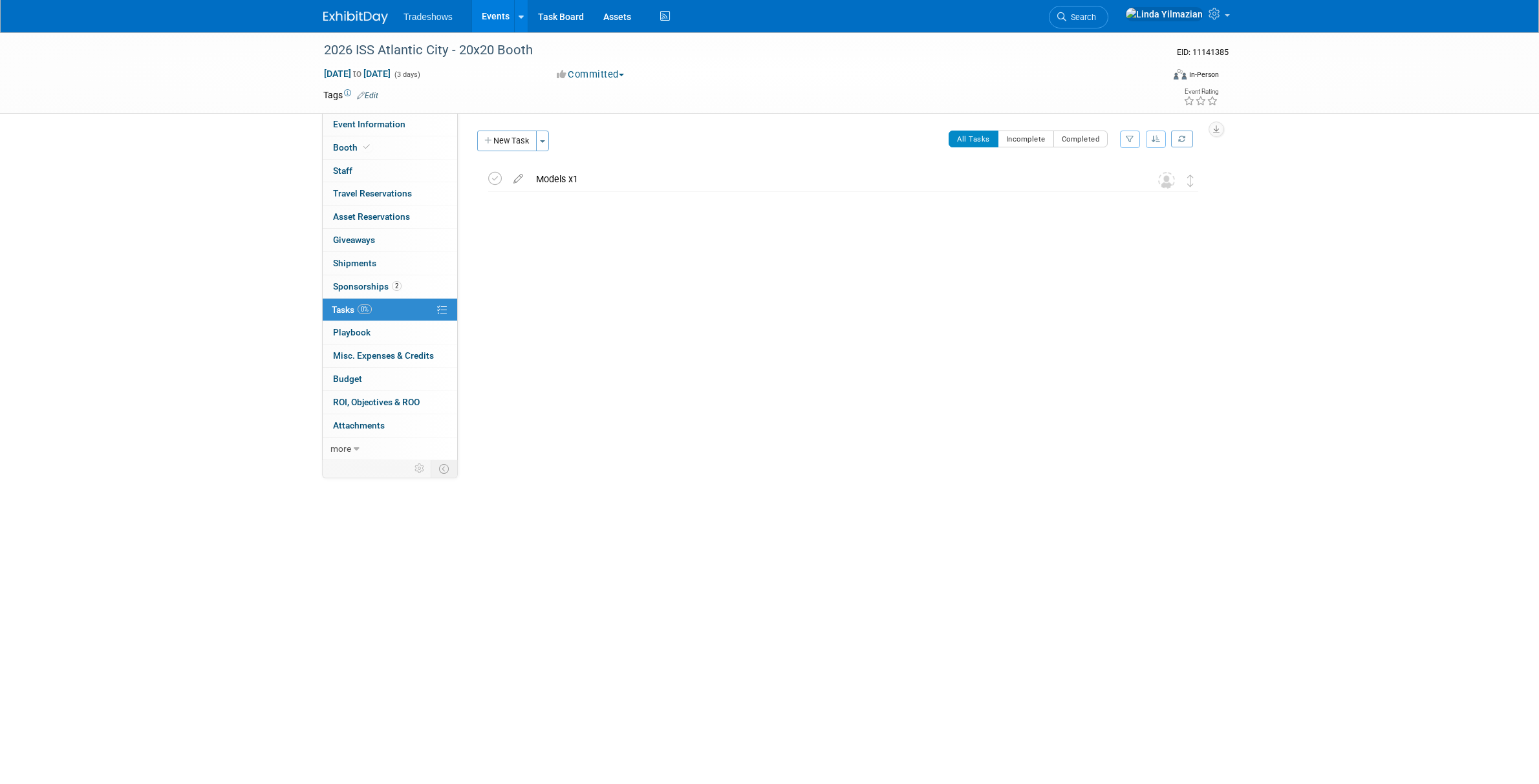
click at [497, 16] on link "Events" at bounding box center [496, 16] width 47 height 33
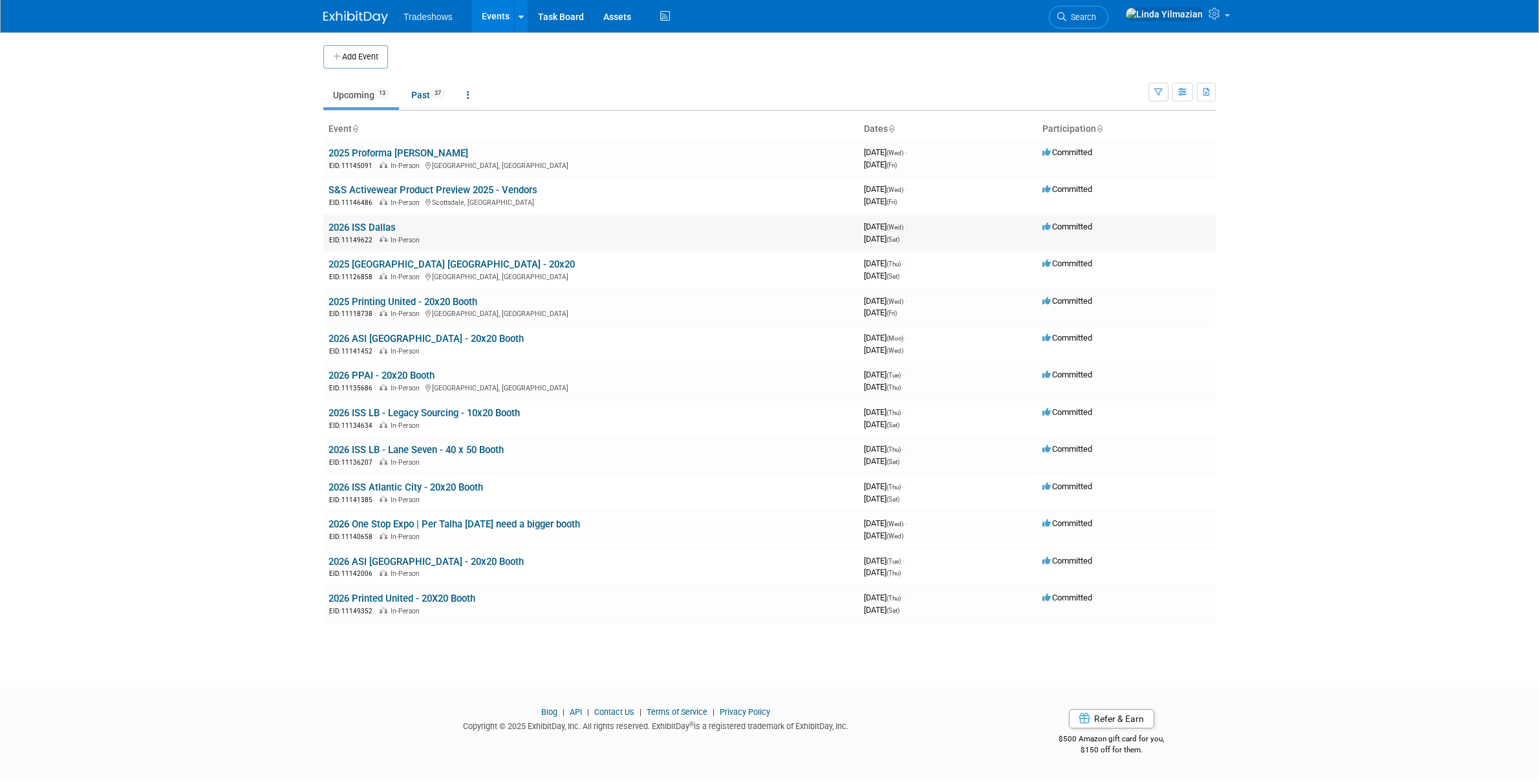
click at [371, 223] on link "2026 ISS Dallas" at bounding box center [362, 228] width 67 height 12
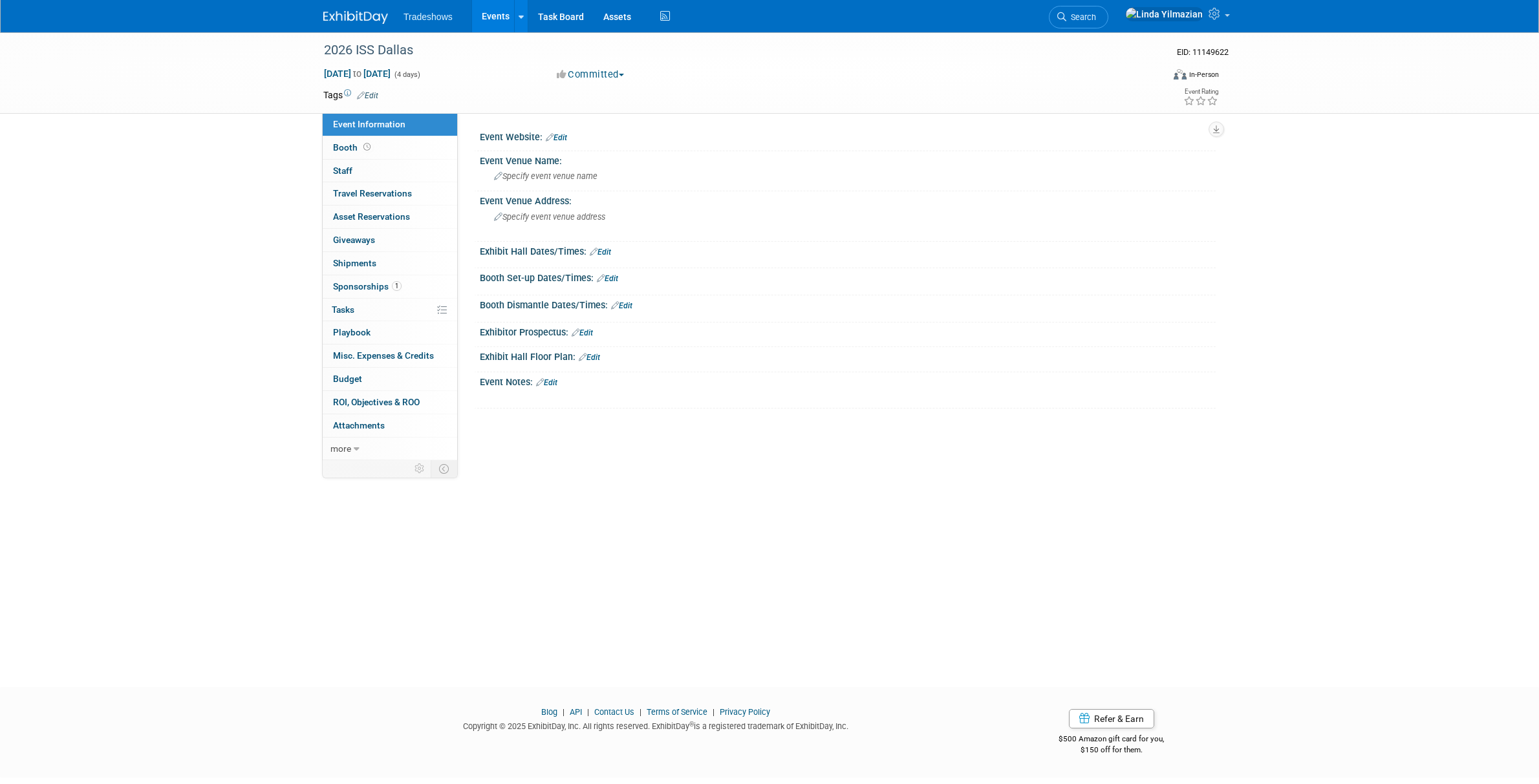
click at [485, 12] on link "Events" at bounding box center [496, 16] width 47 height 33
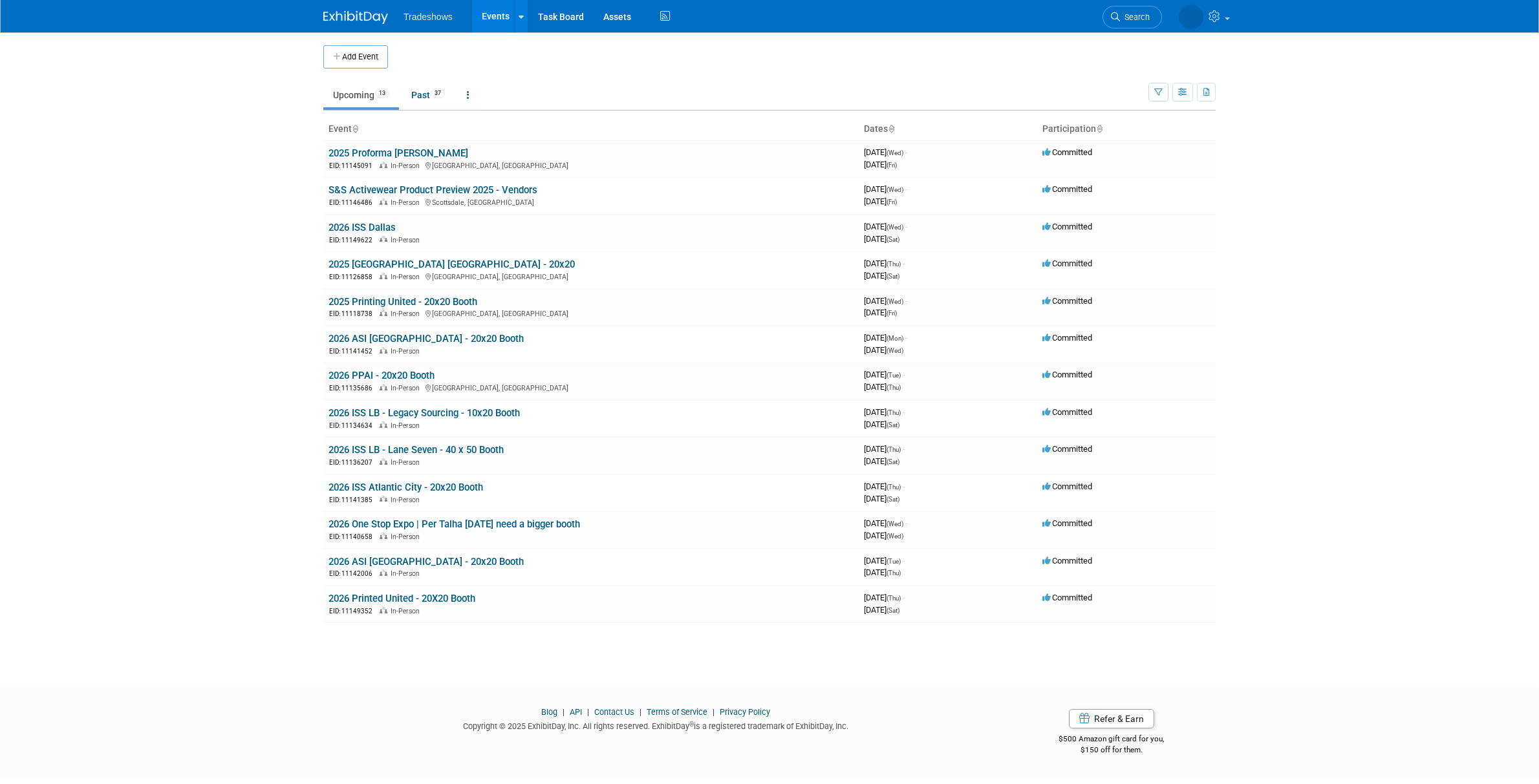
click at [363, 95] on link "Upcoming 13" at bounding box center [361, 95] width 75 height 24
click at [379, 229] on link "2026 ISS Dallas" at bounding box center [362, 228] width 67 height 12
click at [371, 228] on link "2026 ISS Dallas" at bounding box center [362, 228] width 67 height 12
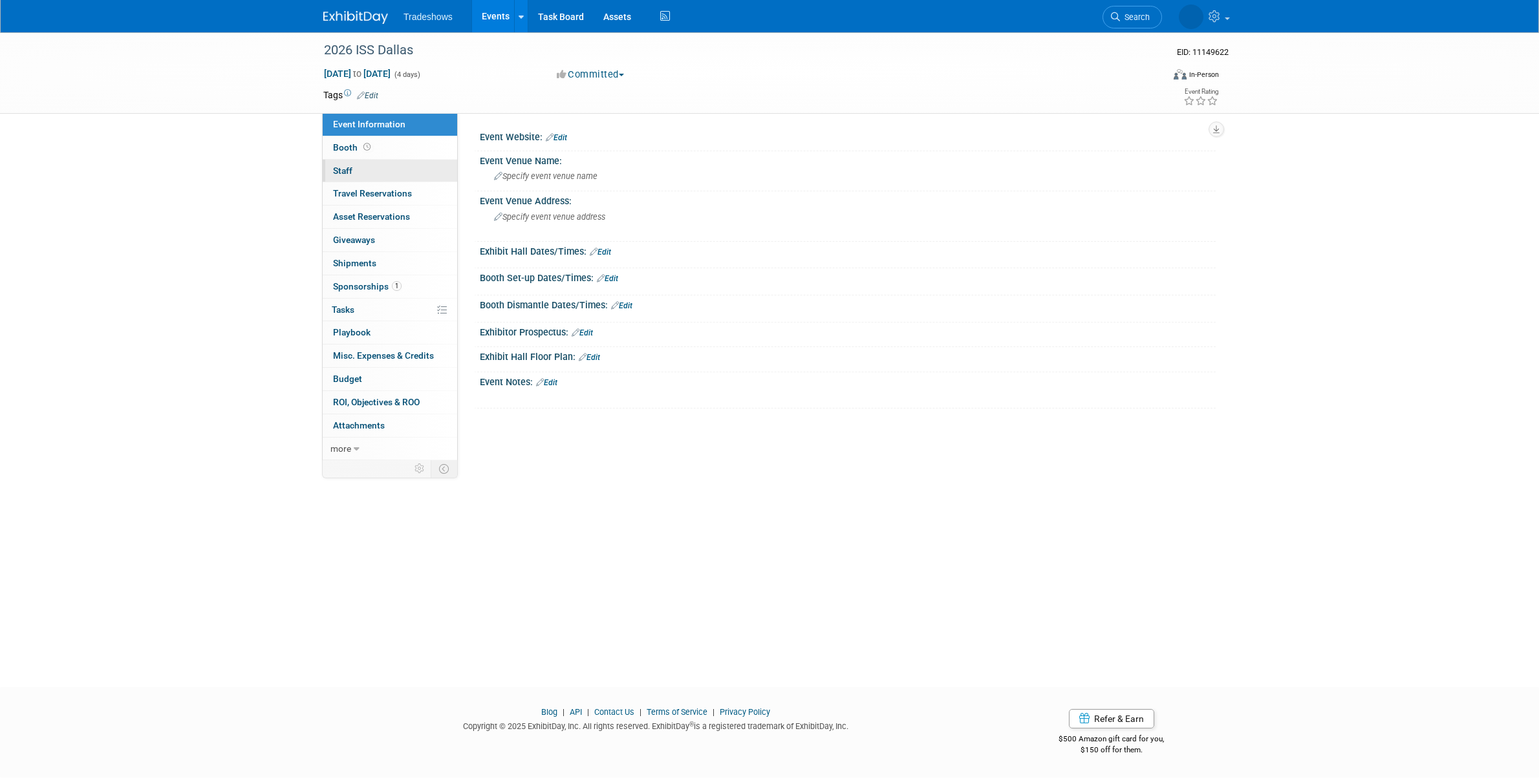
click at [343, 172] on span "Staff 0" at bounding box center [343, 171] width 19 height 10
click at [357, 445] on icon at bounding box center [357, 449] width 6 height 9
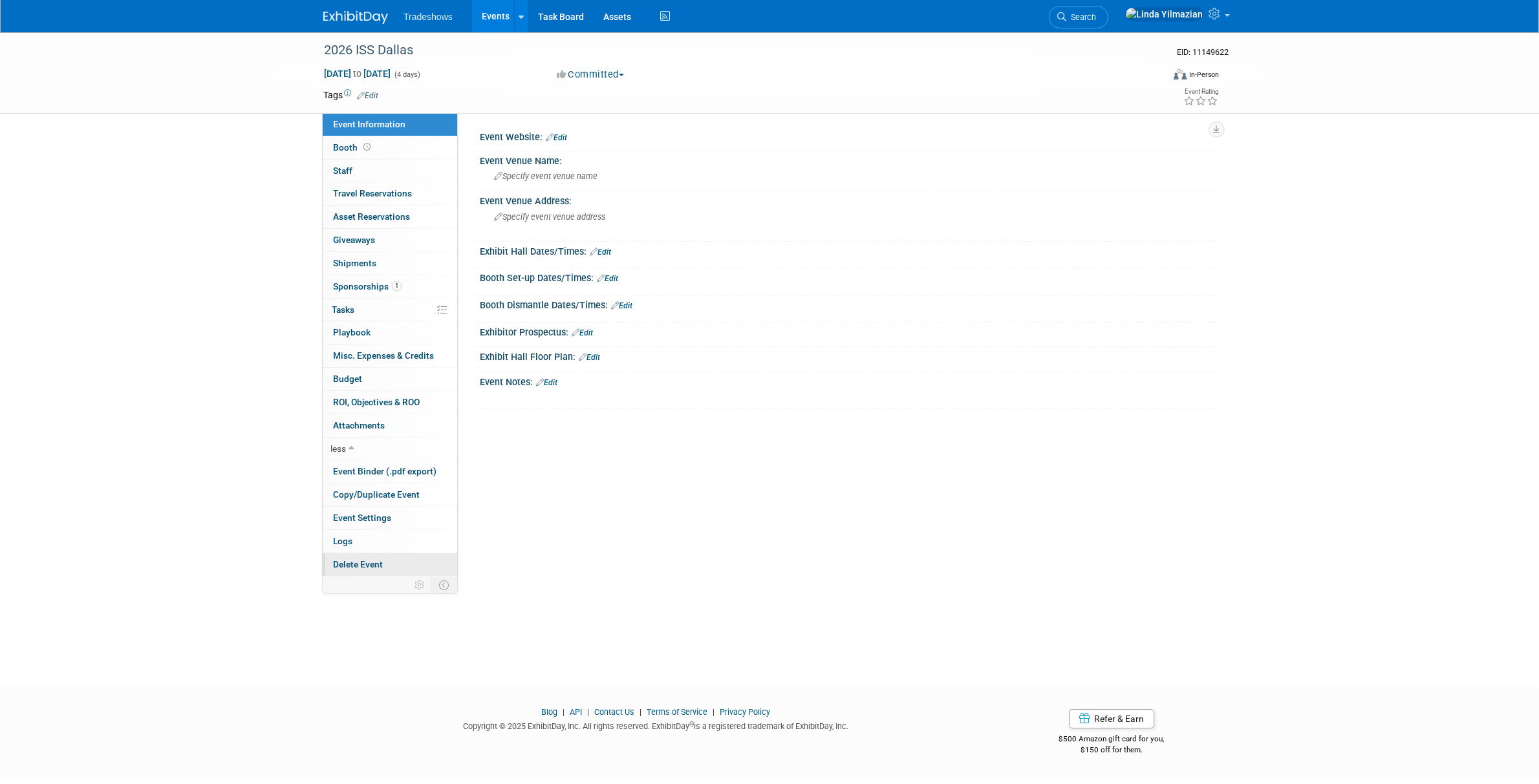
click at [371, 564] on span "Delete Event" at bounding box center [357, 564] width 50 height 10
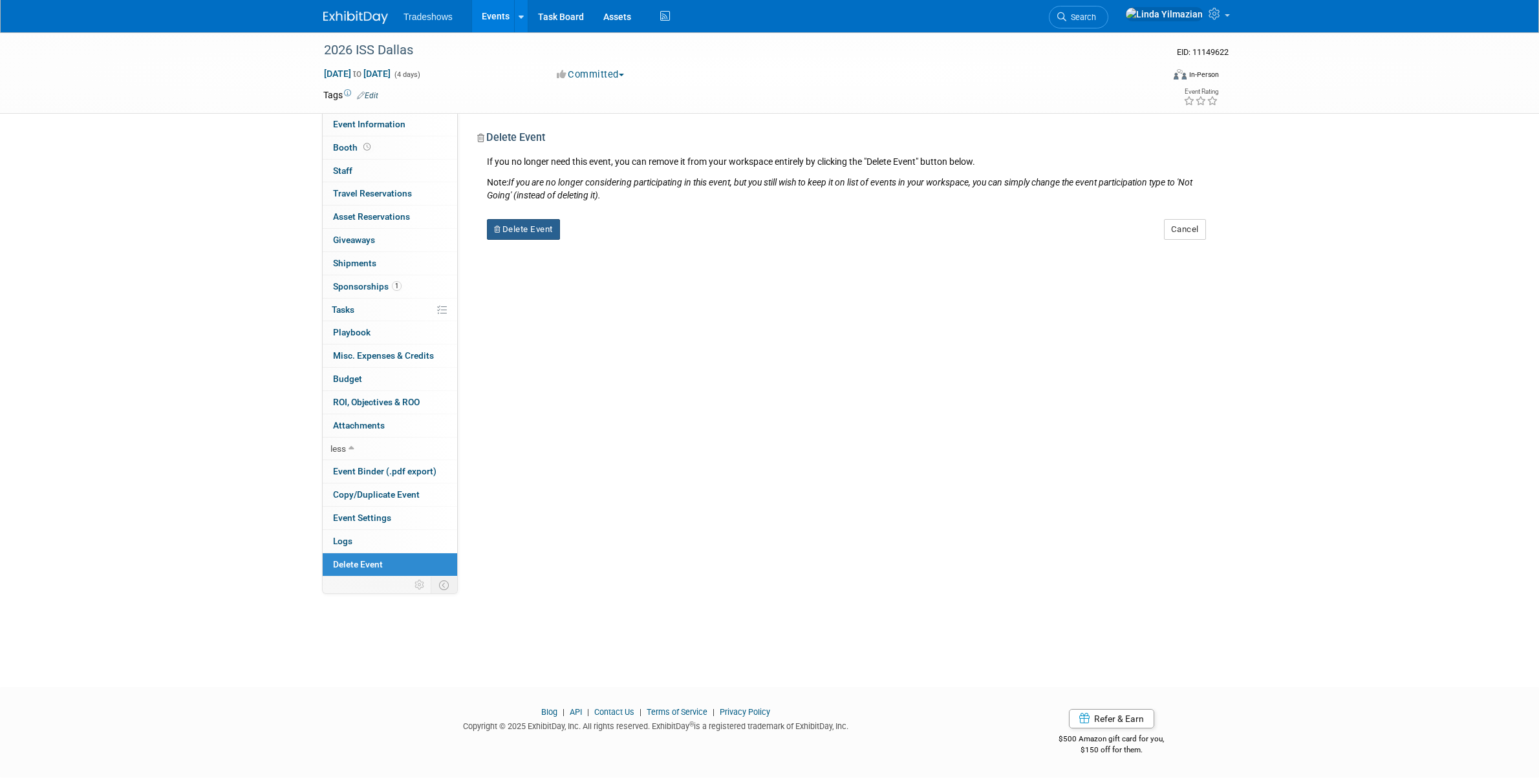
click at [536, 235] on button "Delete Event" at bounding box center [523, 229] width 73 height 21
click at [609, 237] on link "Yes" at bounding box center [605, 240] width 38 height 21
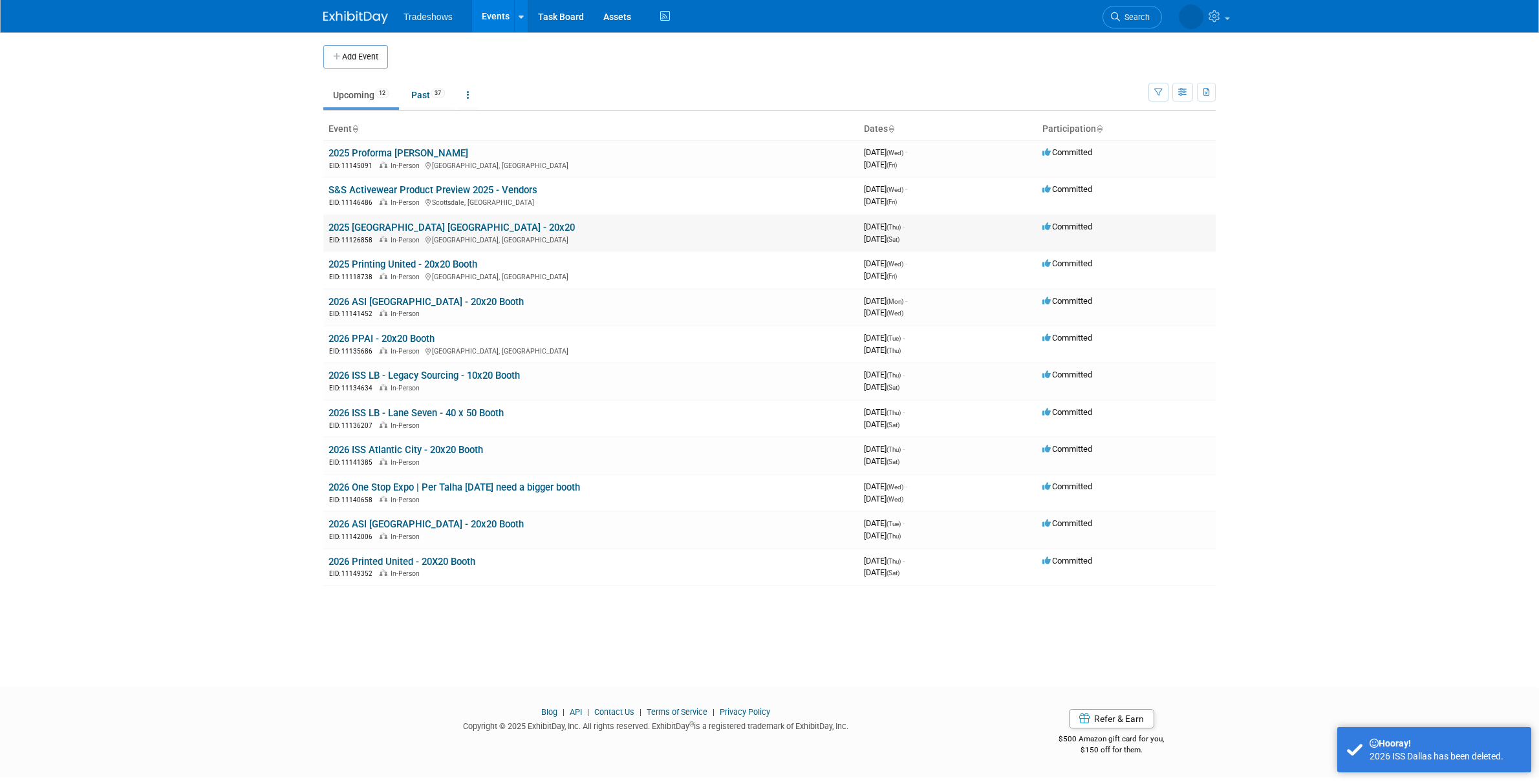
click at [382, 228] on link "2025 [GEOGRAPHIC_DATA] [GEOGRAPHIC_DATA] - 20x20" at bounding box center [451, 228] width 246 height 12
click at [392, 377] on link "2026 ISS LB - Legacy Sourcing - 10x20 Booth" at bounding box center [424, 376] width 192 height 12
click at [428, 413] on link "2026 ISS LB - Lane Seven - 40 x 50 Booth" at bounding box center [416, 413] width 175 height 12
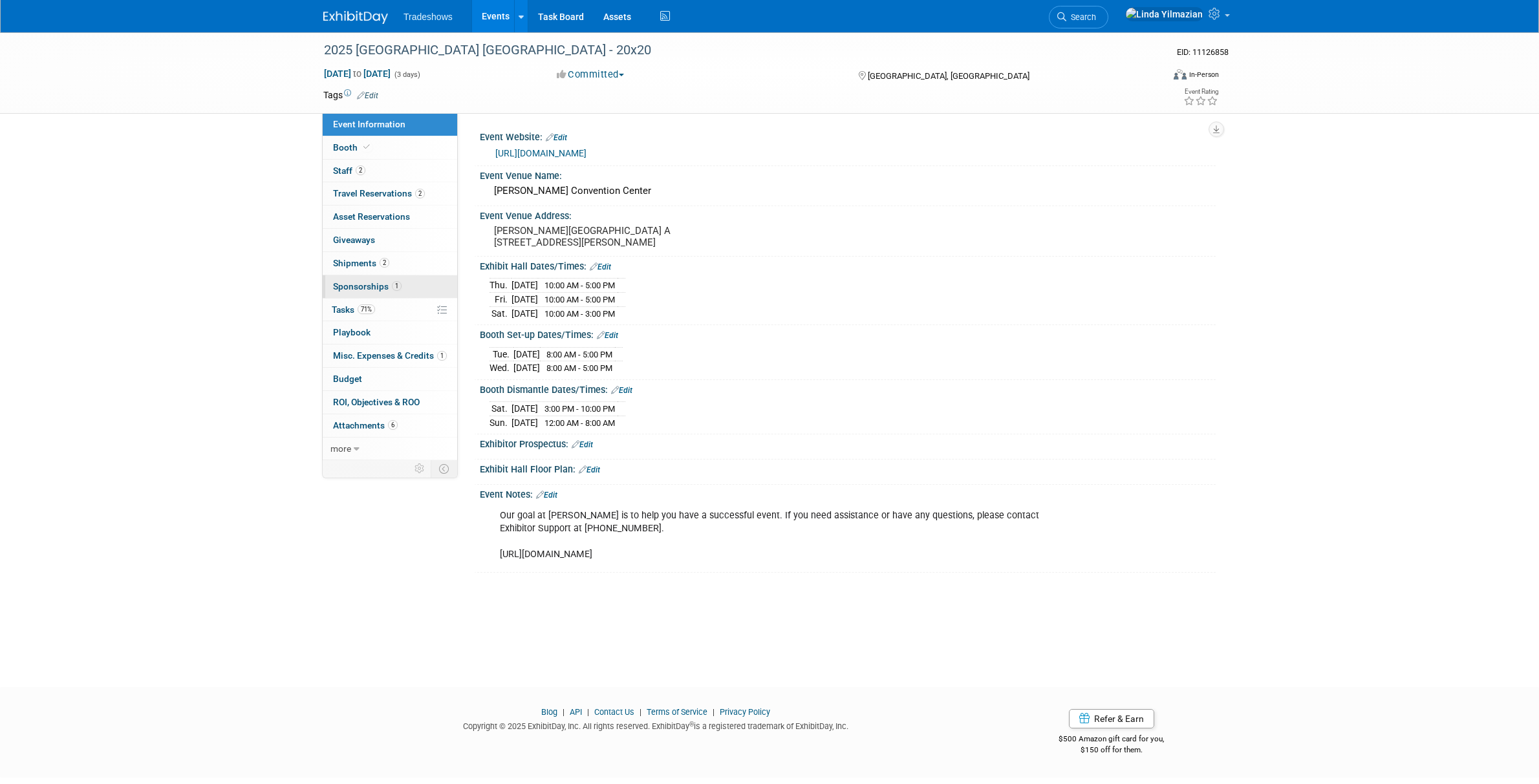
click at [358, 283] on span "Sponsorships 1" at bounding box center [367, 286] width 69 height 10
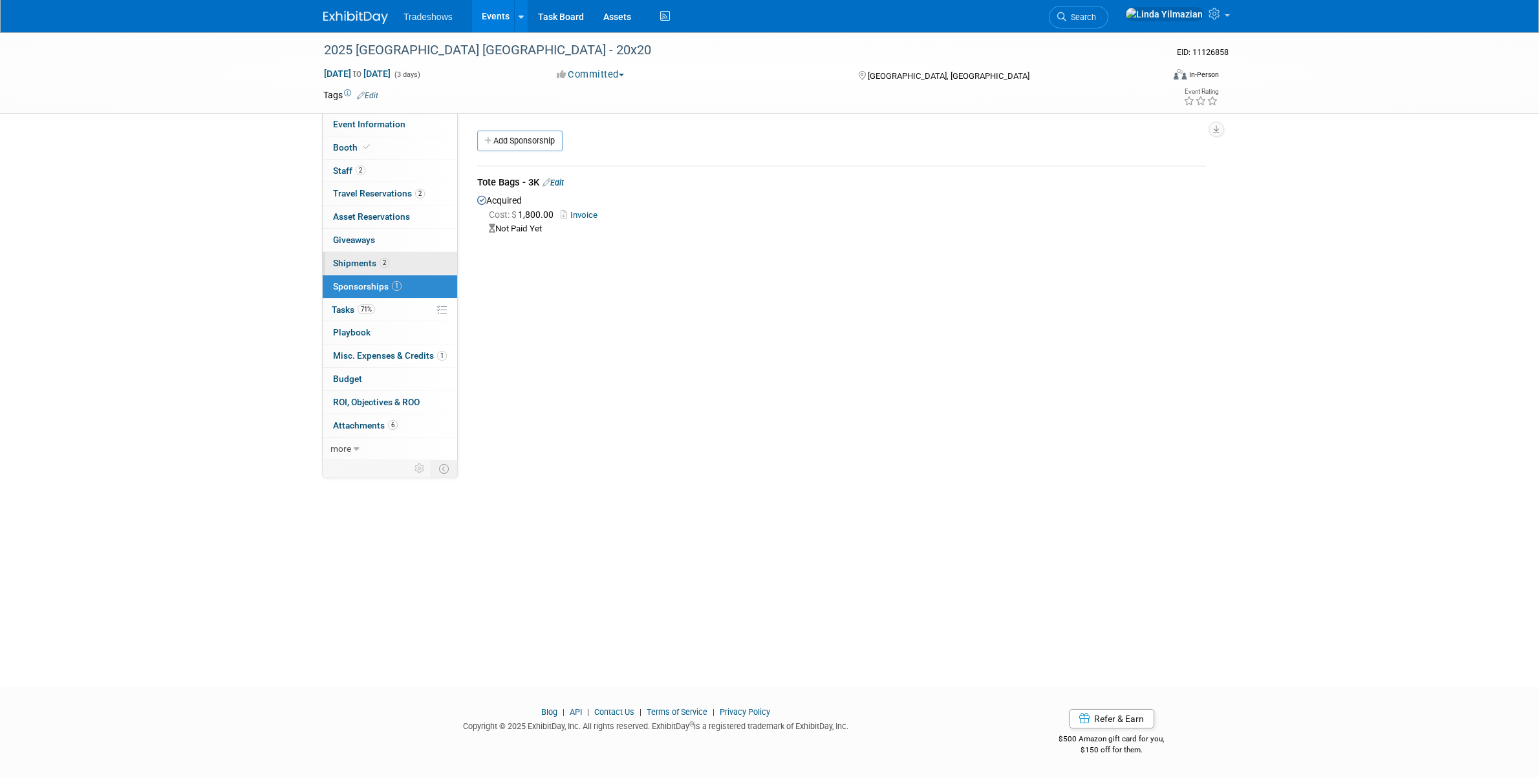
click at [357, 259] on span "Shipments 2" at bounding box center [361, 263] width 56 height 10
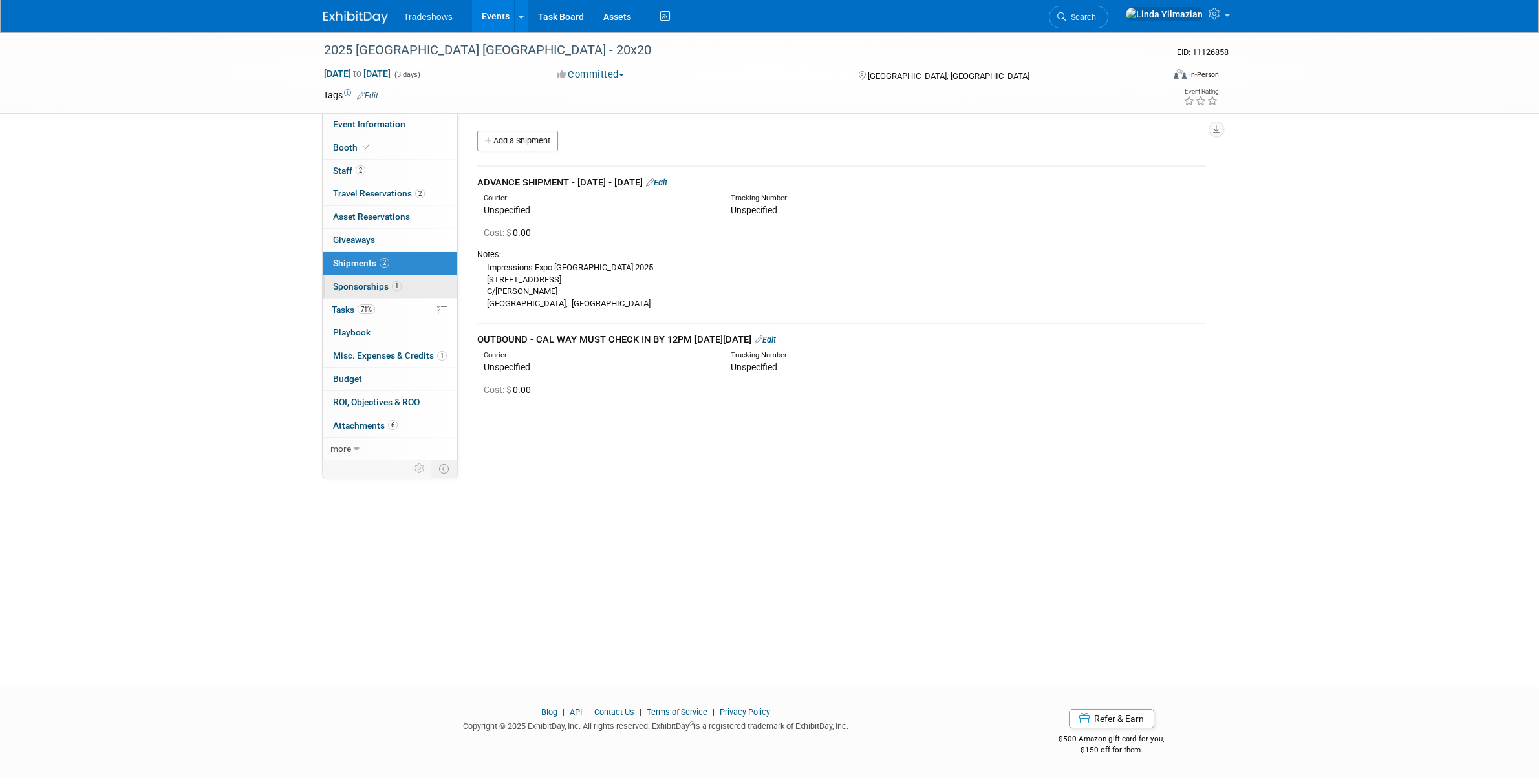
click at [361, 289] on span "Sponsorships 1" at bounding box center [367, 286] width 69 height 10
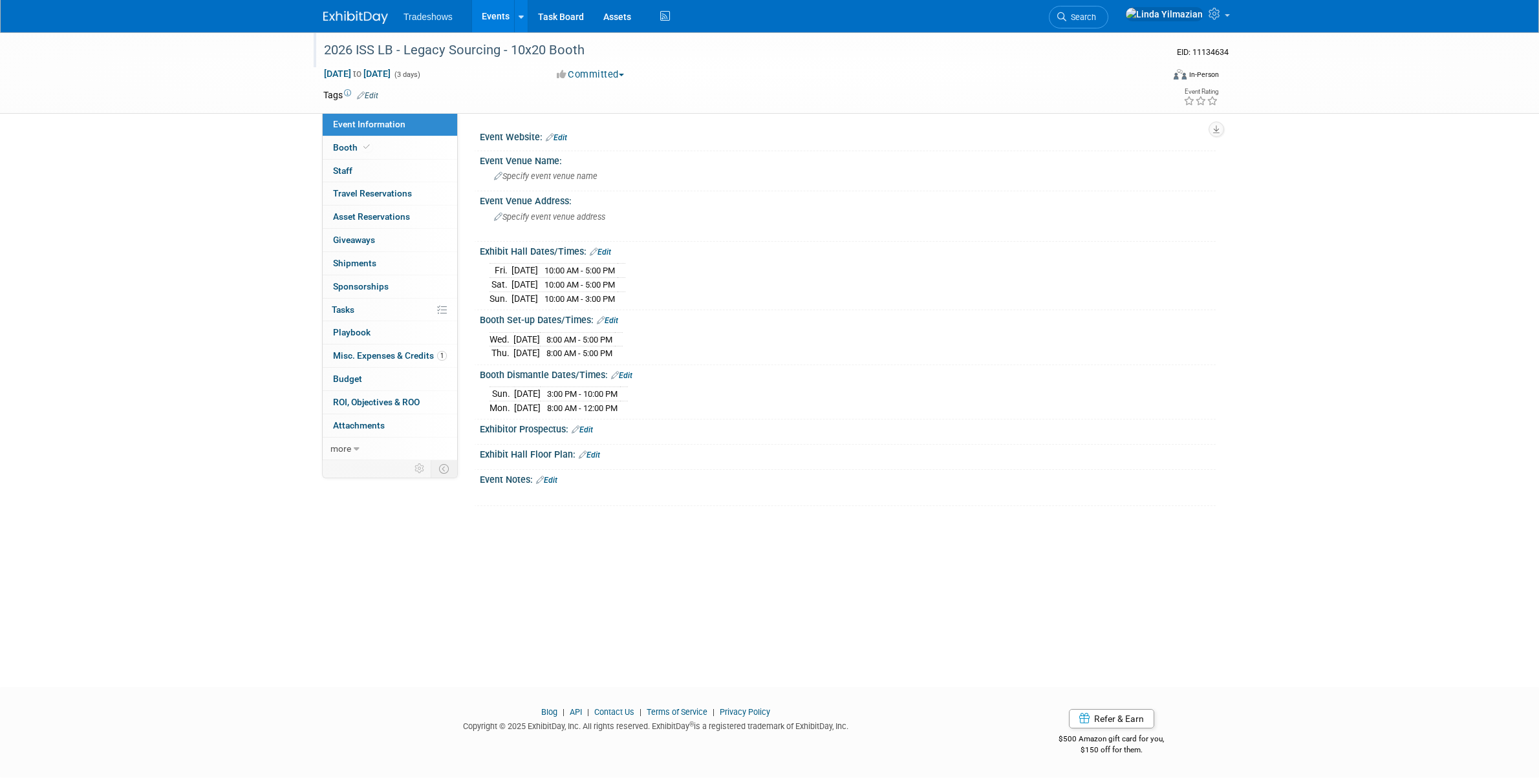
click at [394, 55] on div "2026 ISS LB - Legacy Sourcing - 10x20 Booth" at bounding box center [731, 50] width 823 height 23
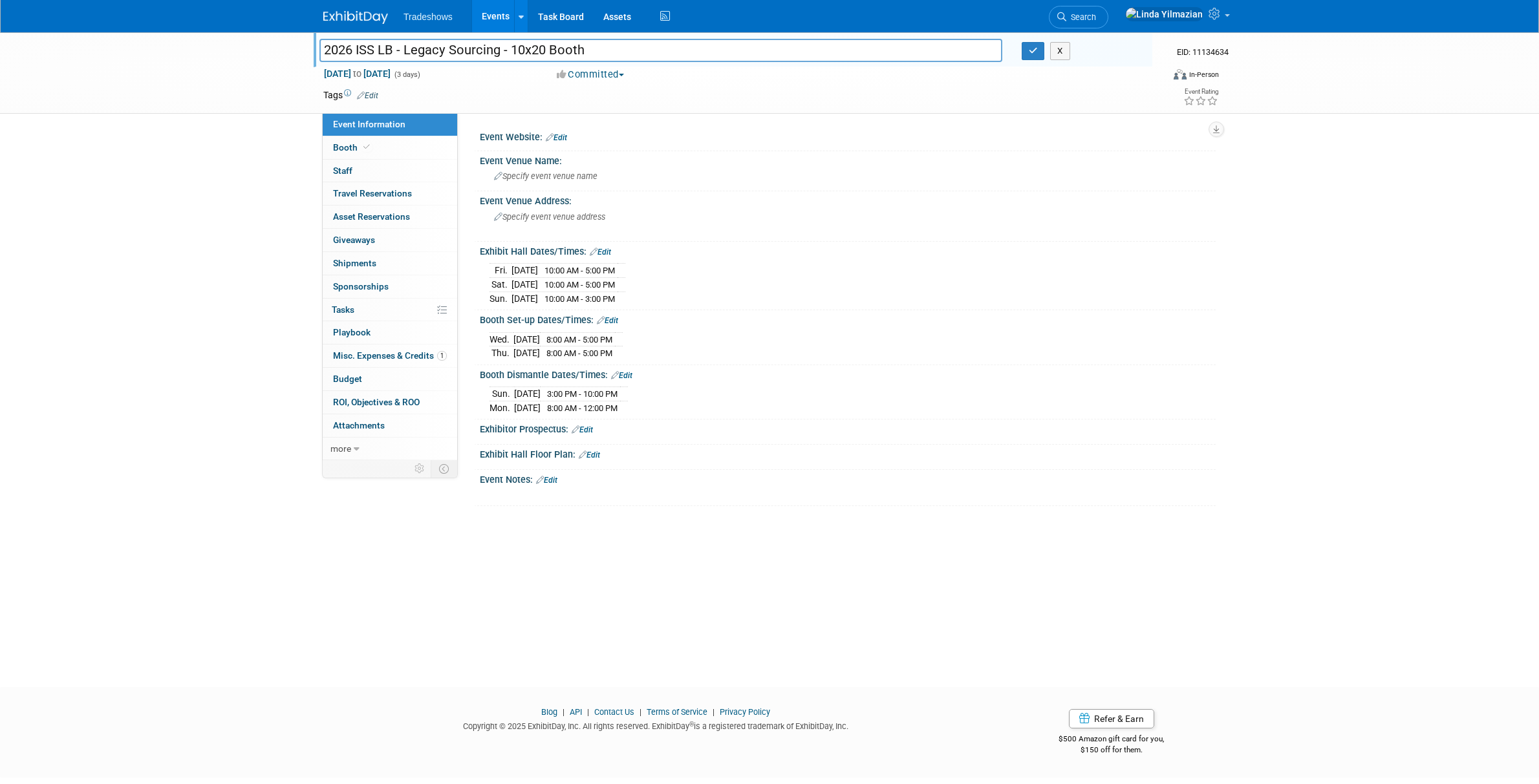
click at [388, 50] on input "2026 ISS LB - Legacy Sourcing - 10x20 Booth" at bounding box center [661, 50] width 683 height 23
type input "2026 ISS Long Beach - Legacy Sourcing - 10x20 Booth"
click at [1033, 50] on icon "button" at bounding box center [1033, 50] width 9 height 8
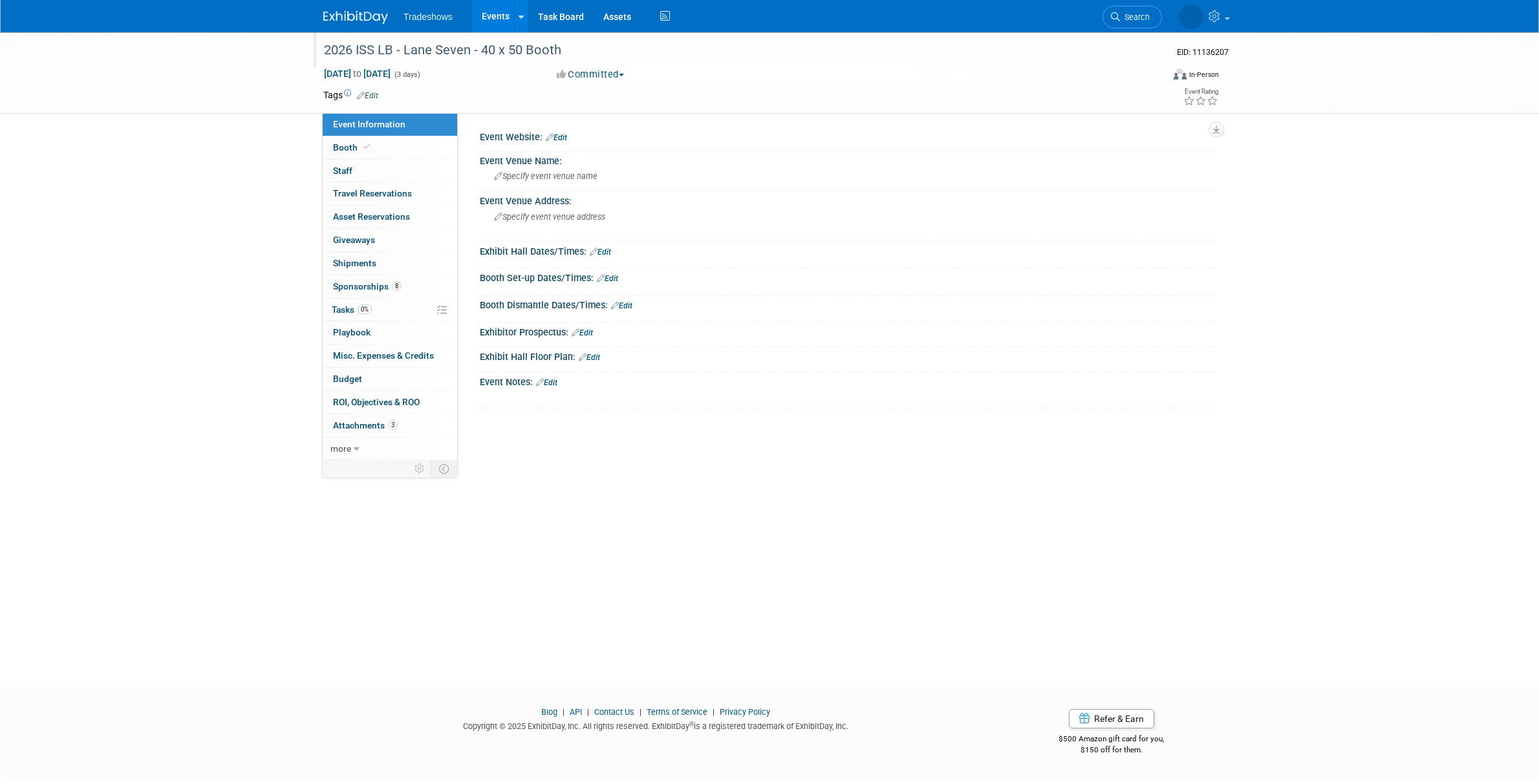
click at [391, 49] on div "2026 ISS LB - Lane Seven - 40 x 50 Booth" at bounding box center [731, 50] width 823 height 23
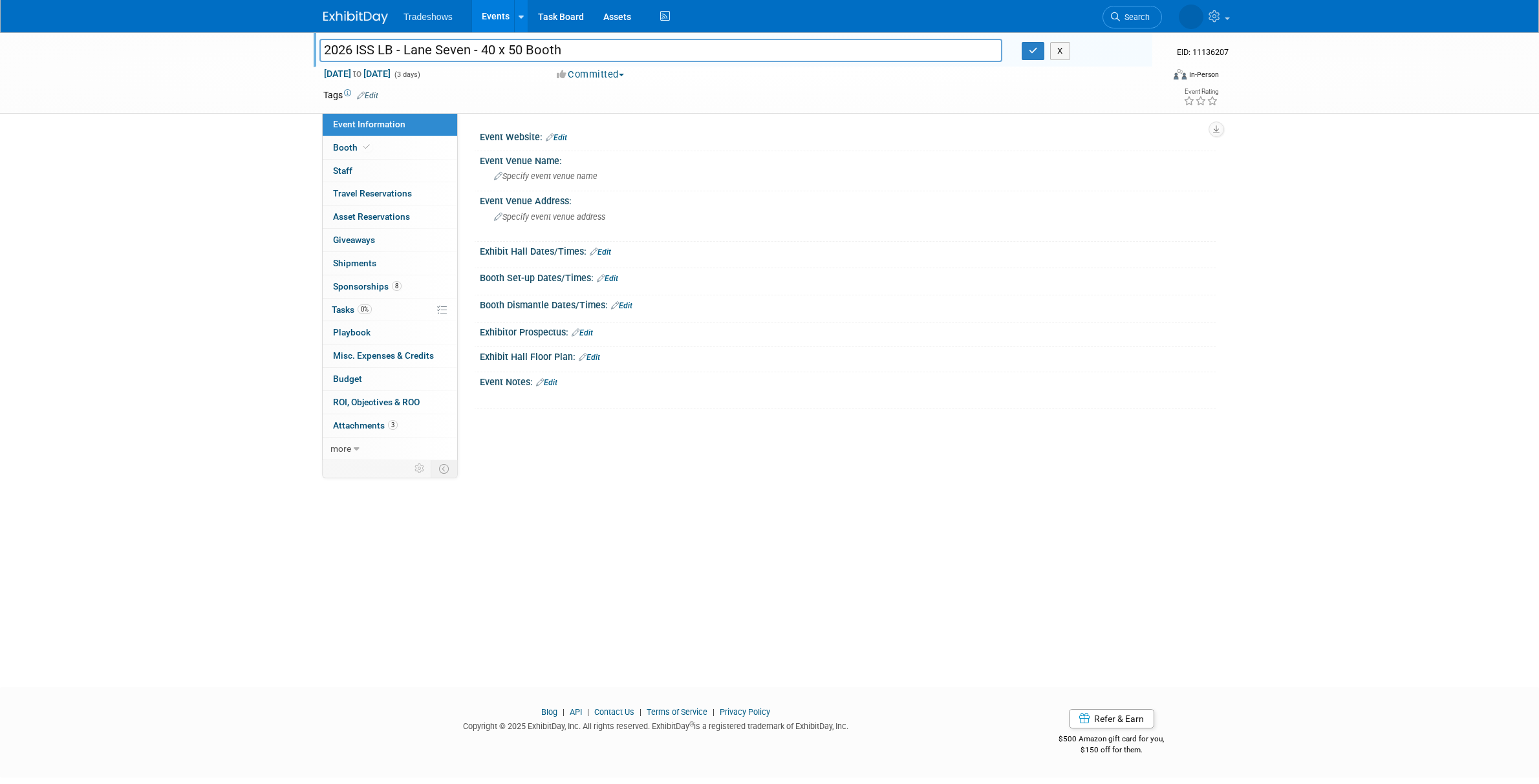
click at [385, 49] on input "2026 ISS LB - Lane Seven - 40 x 50 Booth" at bounding box center [661, 50] width 683 height 23
type input "2026 ISS Long Beach - Lane Seven - 40 x 50 Booth"
click at [1030, 55] on button "button" at bounding box center [1033, 51] width 23 height 18
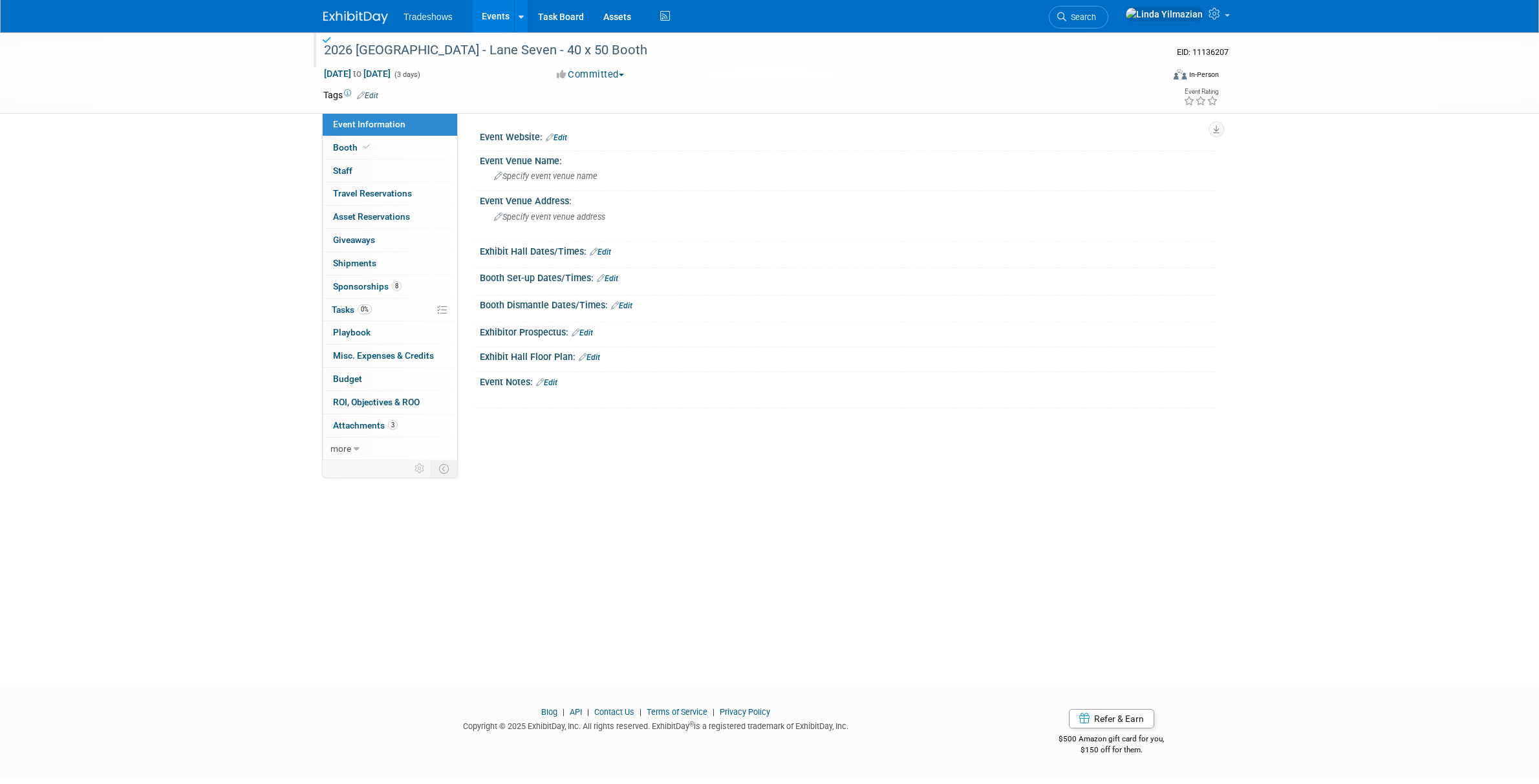
click at [495, 16] on link "Events" at bounding box center [496, 16] width 47 height 33
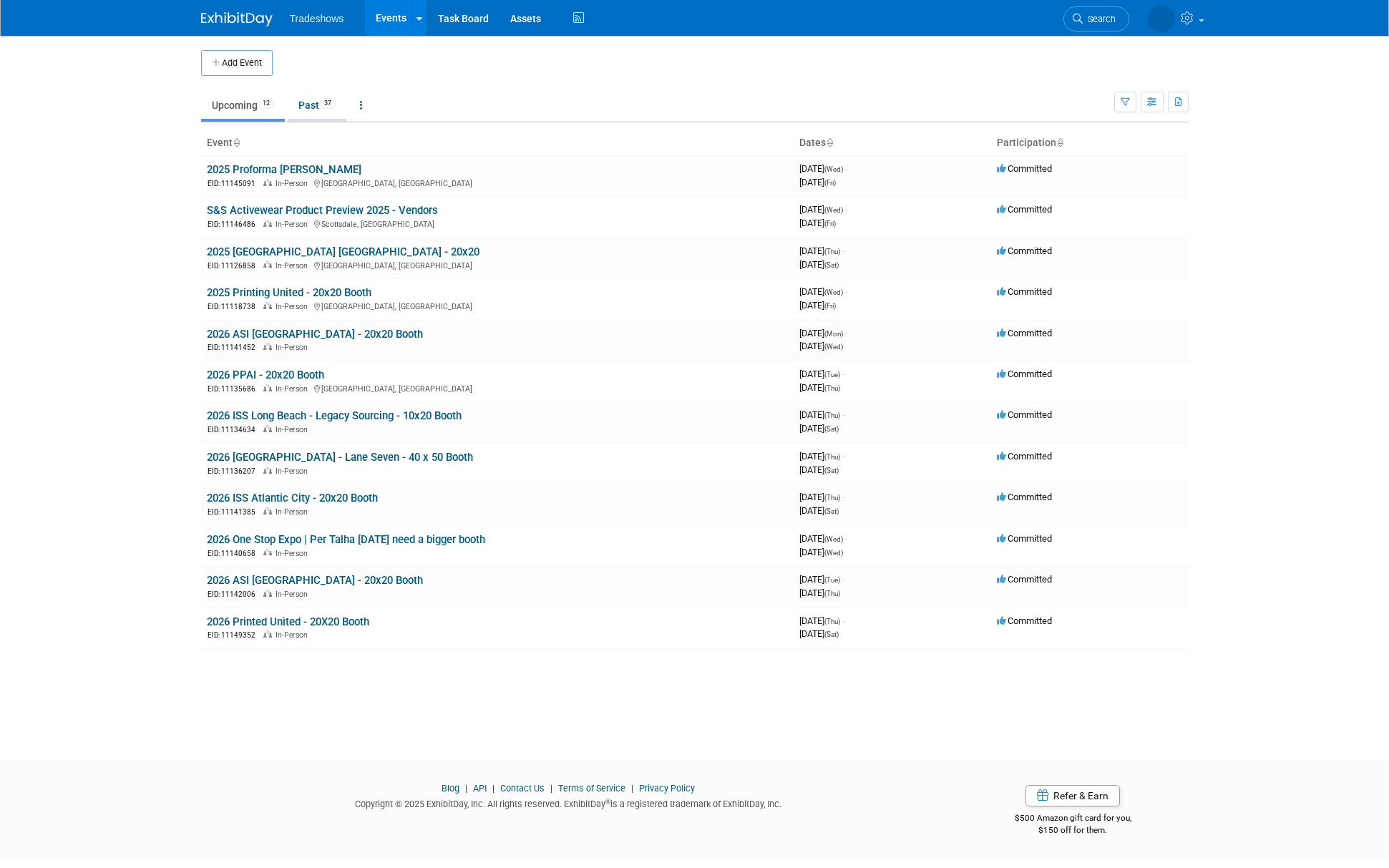
click at [299, 111] on link "Past 37" at bounding box center [317, 105] width 59 height 27
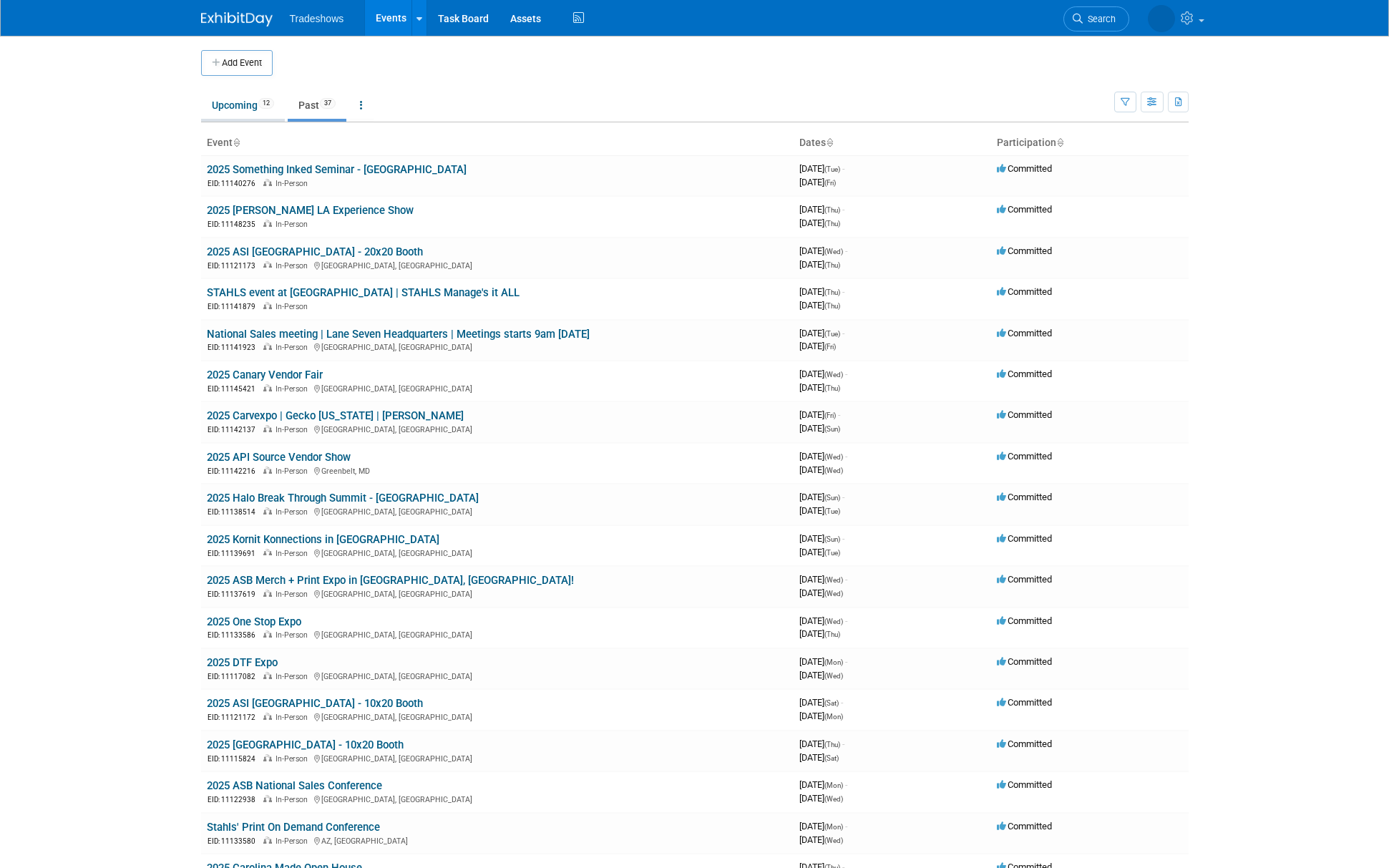
click at [245, 111] on link "Upcoming 12" at bounding box center [243, 105] width 84 height 27
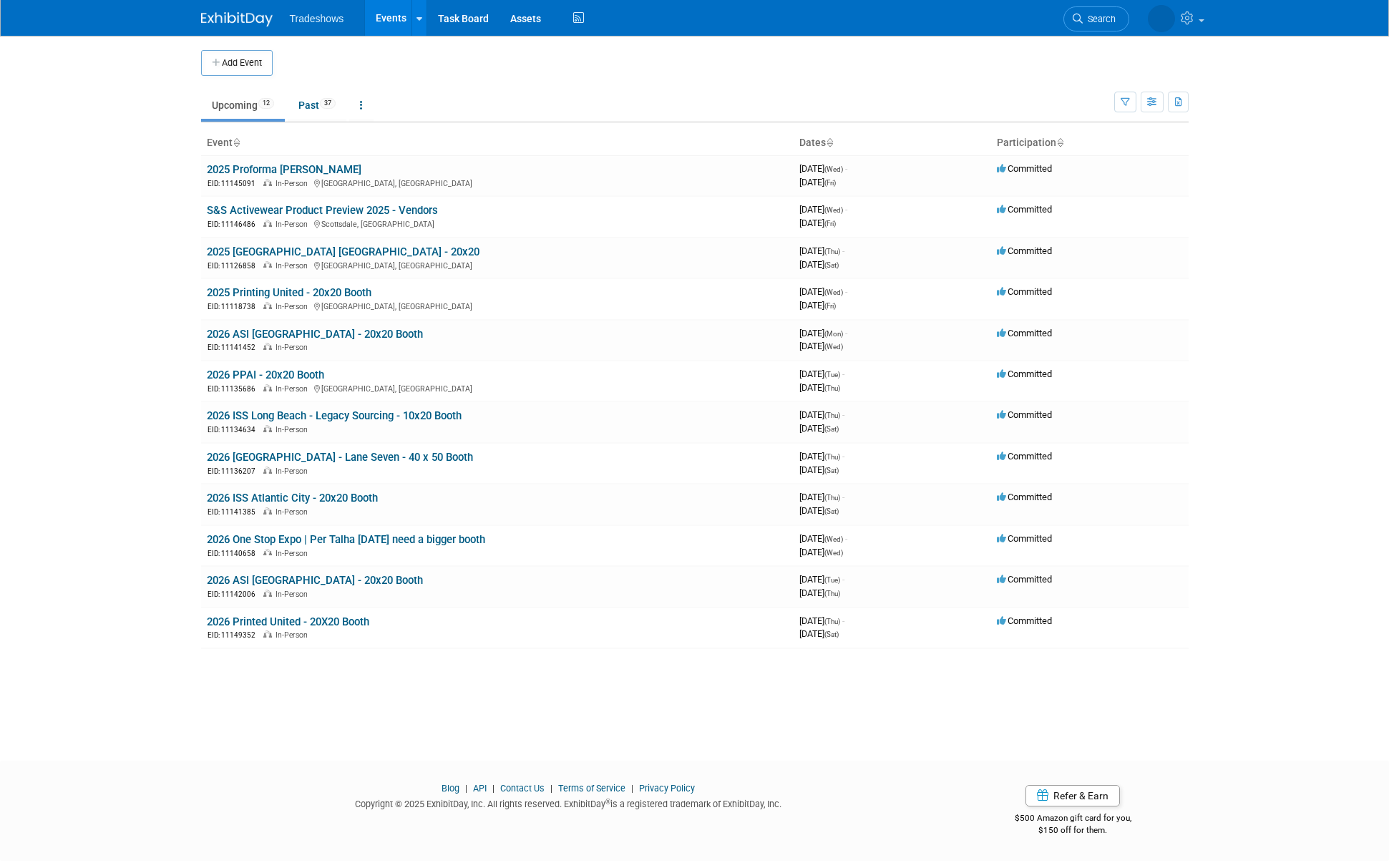
click at [244, 111] on link "Upcoming 12" at bounding box center [243, 105] width 84 height 27
